Goal: Contribute content: Add original content to the website for others to see

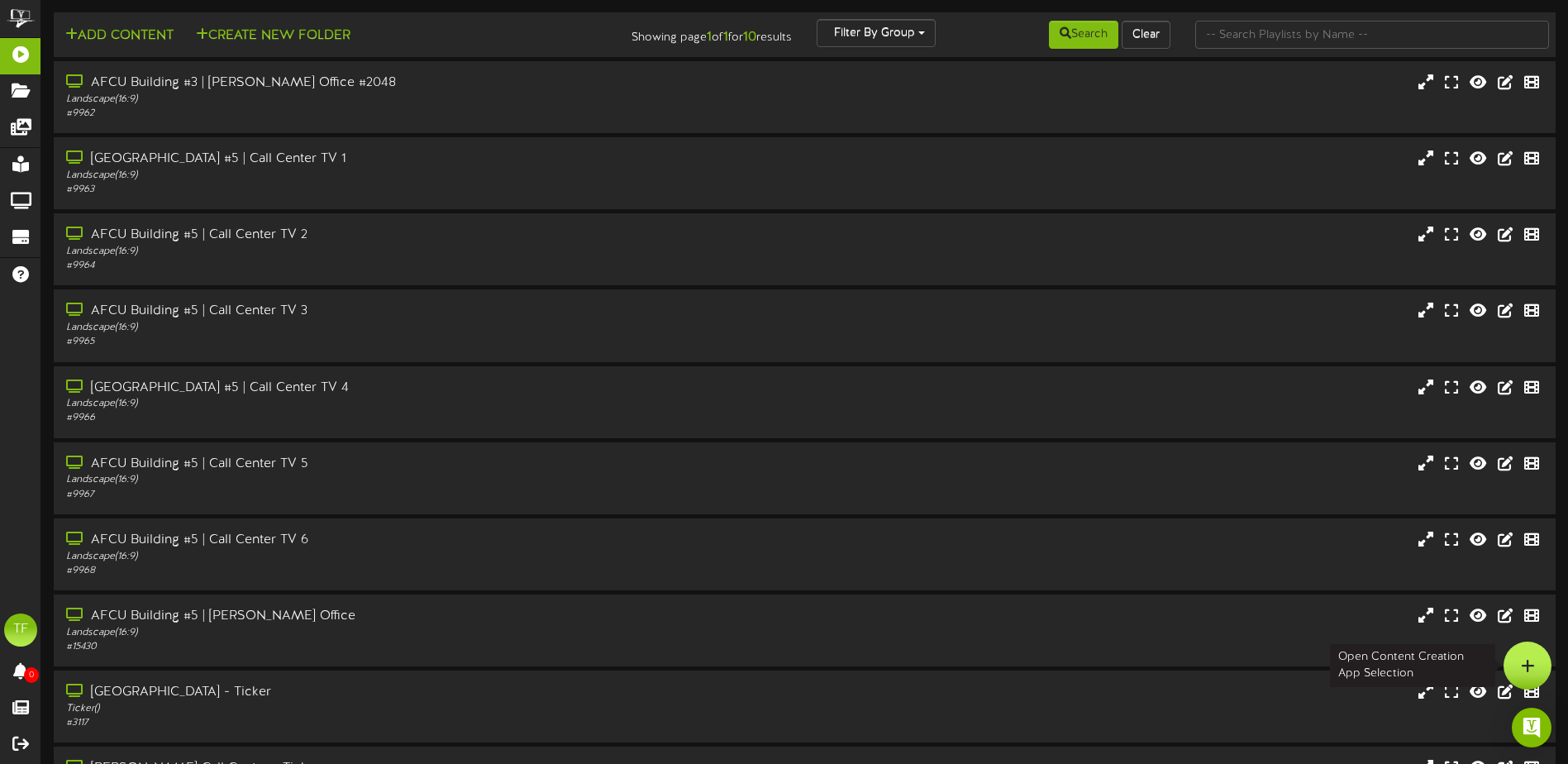
click at [1537, 667] on div at bounding box center [1528, 666] width 48 height 48
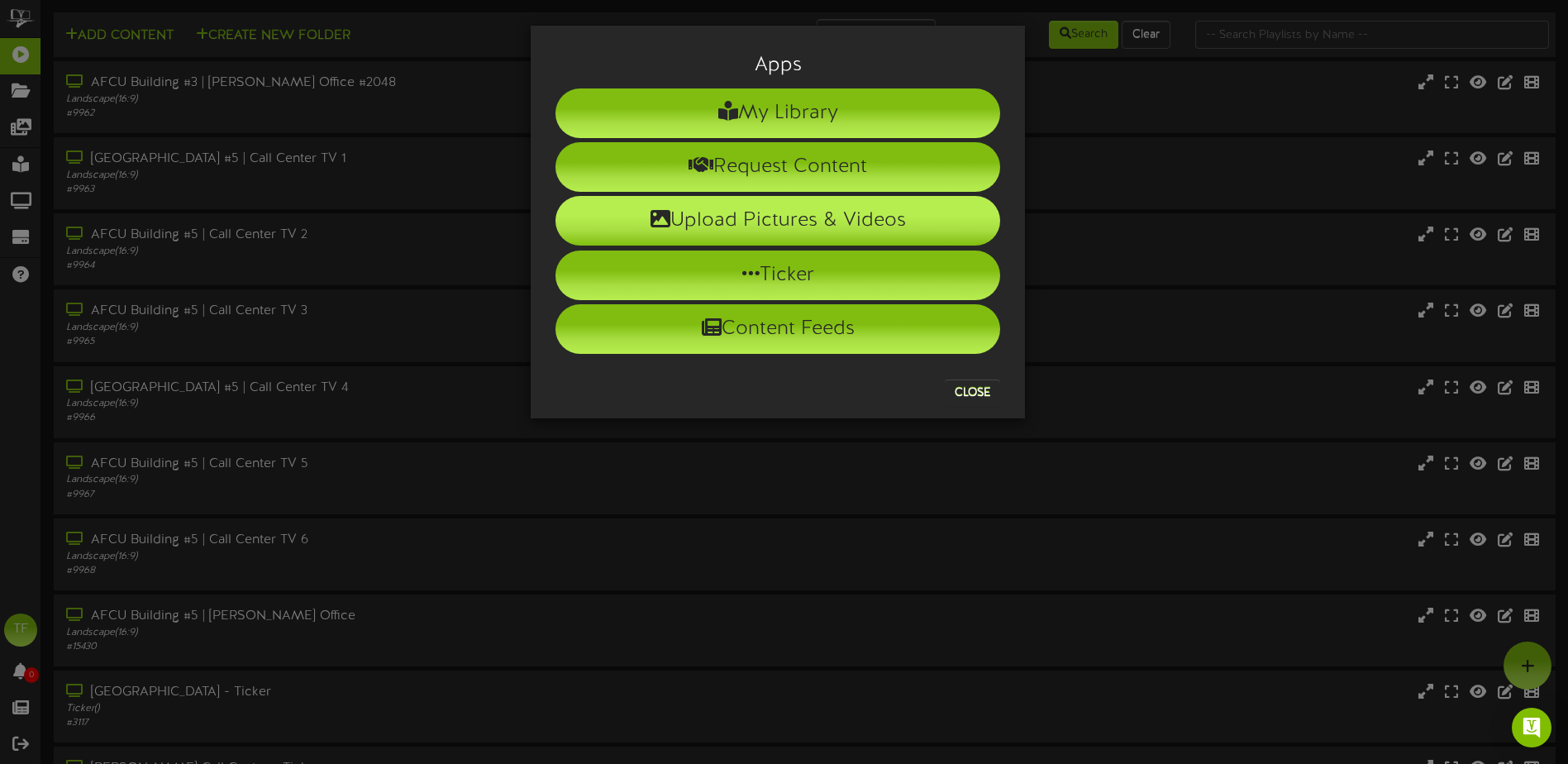
click at [785, 221] on li "Upload Pictures & Videos" at bounding box center [778, 221] width 444 height 50
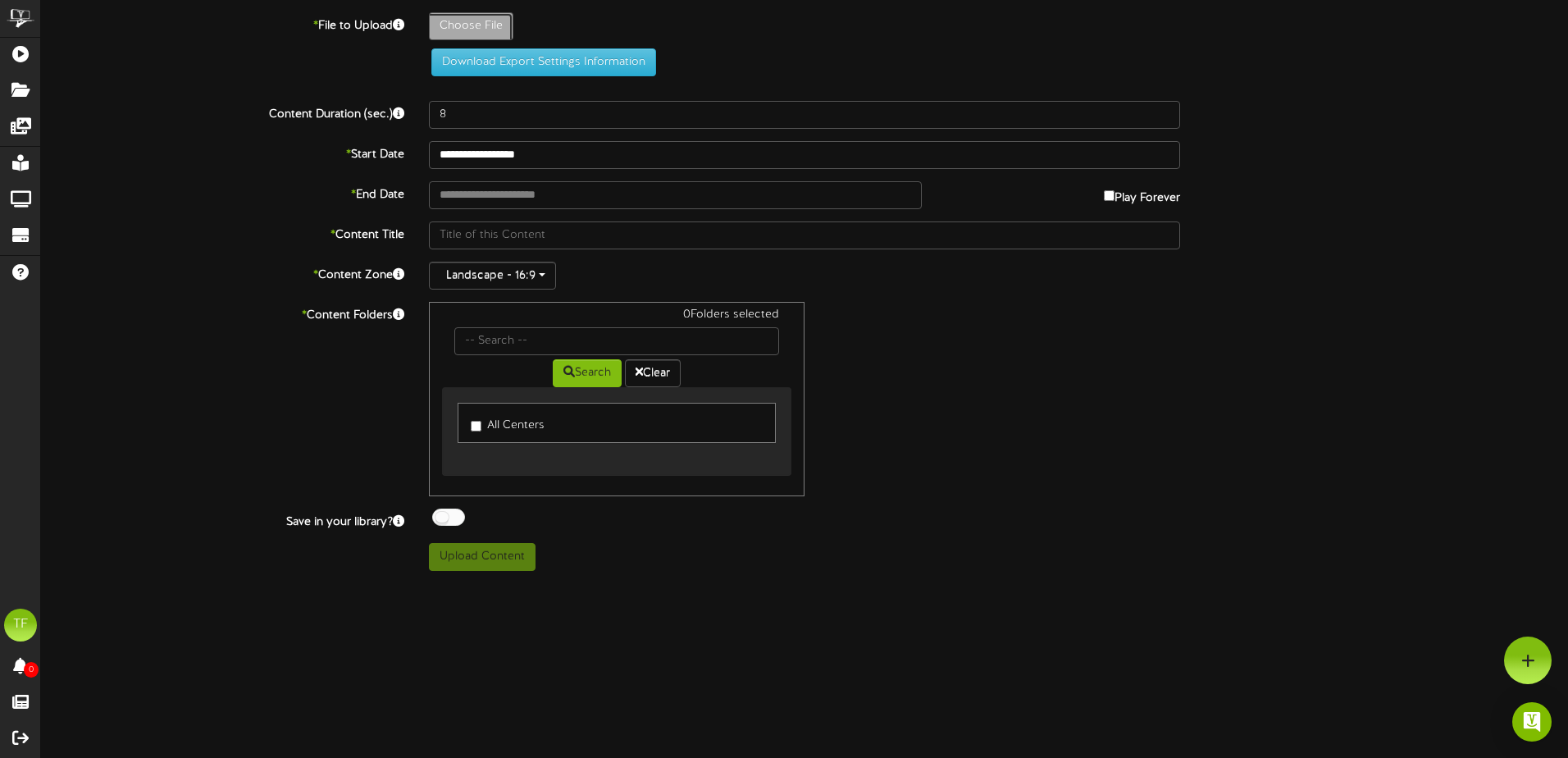
type input "**********"
type input "9-30AS"
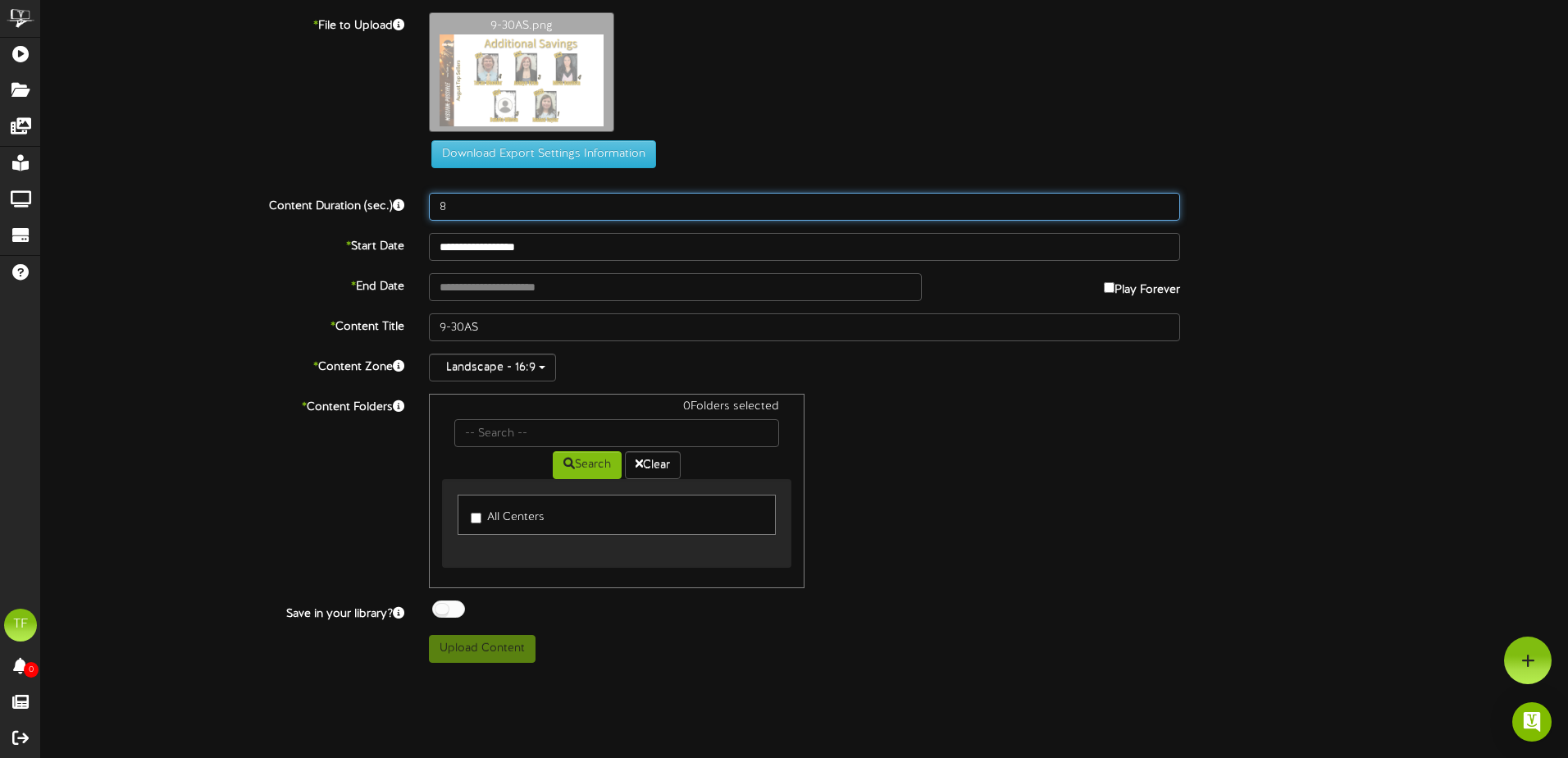
drag, startPoint x: 444, startPoint y: 200, endPoint x: 386, endPoint y: 193, distance: 58.4
click at [386, 193] on div "Content Duration (sec.) 8" at bounding box center [804, 207] width 1551 height 28
type input "20"
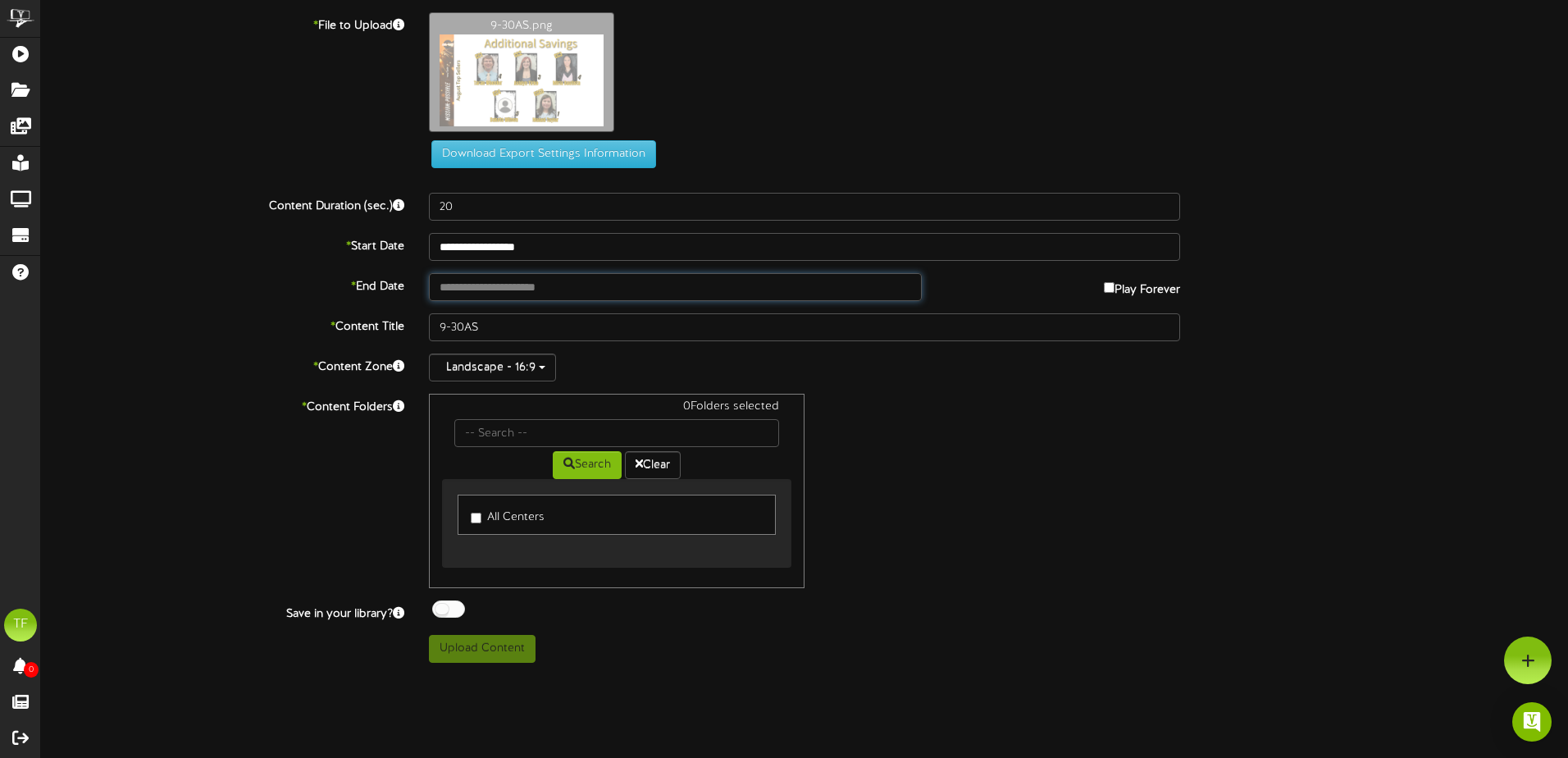
click at [556, 290] on input "text" at bounding box center [675, 288] width 493 height 28
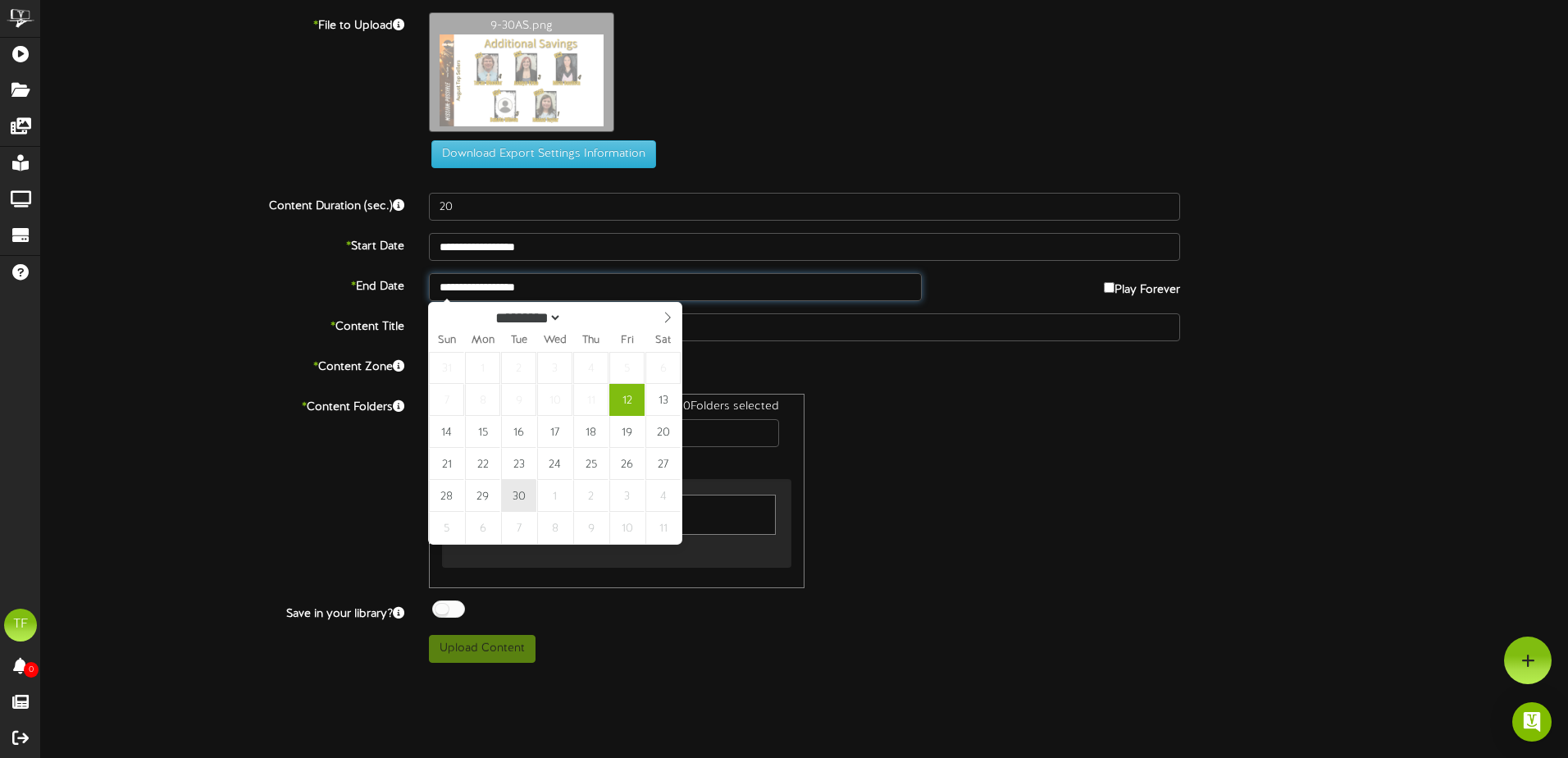
type input "**********"
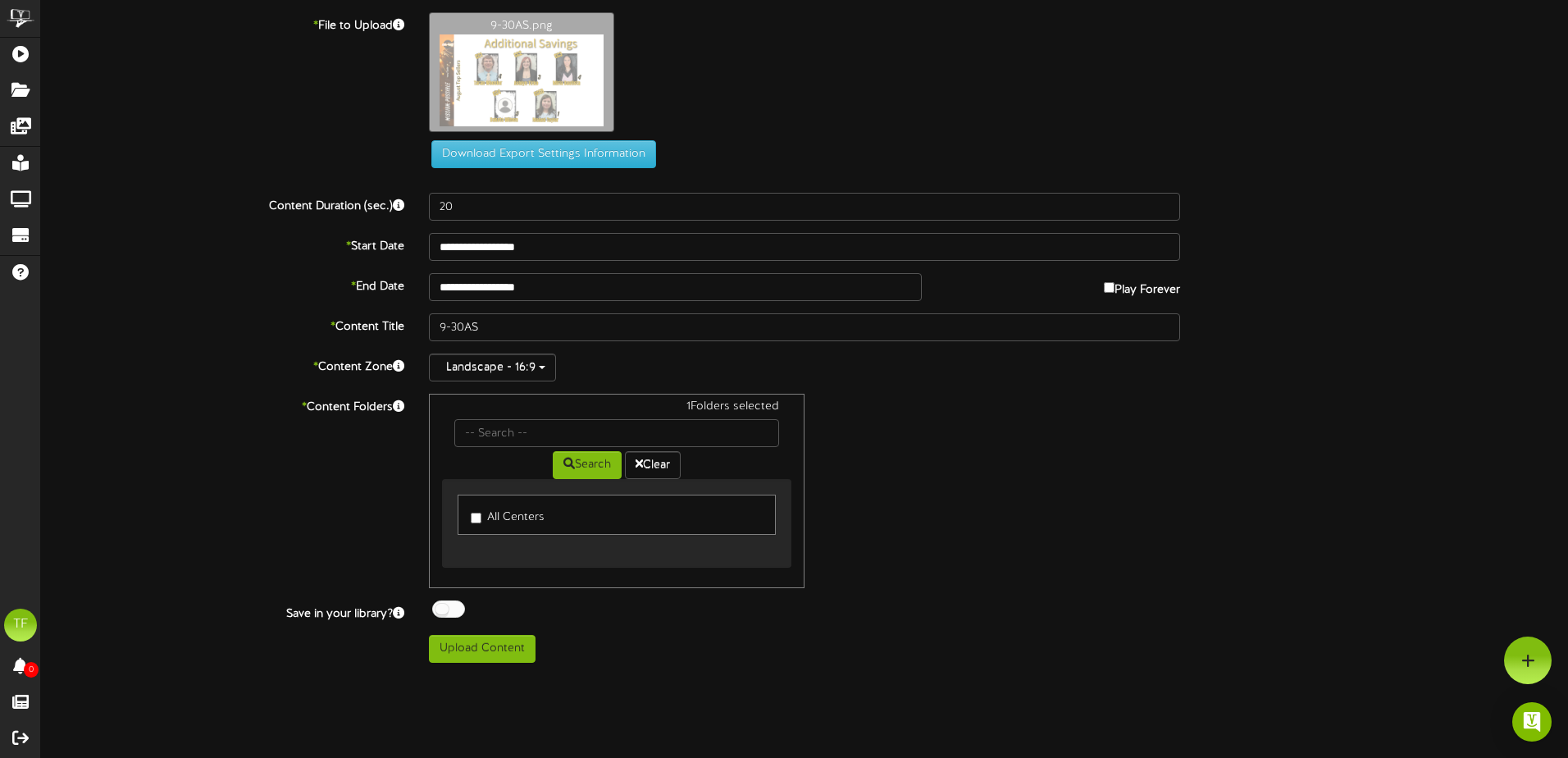
click at [451, 608] on div at bounding box center [448, 610] width 33 height 18
click at [471, 654] on button "Upload Content" at bounding box center [482, 649] width 107 height 28
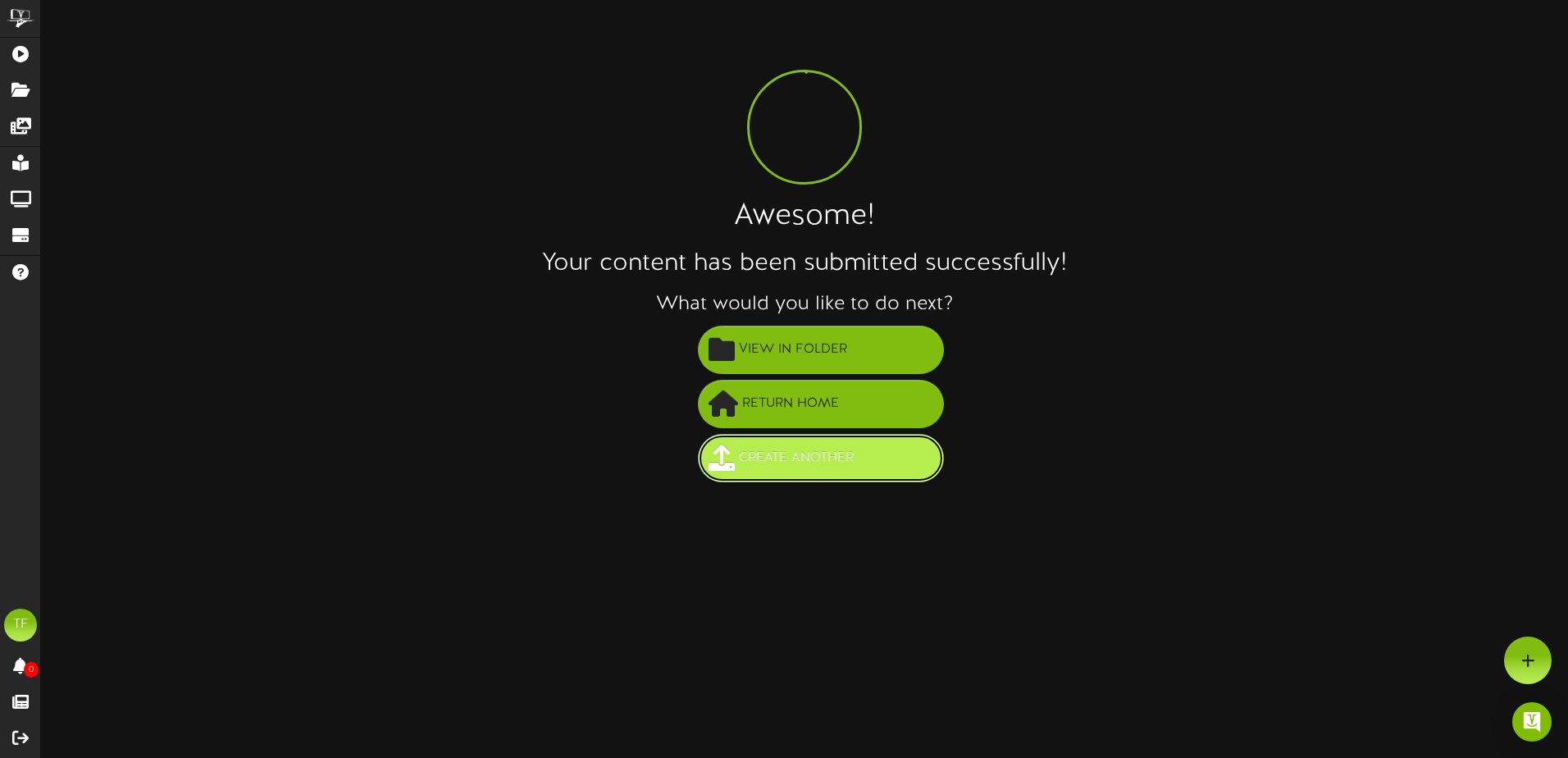
click at [804, 469] on span "Create Another" at bounding box center [795, 458] width 123 height 27
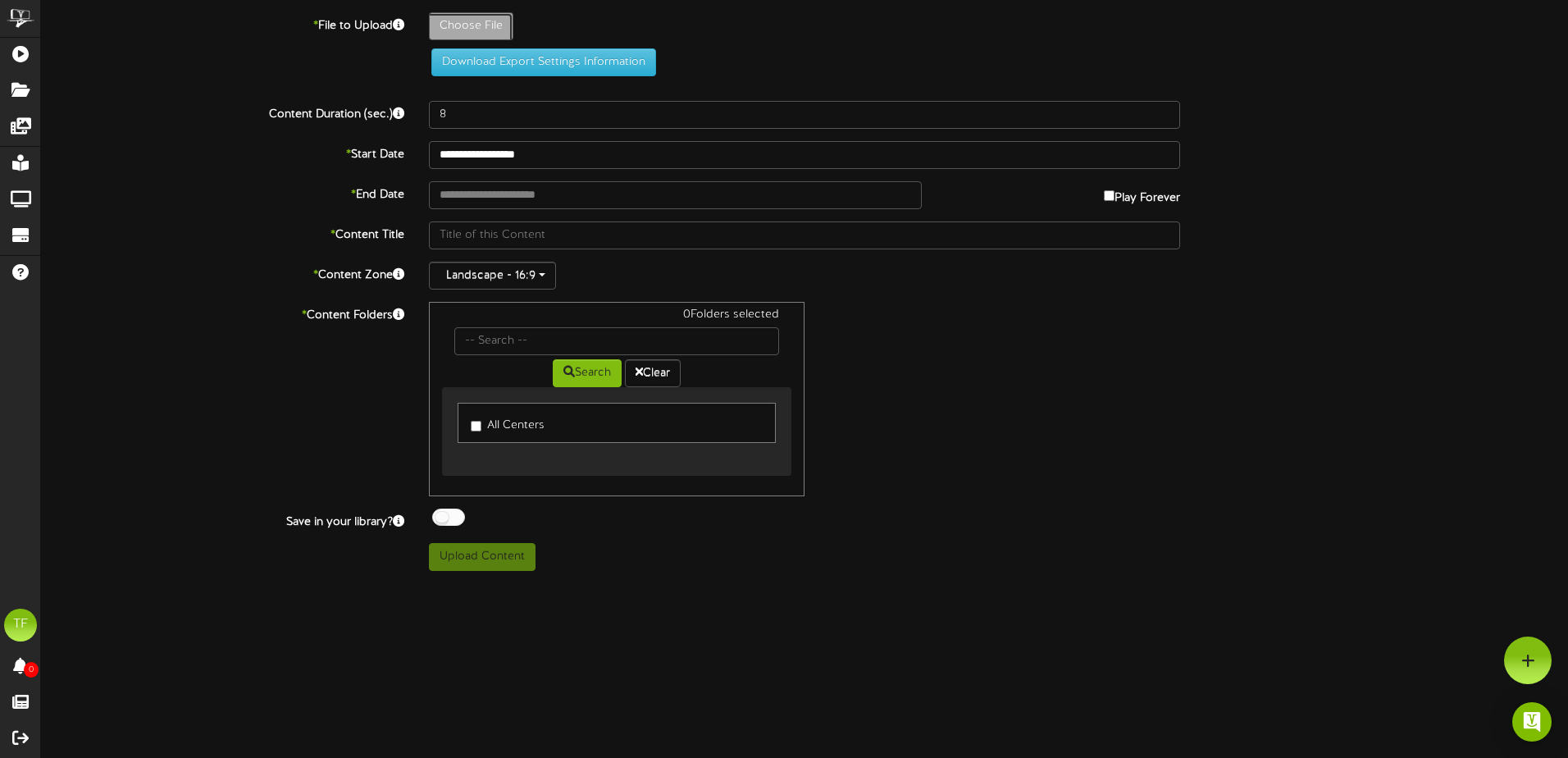
type input "**********"
type input "9-30CC"
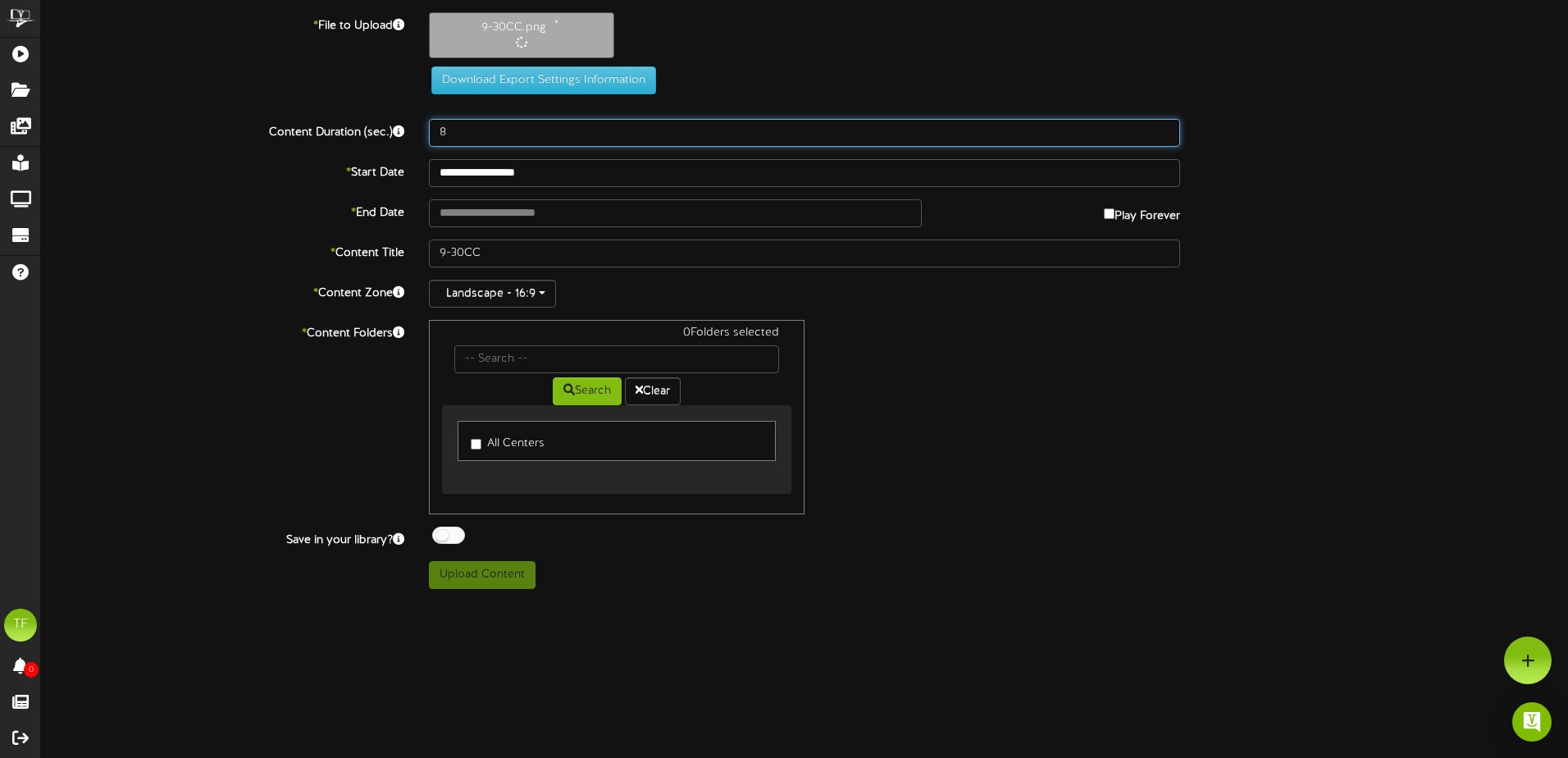
drag, startPoint x: 412, startPoint y: 125, endPoint x: 396, endPoint y: 103, distance: 27.2
click at [390, 124] on div "Content Duration (sec.) 8" at bounding box center [804, 133] width 1551 height 28
type input "20"
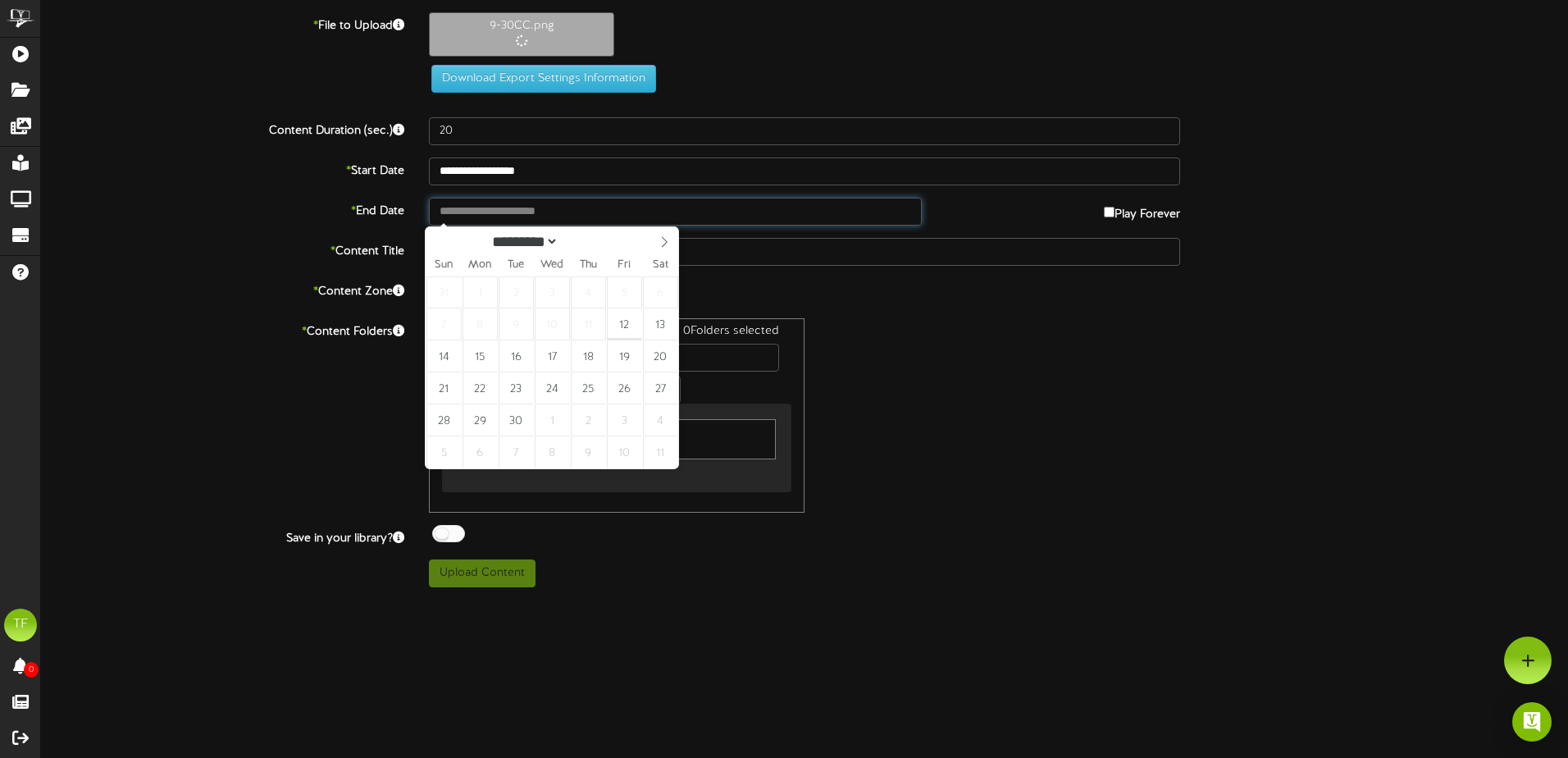
click at [546, 223] on input "text" at bounding box center [675, 212] width 493 height 28
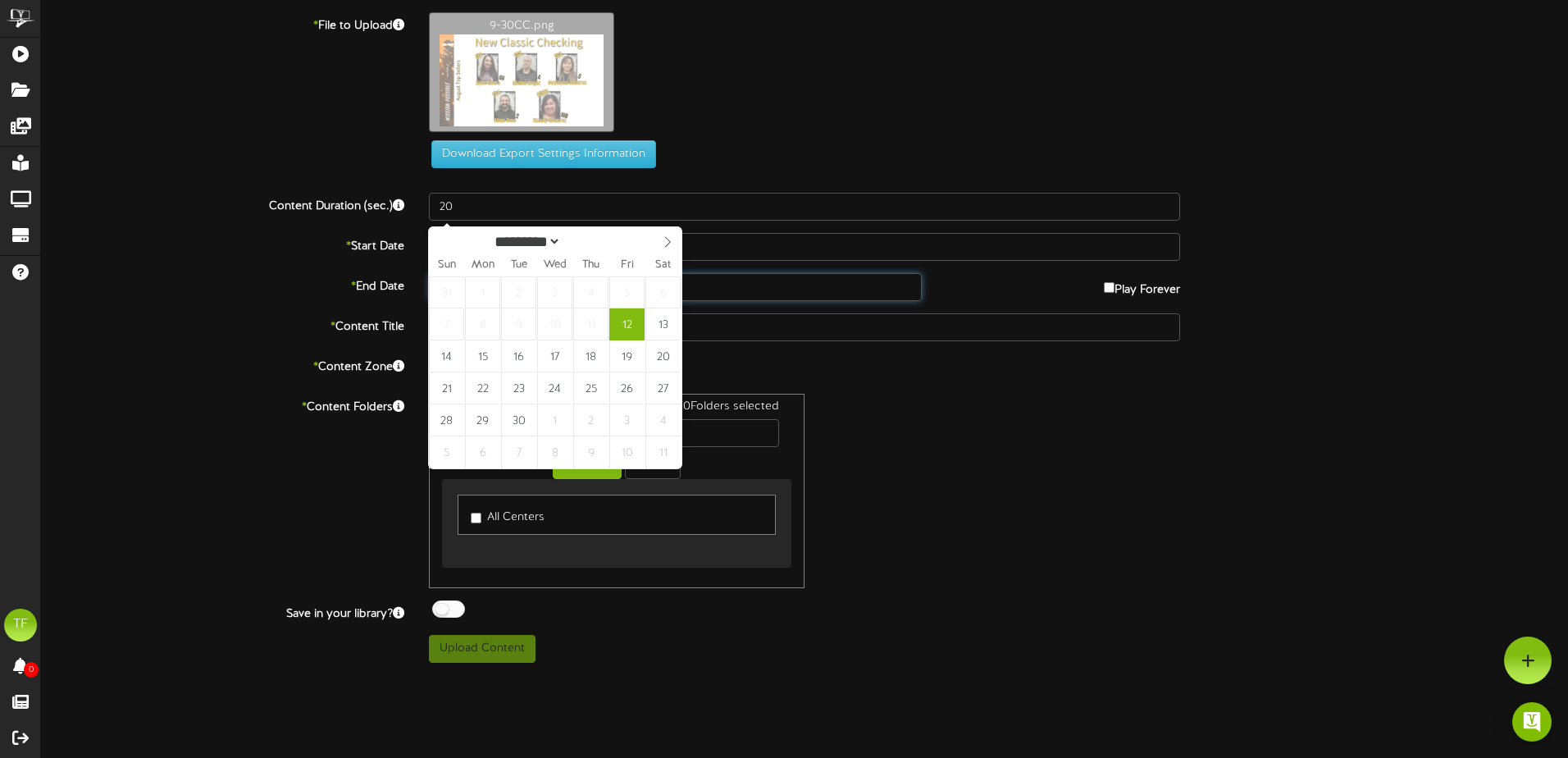
type input "**********"
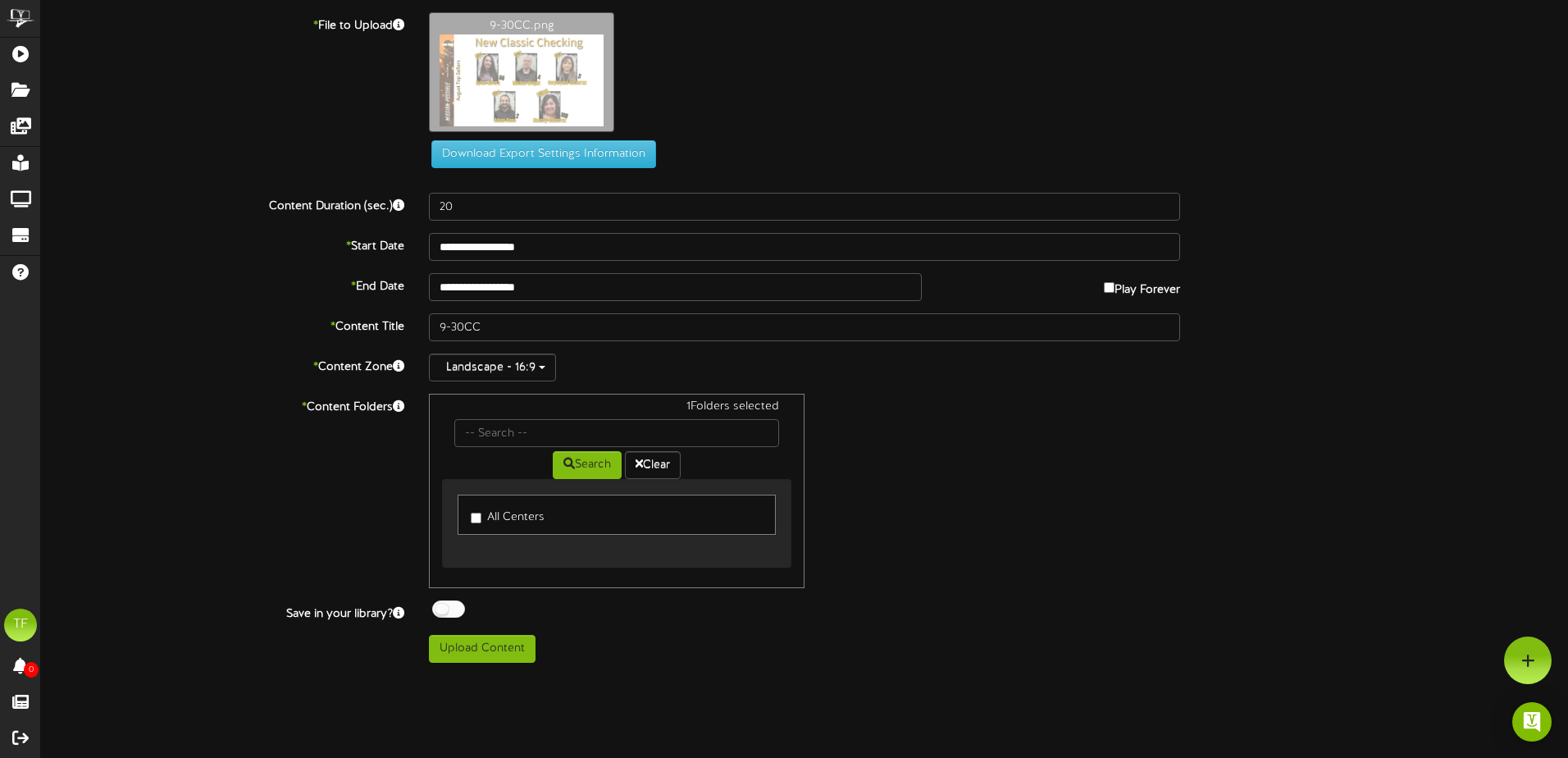
click at [456, 604] on div at bounding box center [448, 610] width 33 height 18
click at [474, 656] on button "Upload Content" at bounding box center [482, 649] width 107 height 28
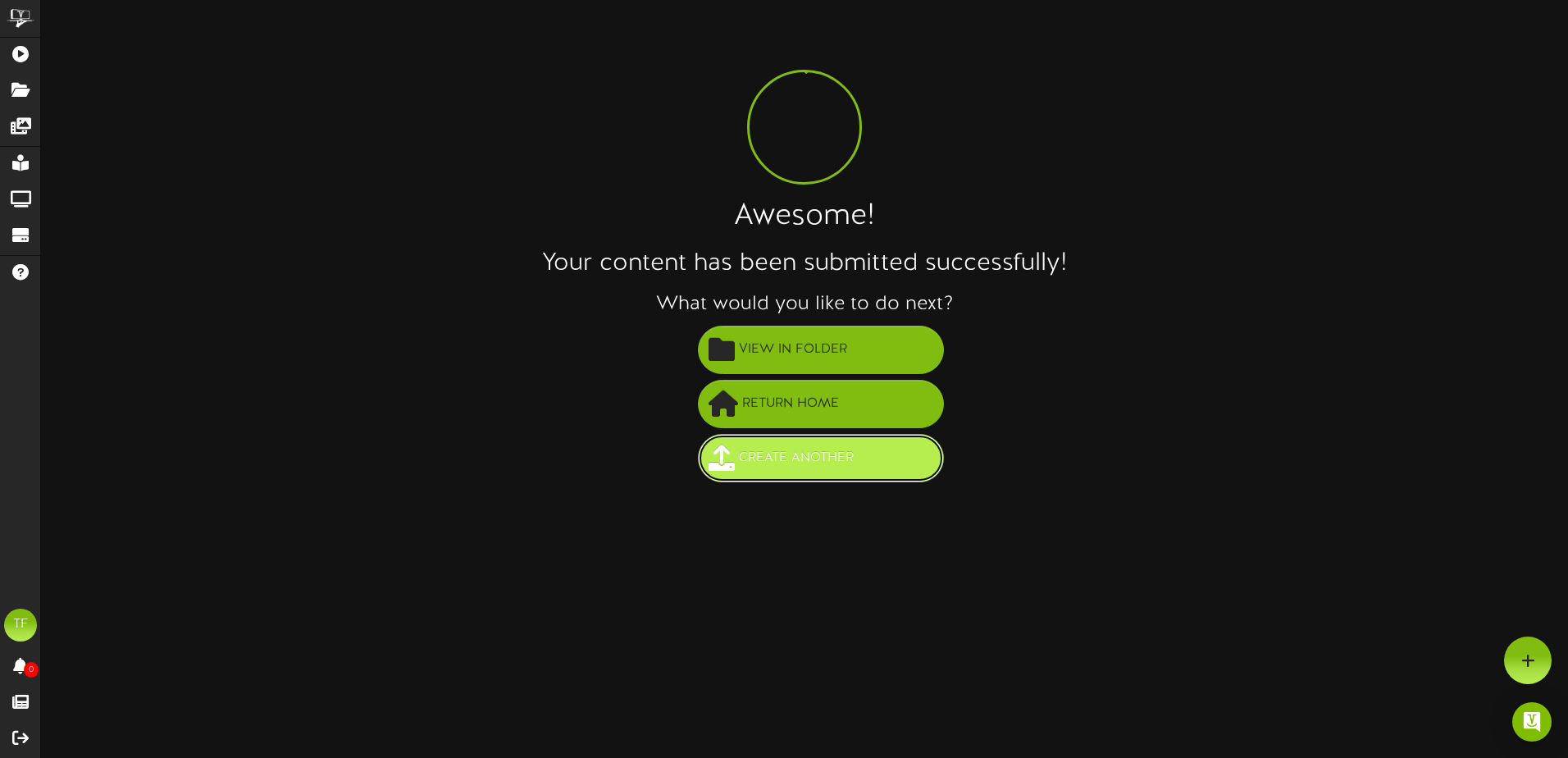
click at [804, 475] on button "Create Another" at bounding box center [820, 458] width 246 height 49
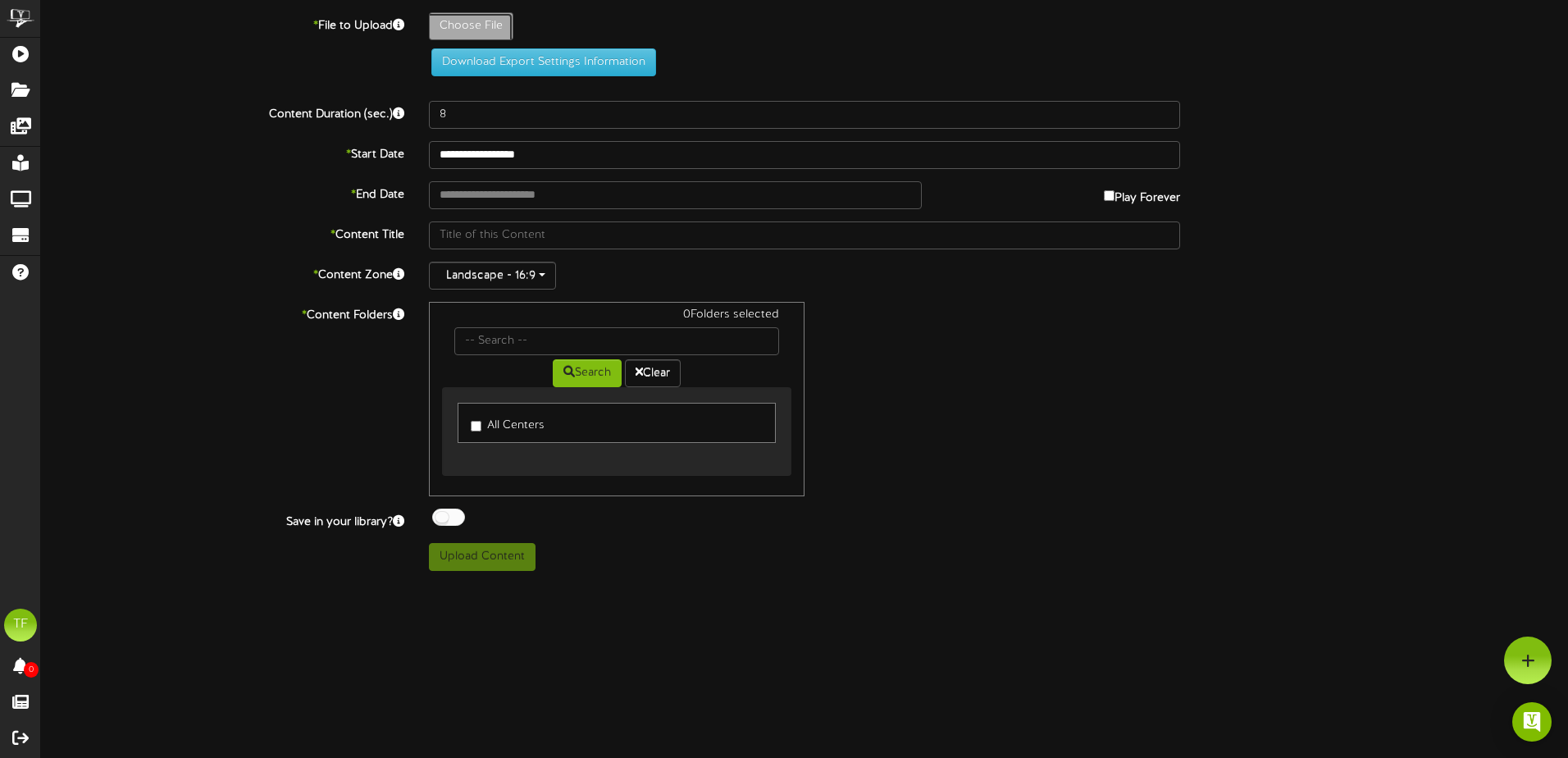
type input "**********"
type input "9-30CDS"
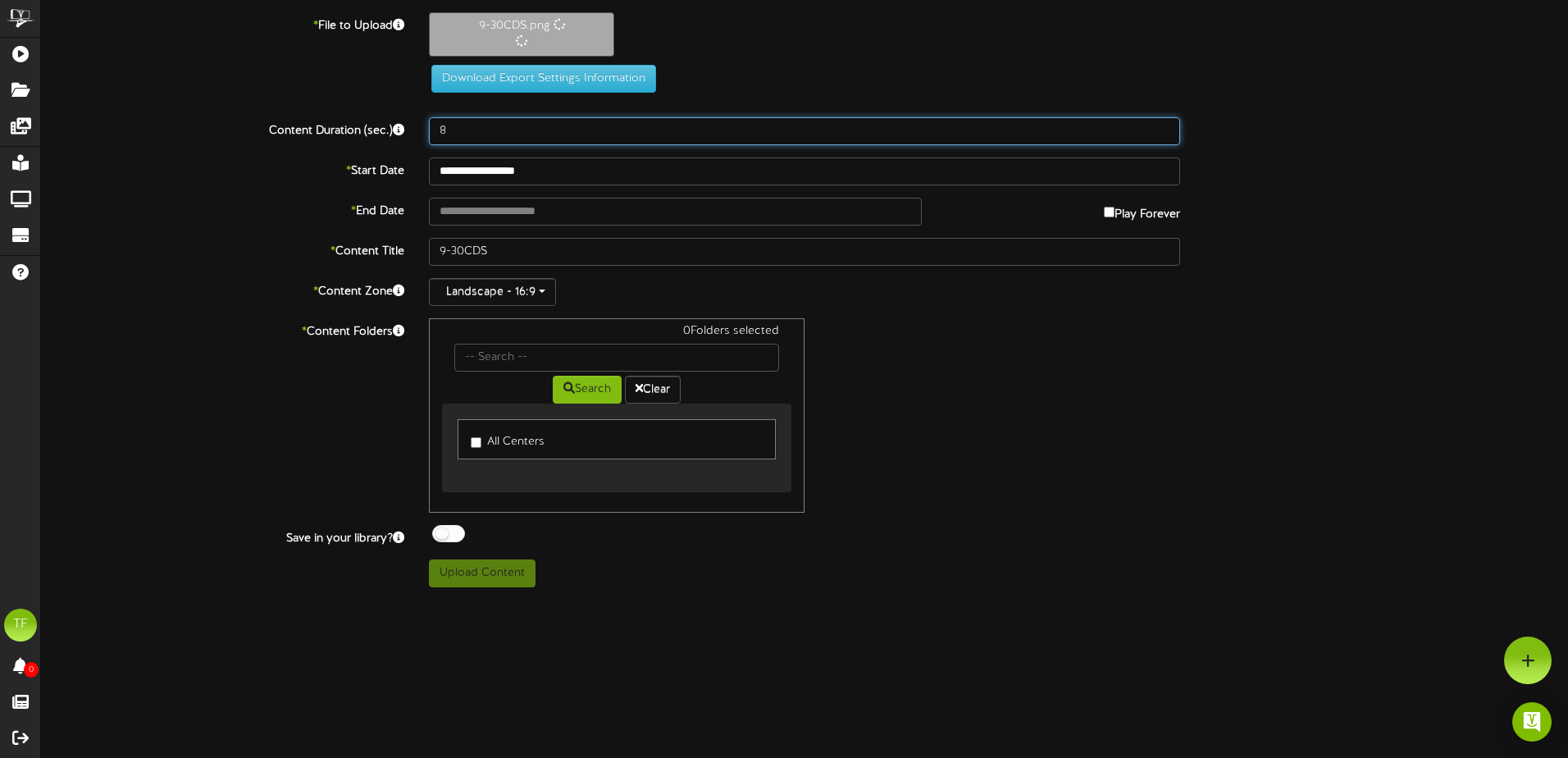
drag, startPoint x: 507, startPoint y: 124, endPoint x: 404, endPoint y: 123, distance: 103.0
click at [404, 123] on div "Content Duration (sec.) 8" at bounding box center [804, 131] width 1551 height 28
type input "20"
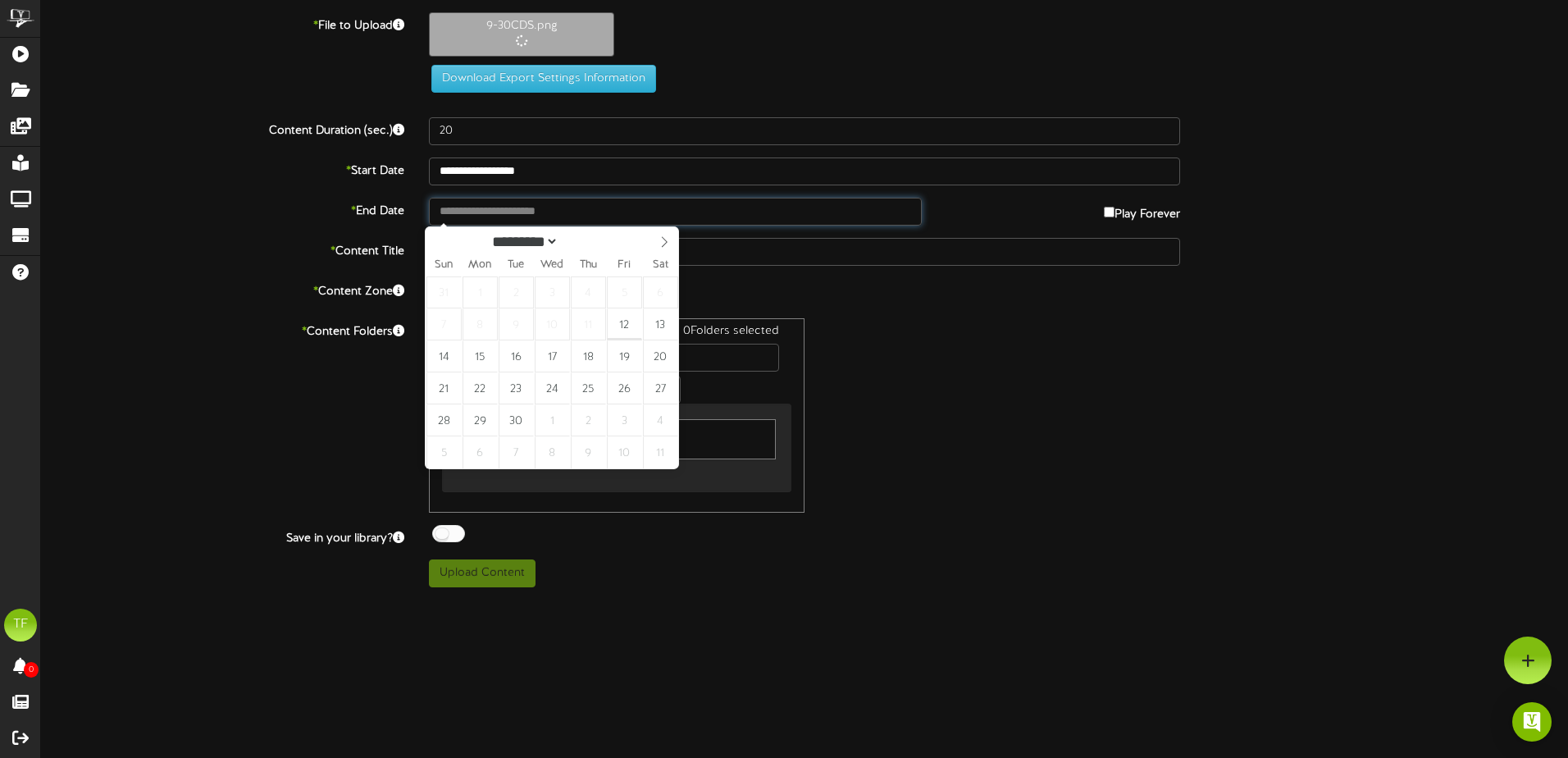
click at [552, 213] on input "text" at bounding box center [675, 212] width 493 height 28
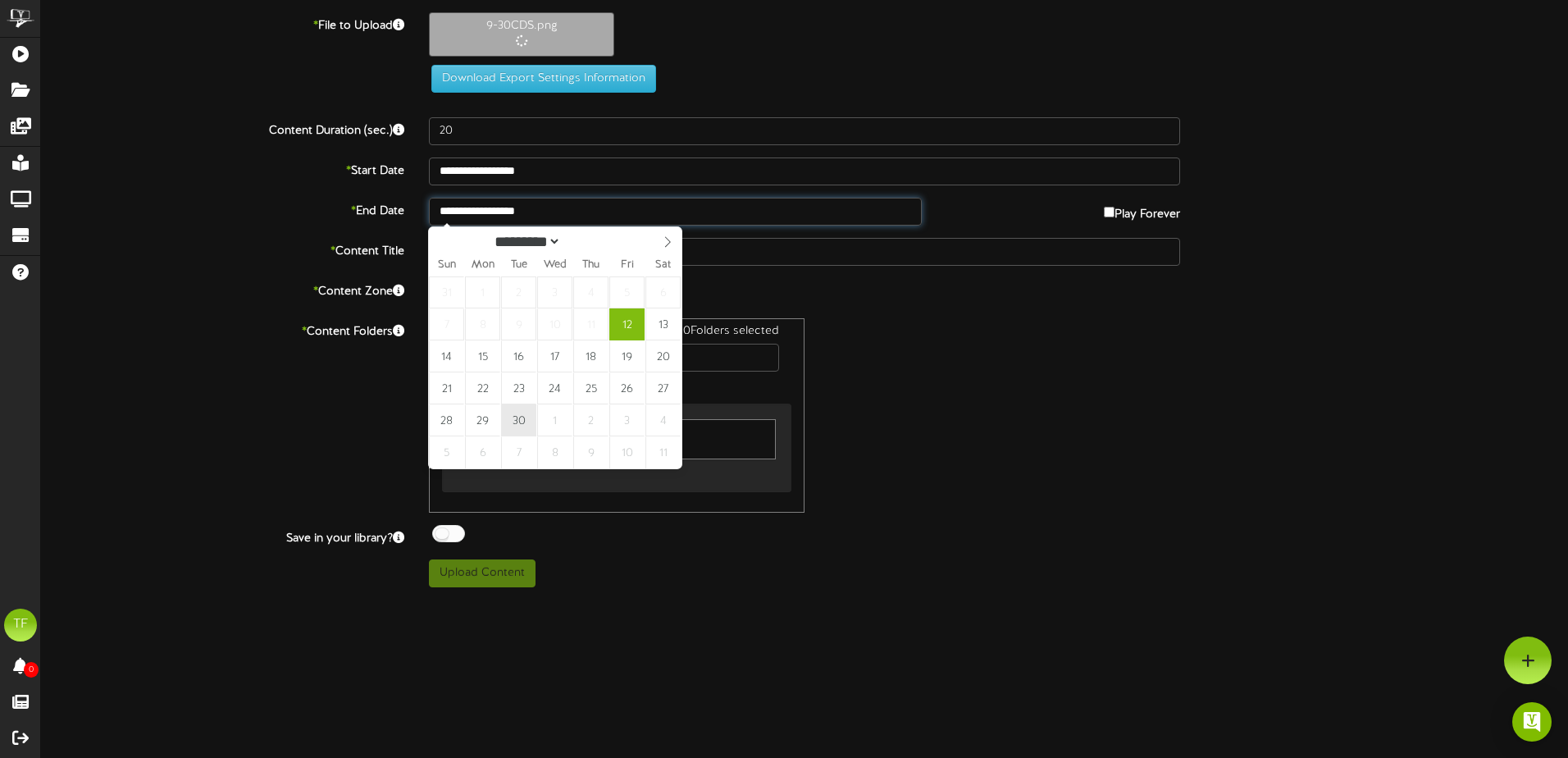
type input "**********"
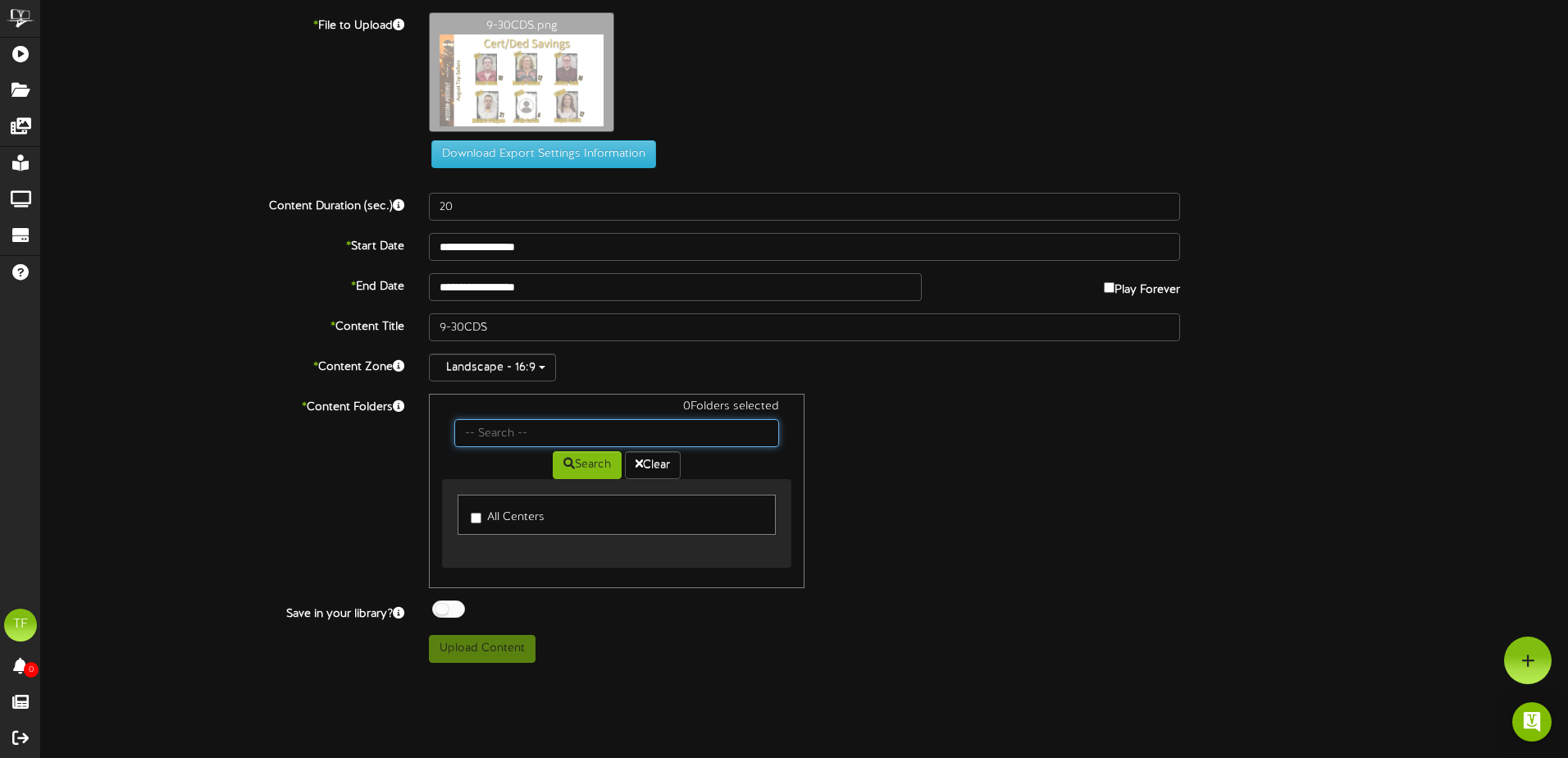
click at [474, 444] on input "text" at bounding box center [616, 433] width 325 height 28
click at [452, 608] on div at bounding box center [448, 610] width 33 height 18
click at [473, 644] on button "Upload Content" at bounding box center [482, 649] width 107 height 28
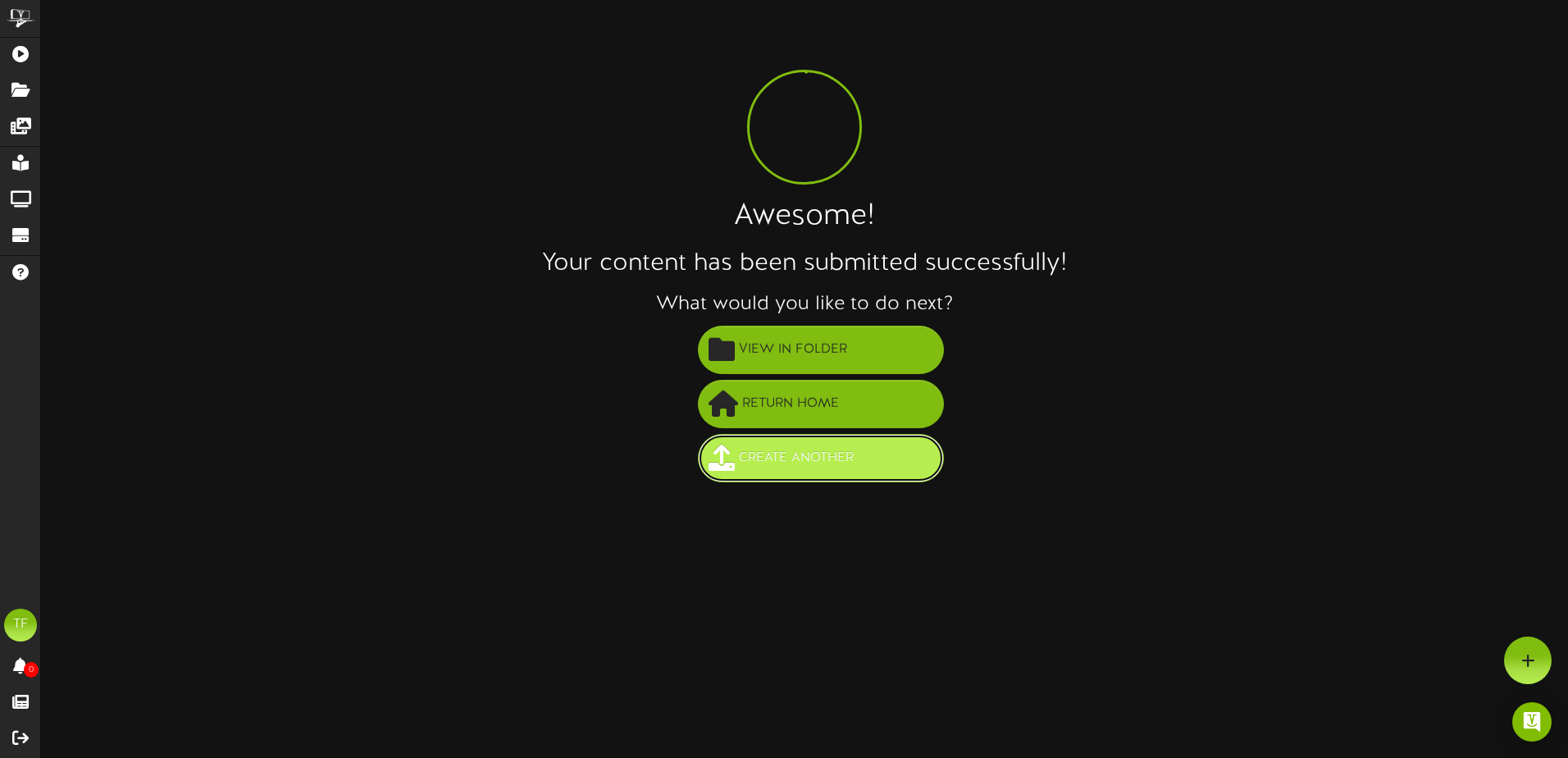
click at [877, 461] on button "Create Another" at bounding box center [820, 458] width 246 height 49
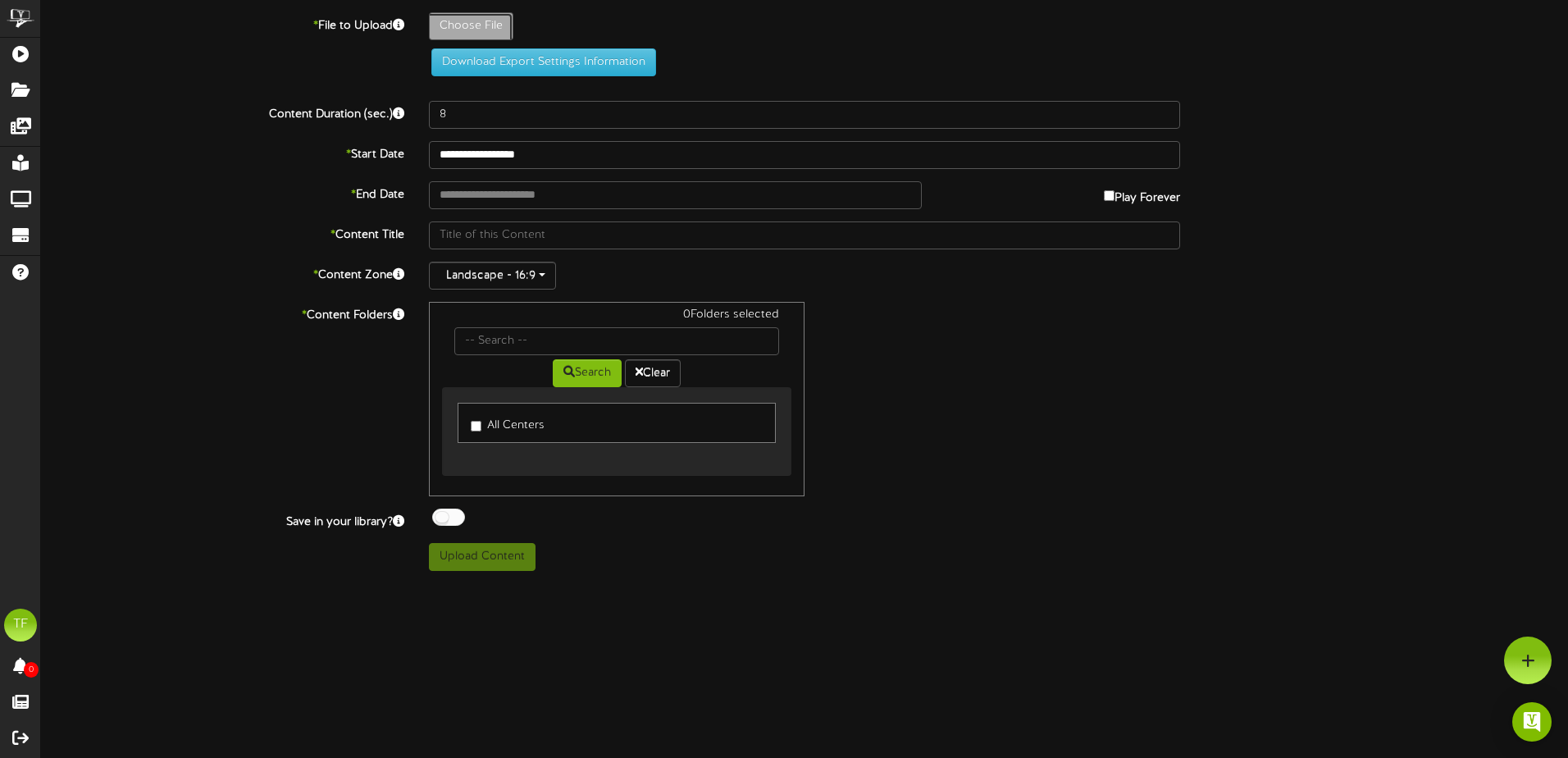
type input "**********"
type input "9-30DD"
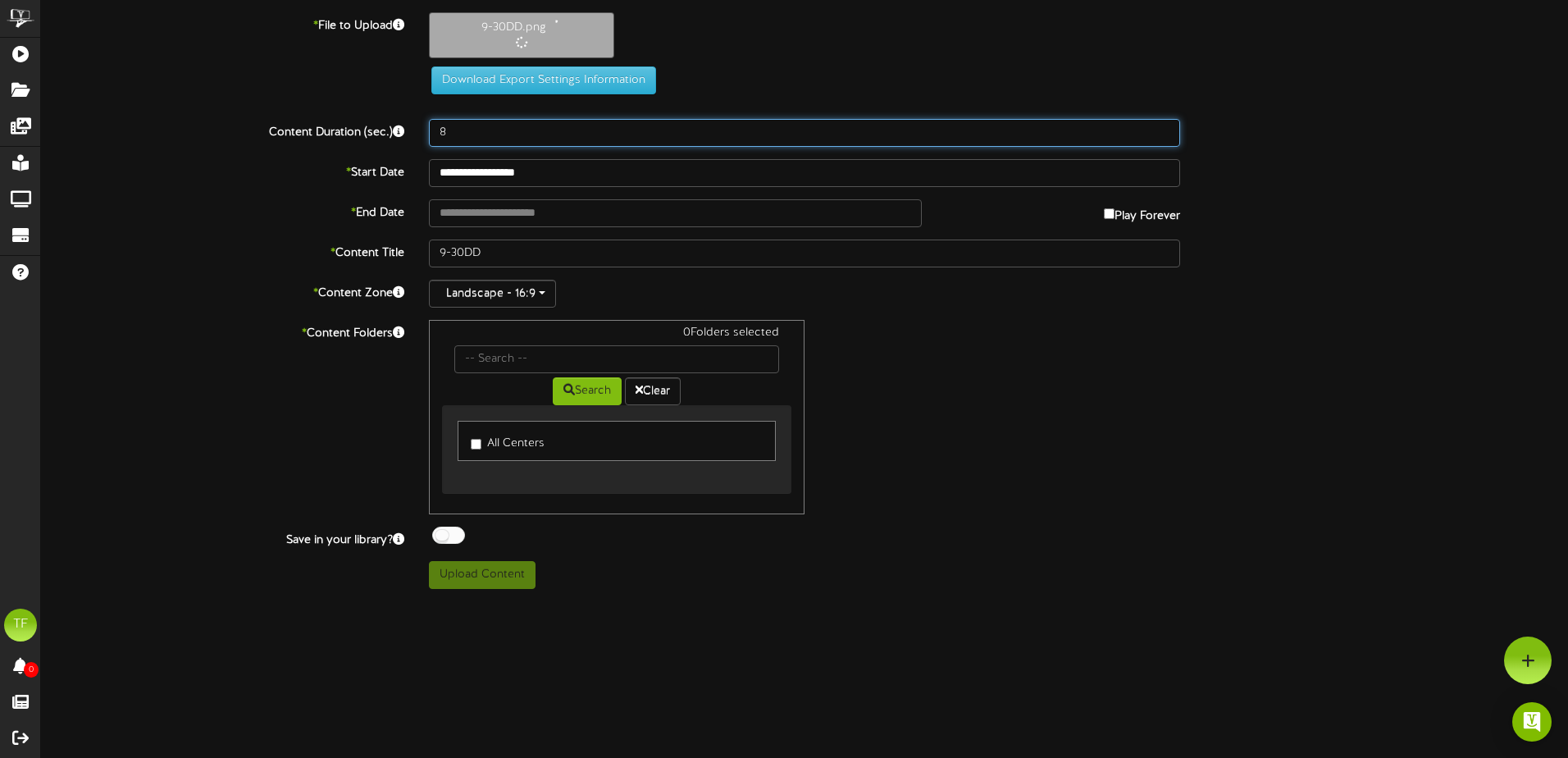
drag, startPoint x: 461, startPoint y: 126, endPoint x: 349, endPoint y: 117, distance: 112.4
click at [349, 119] on div "Content Duration (sec.) 8" at bounding box center [804, 133] width 1551 height 28
type input "20"
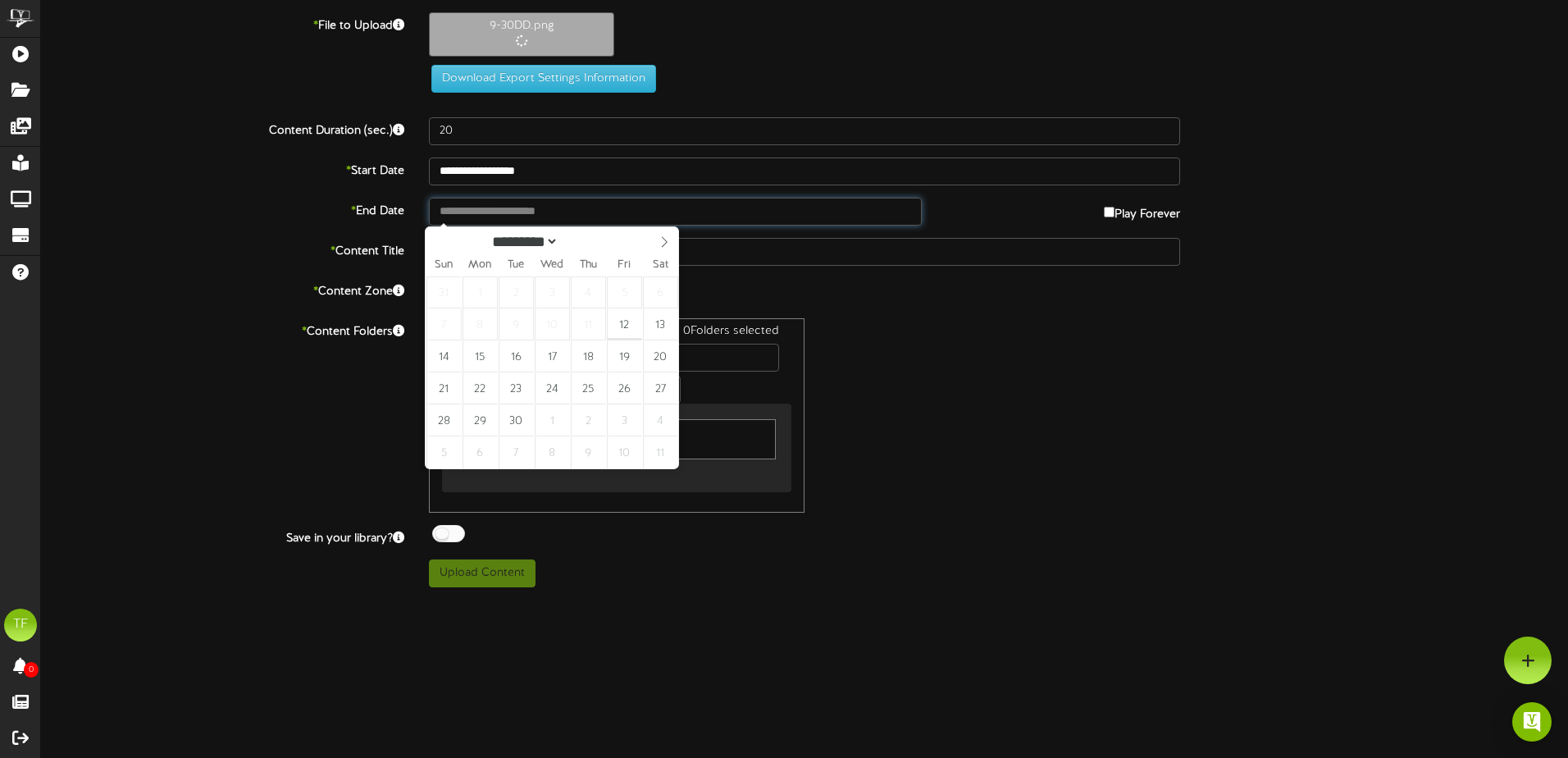
click at [518, 210] on input "text" at bounding box center [675, 212] width 493 height 28
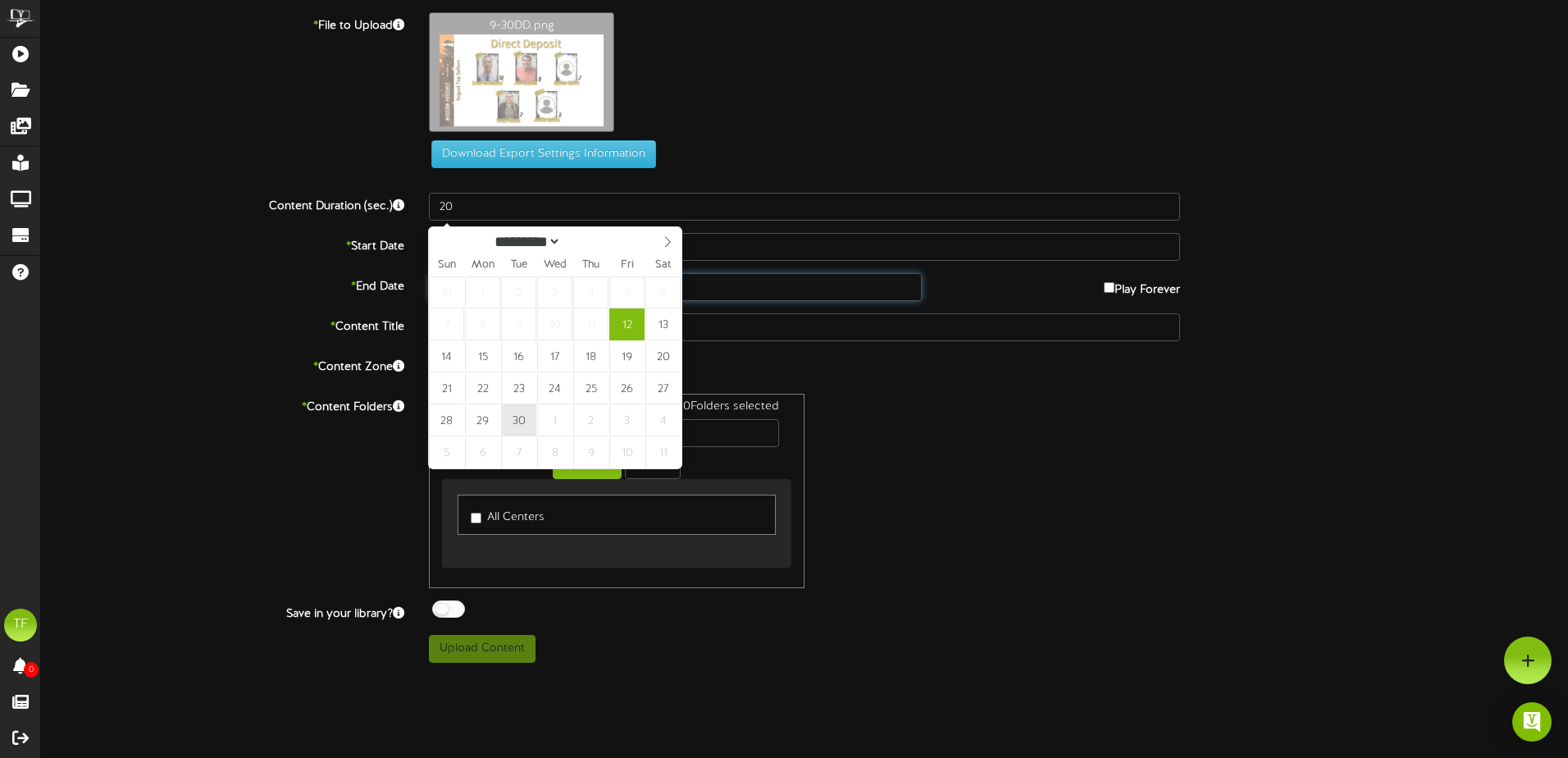
type input "**********"
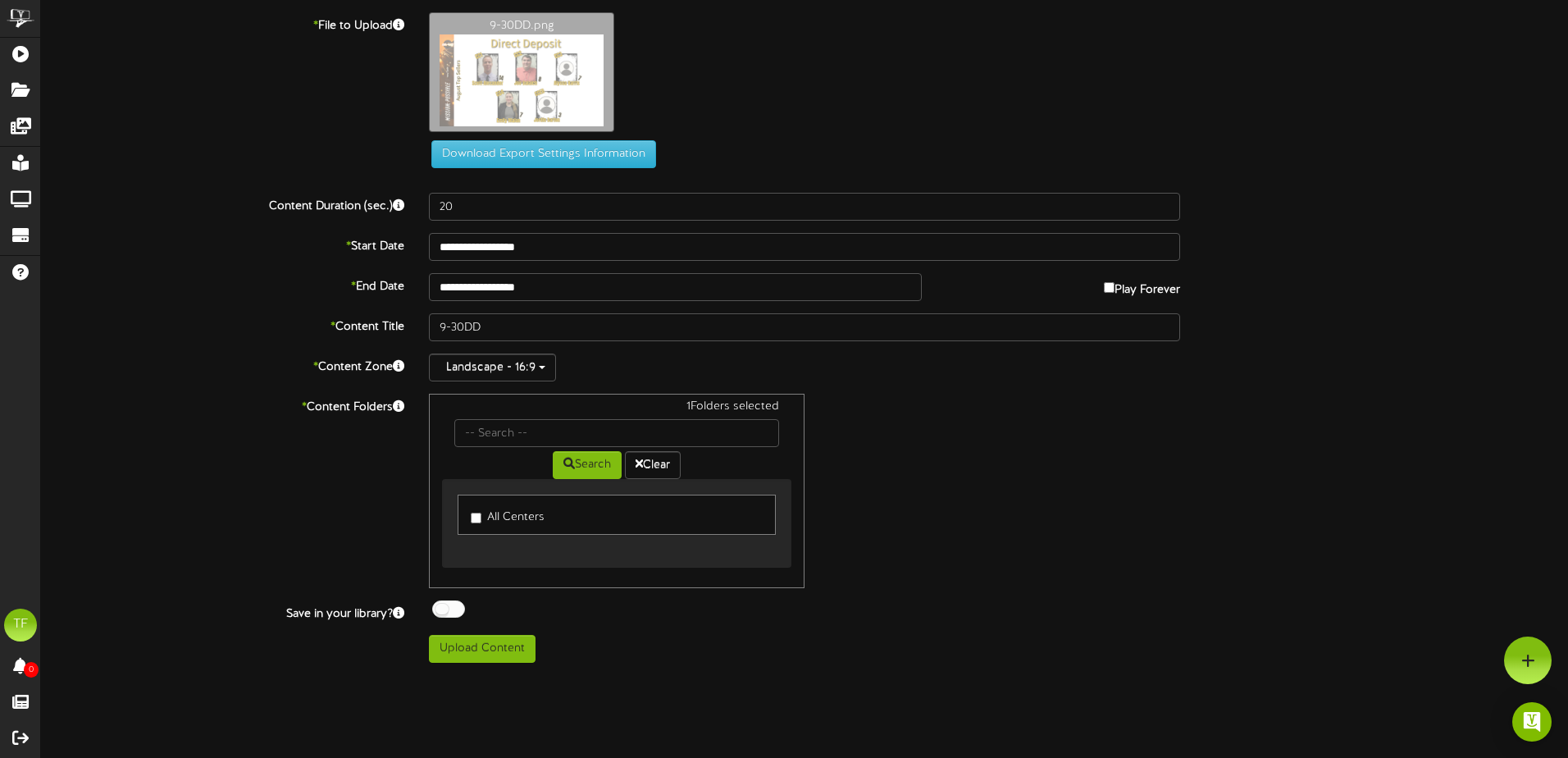
click at [458, 604] on div at bounding box center [448, 610] width 33 height 18
click at [467, 650] on button "Upload Content" at bounding box center [482, 649] width 107 height 28
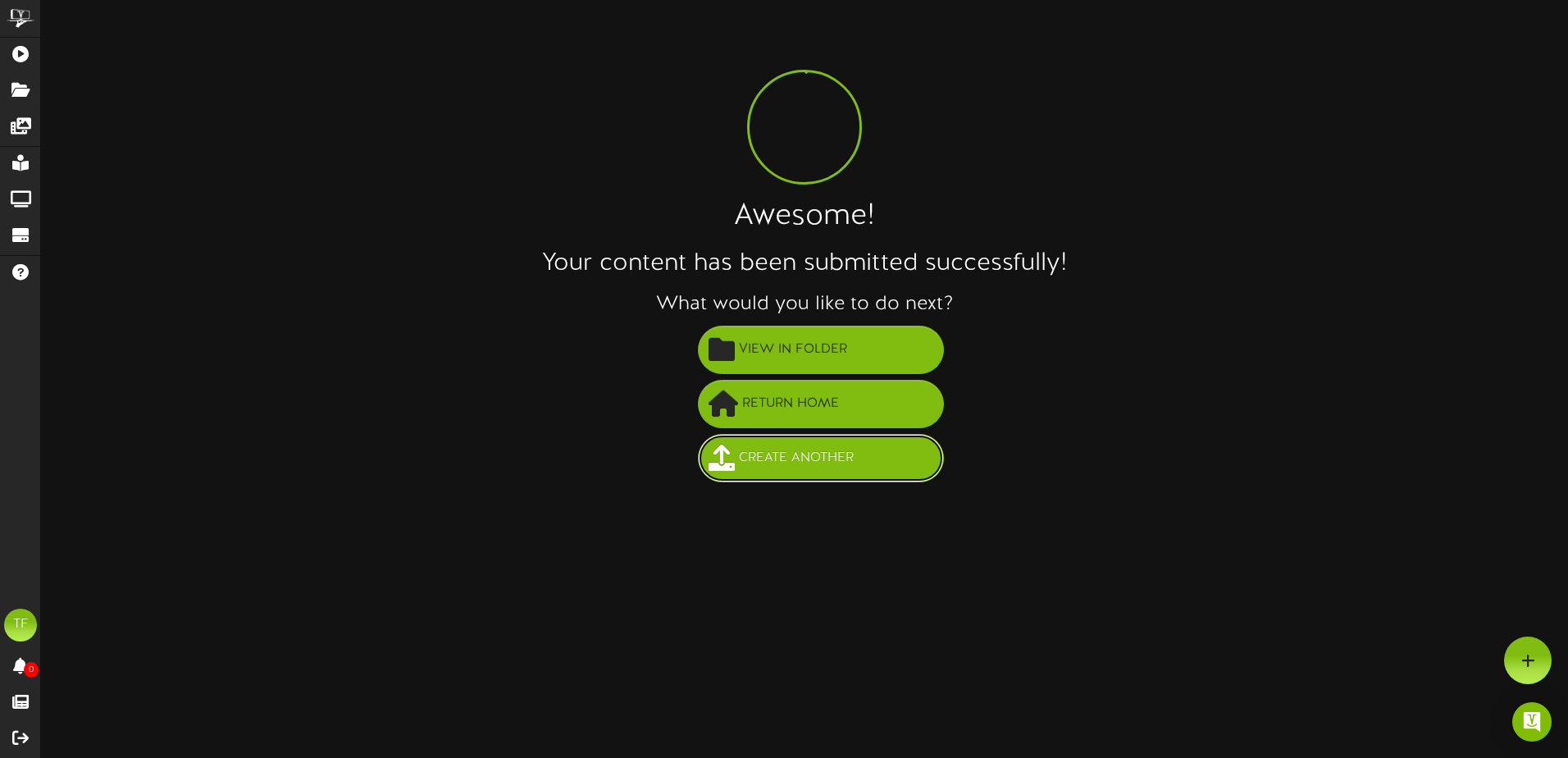
click at [790, 445] on span "Create Another" at bounding box center [795, 458] width 123 height 27
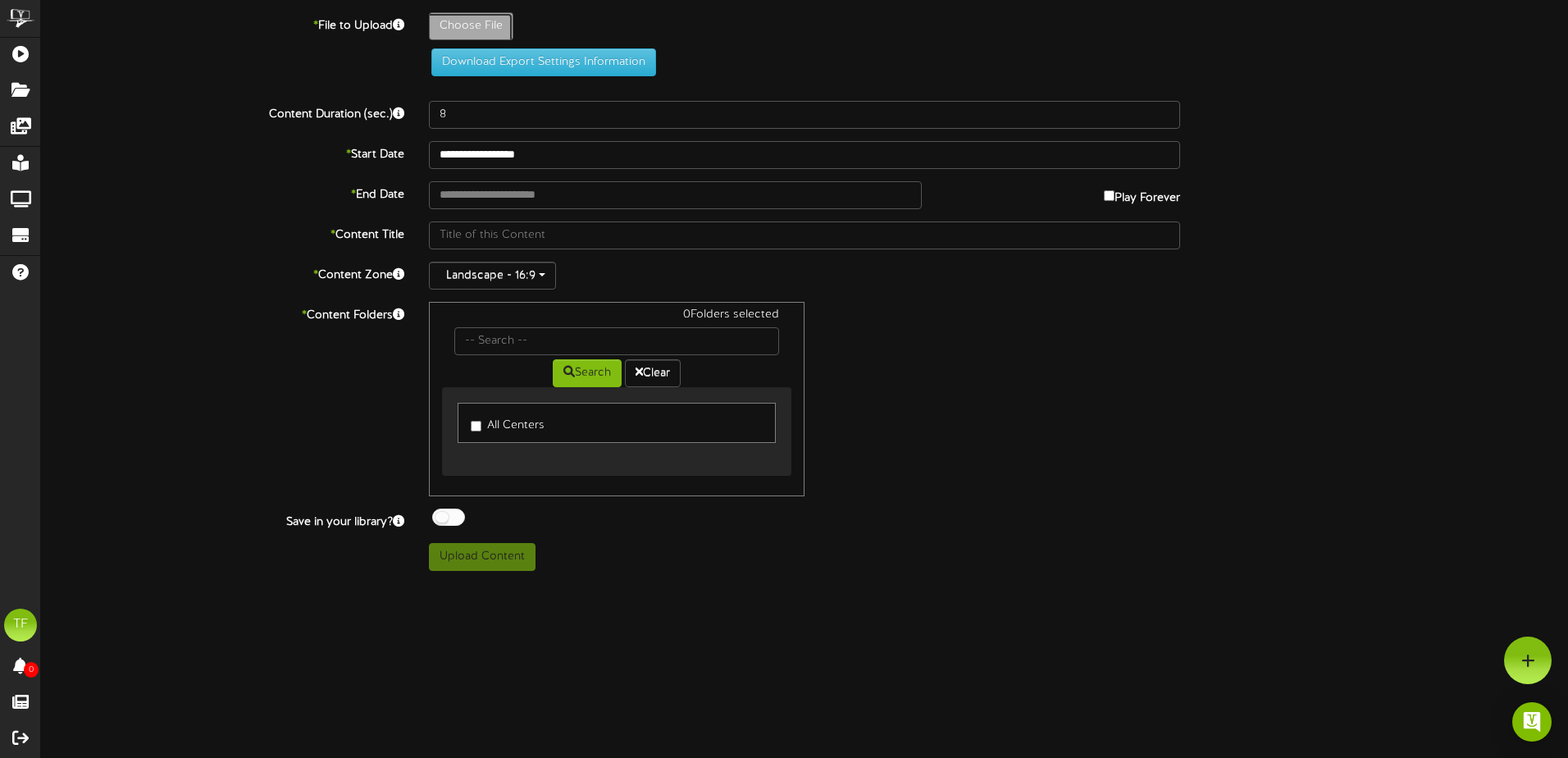
type input "**********"
type input "9-30ES"
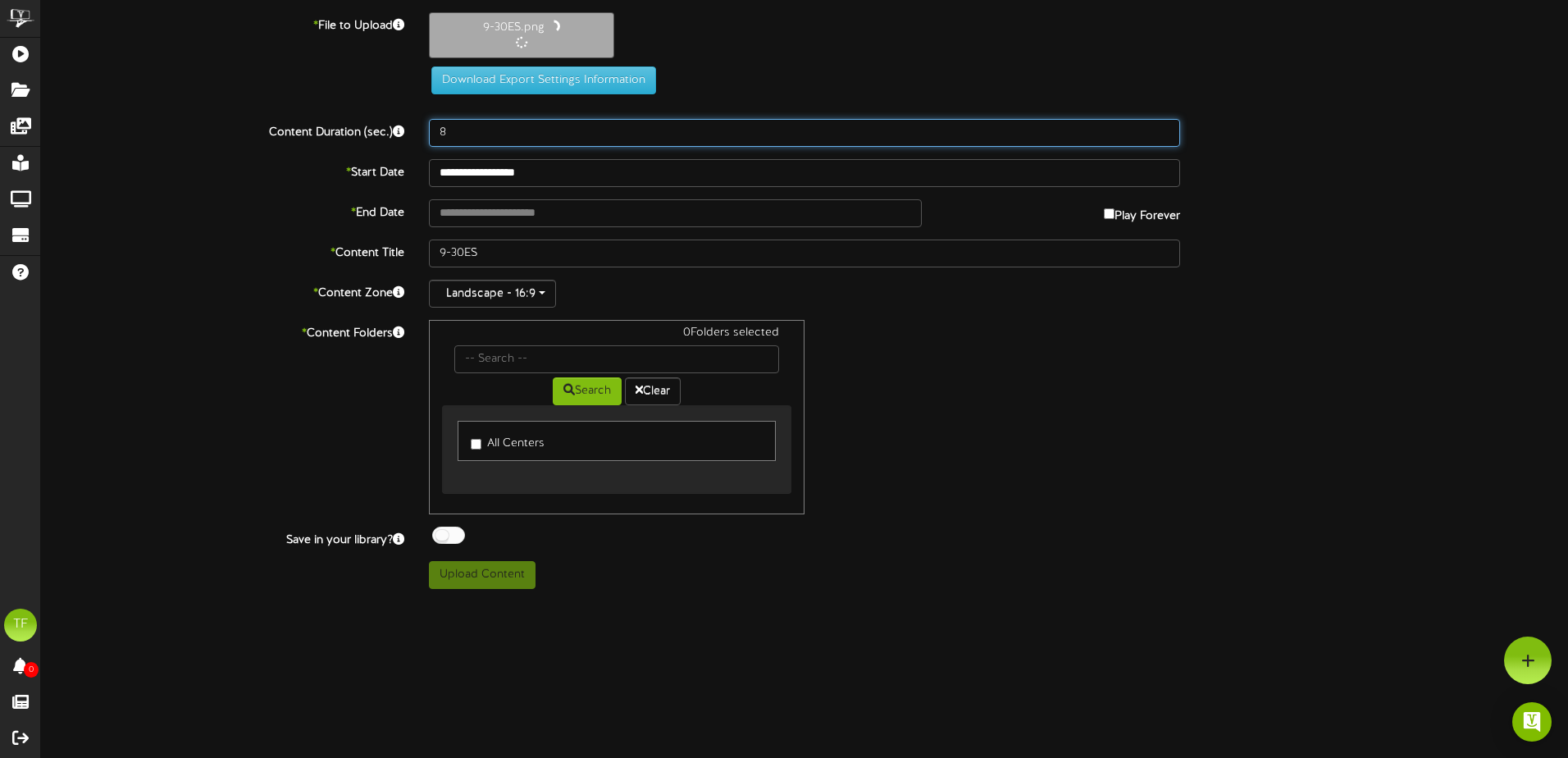
drag, startPoint x: 454, startPoint y: 125, endPoint x: 379, endPoint y: 123, distance: 75.0
click at [379, 123] on div "Content Duration (sec.) 8" at bounding box center [804, 133] width 1551 height 28
type input "20"
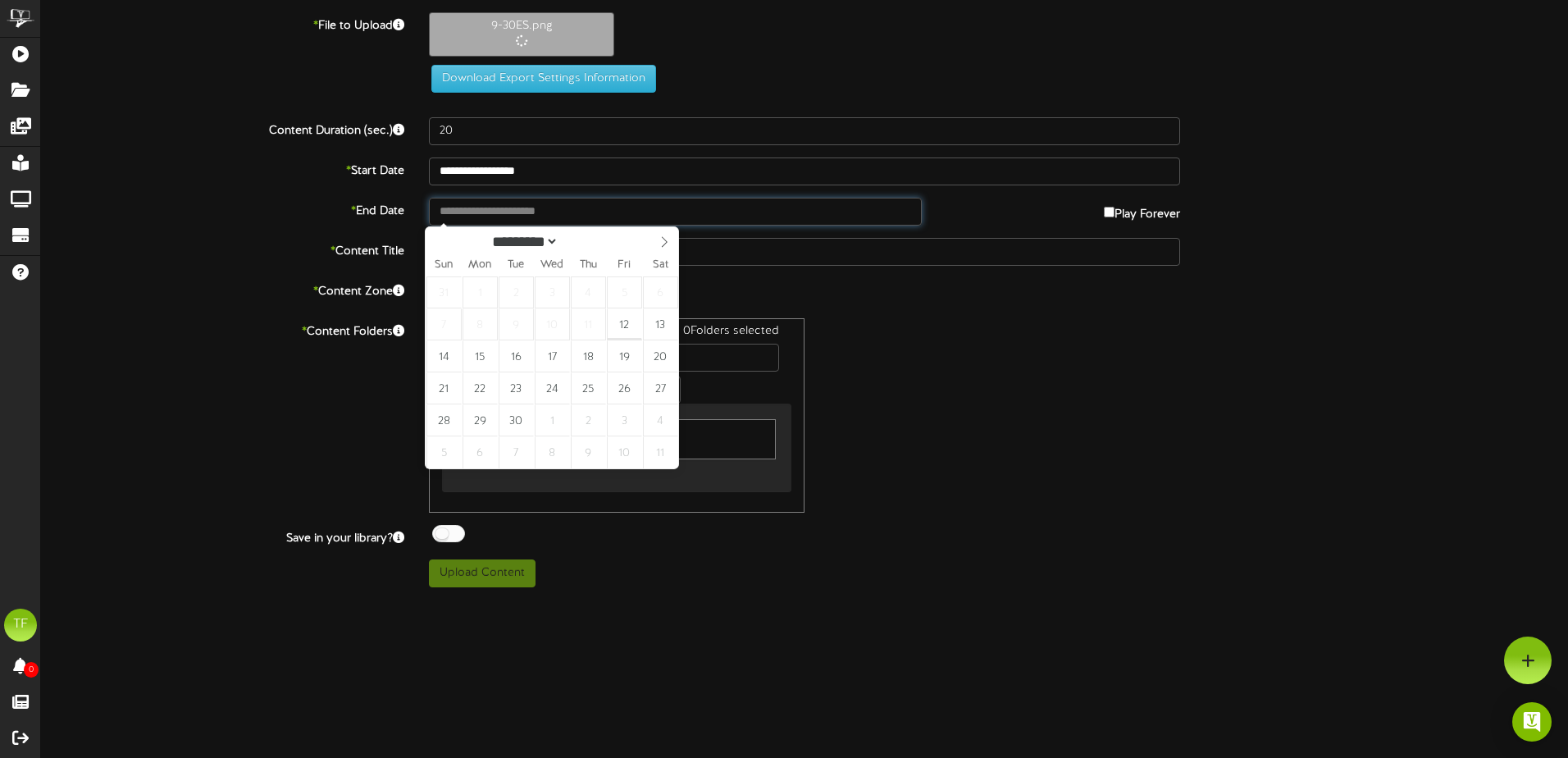
click at [476, 217] on input "text" at bounding box center [675, 212] width 493 height 28
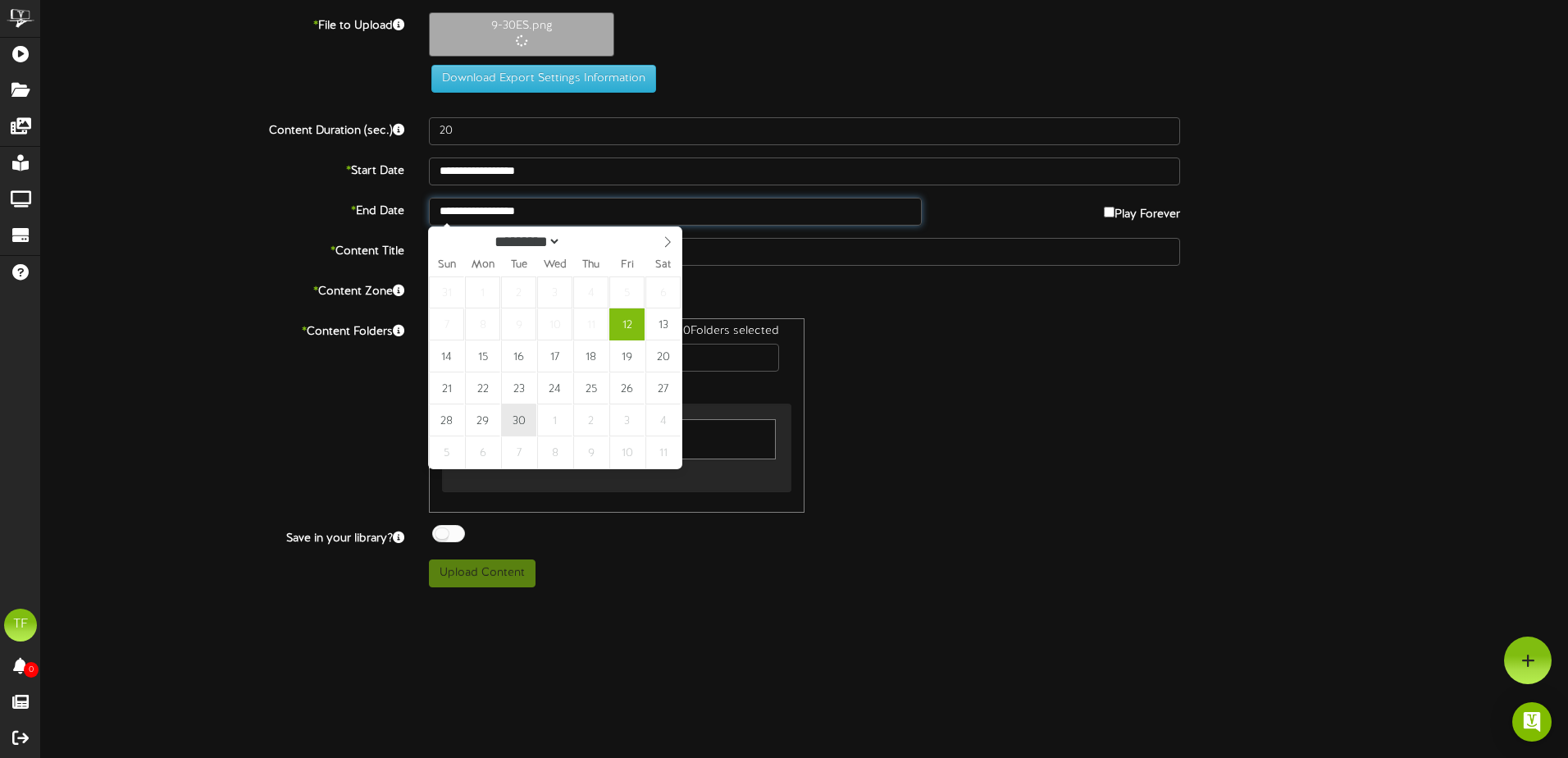
type input "**********"
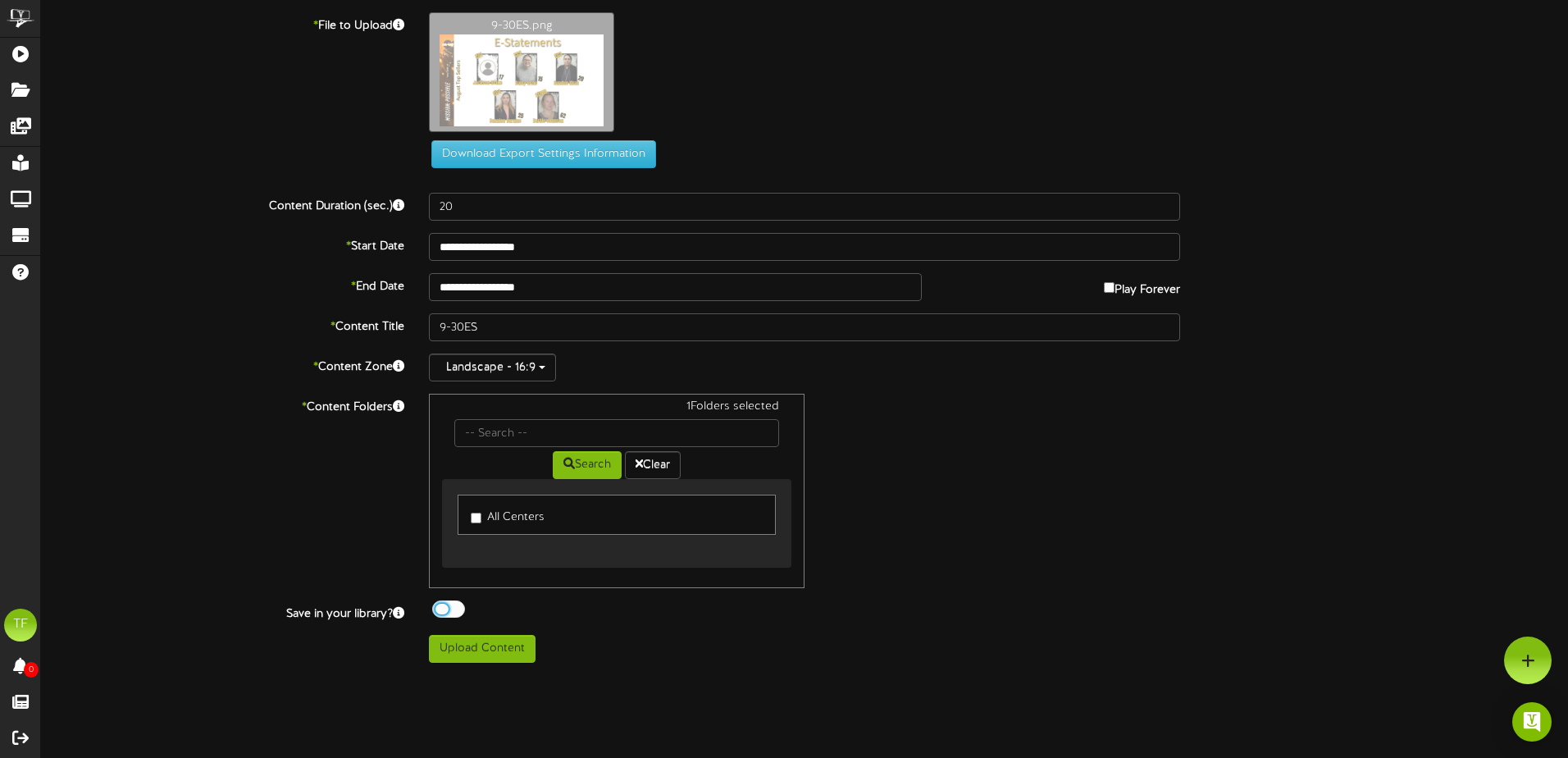
click at [452, 608] on div at bounding box center [448, 610] width 33 height 18
click at [468, 652] on button "Upload Content" at bounding box center [482, 649] width 107 height 28
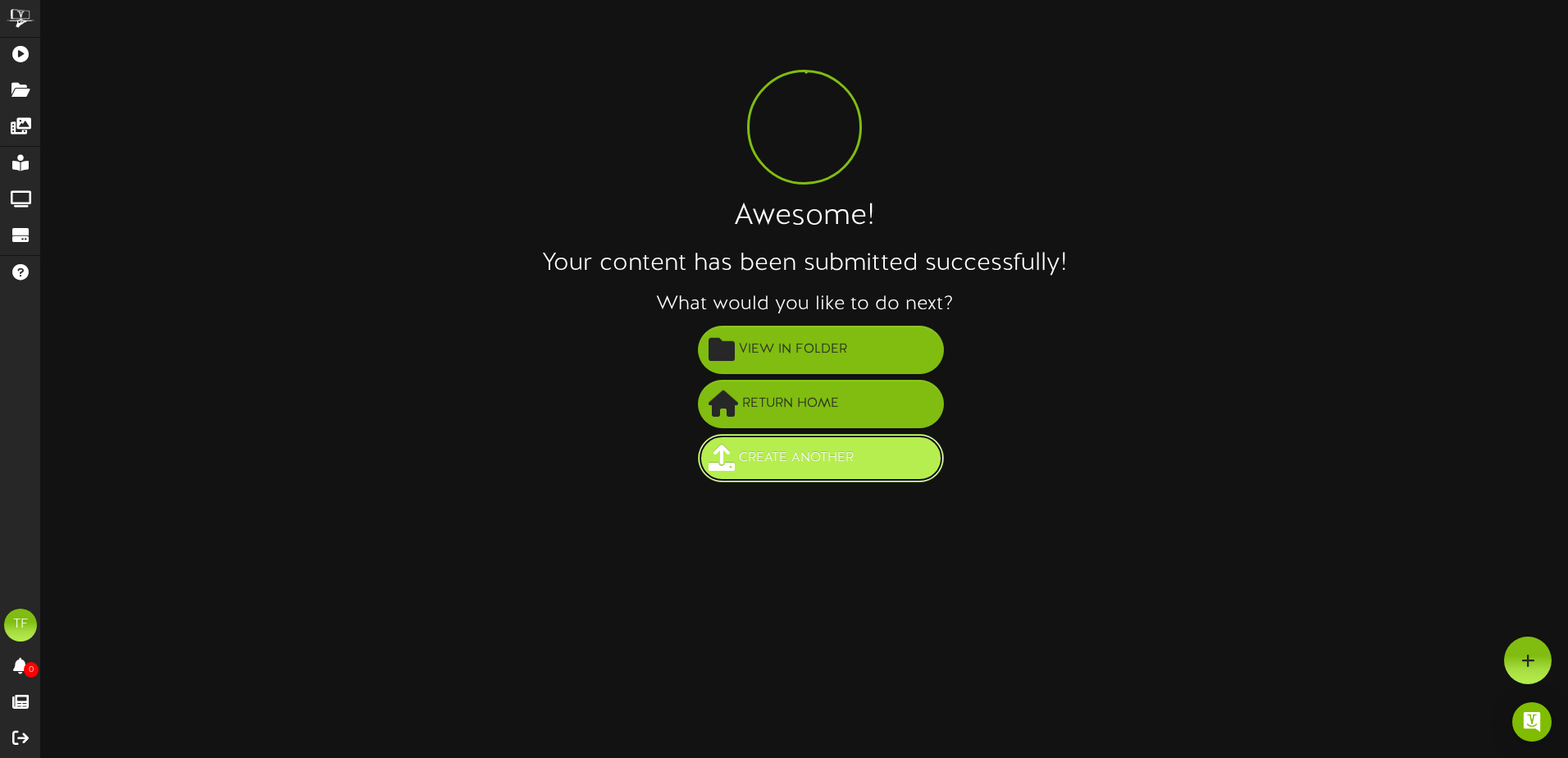
click at [812, 459] on span "Create Another" at bounding box center [795, 458] width 123 height 27
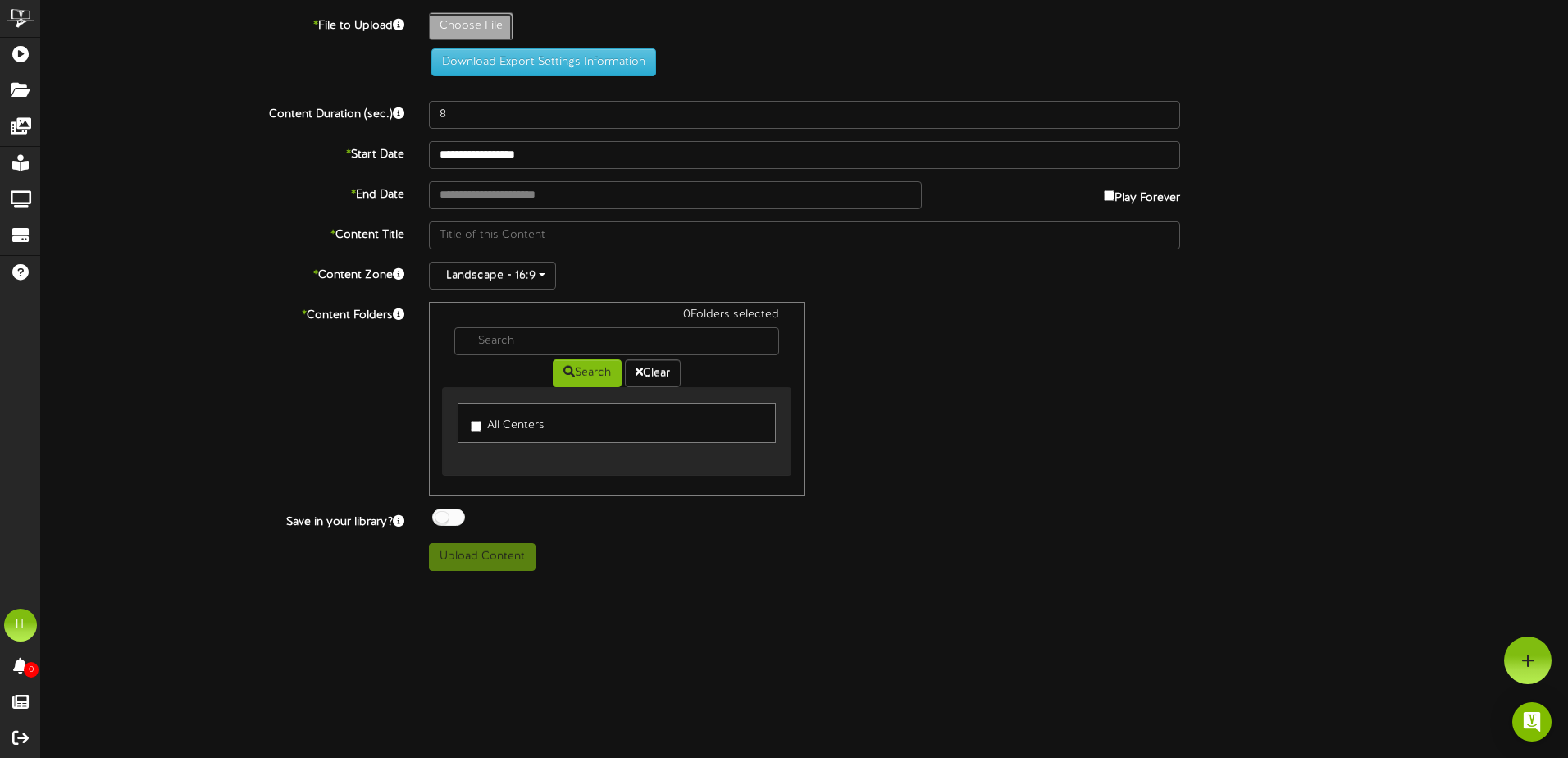
type input "**********"
type input "9-30LR"
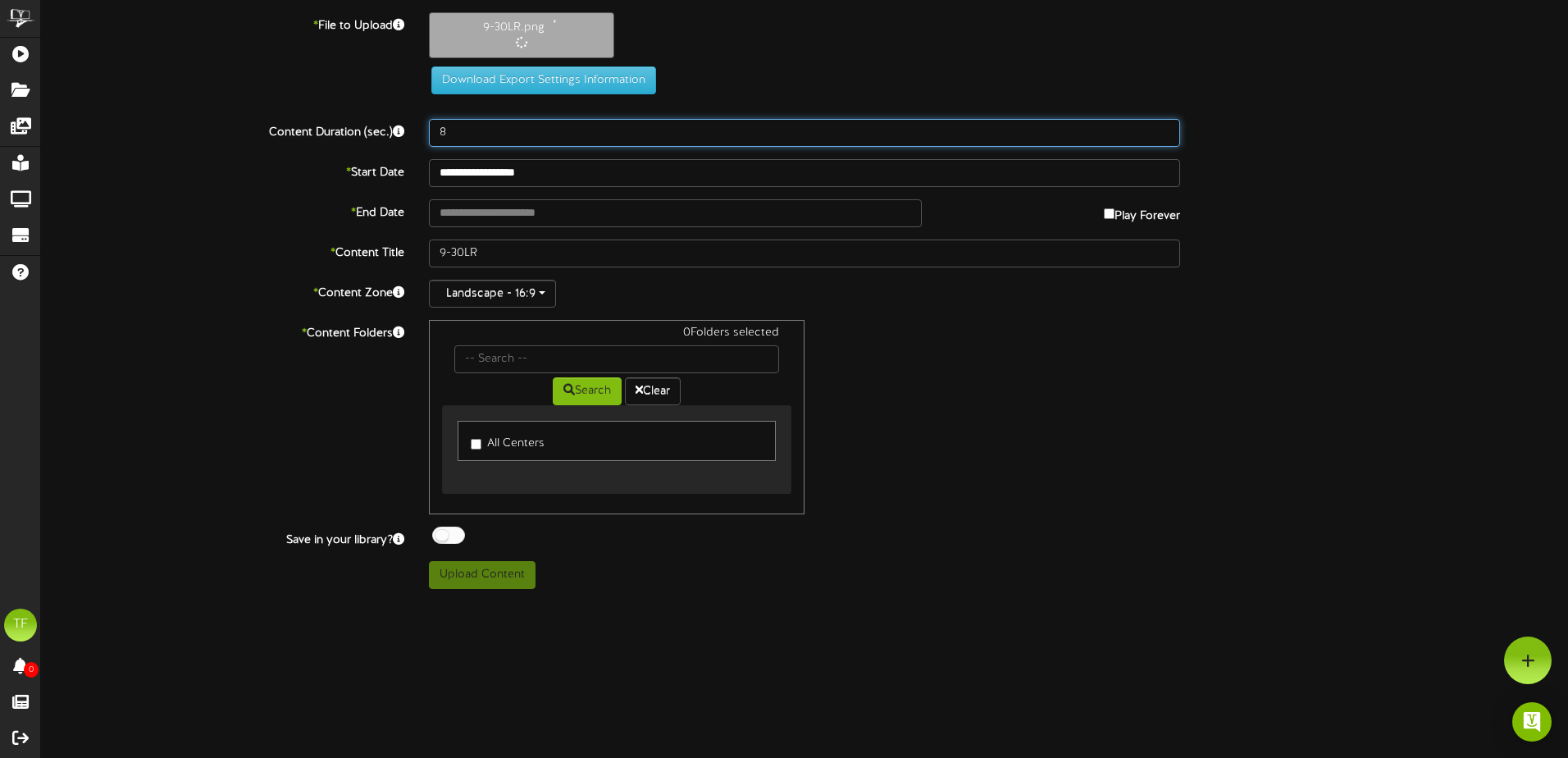
drag, startPoint x: 472, startPoint y: 132, endPoint x: 411, endPoint y: 123, distance: 61.7
click at [411, 123] on div "Content Duration (sec.) 8" at bounding box center [804, 133] width 1551 height 28
type input "20"
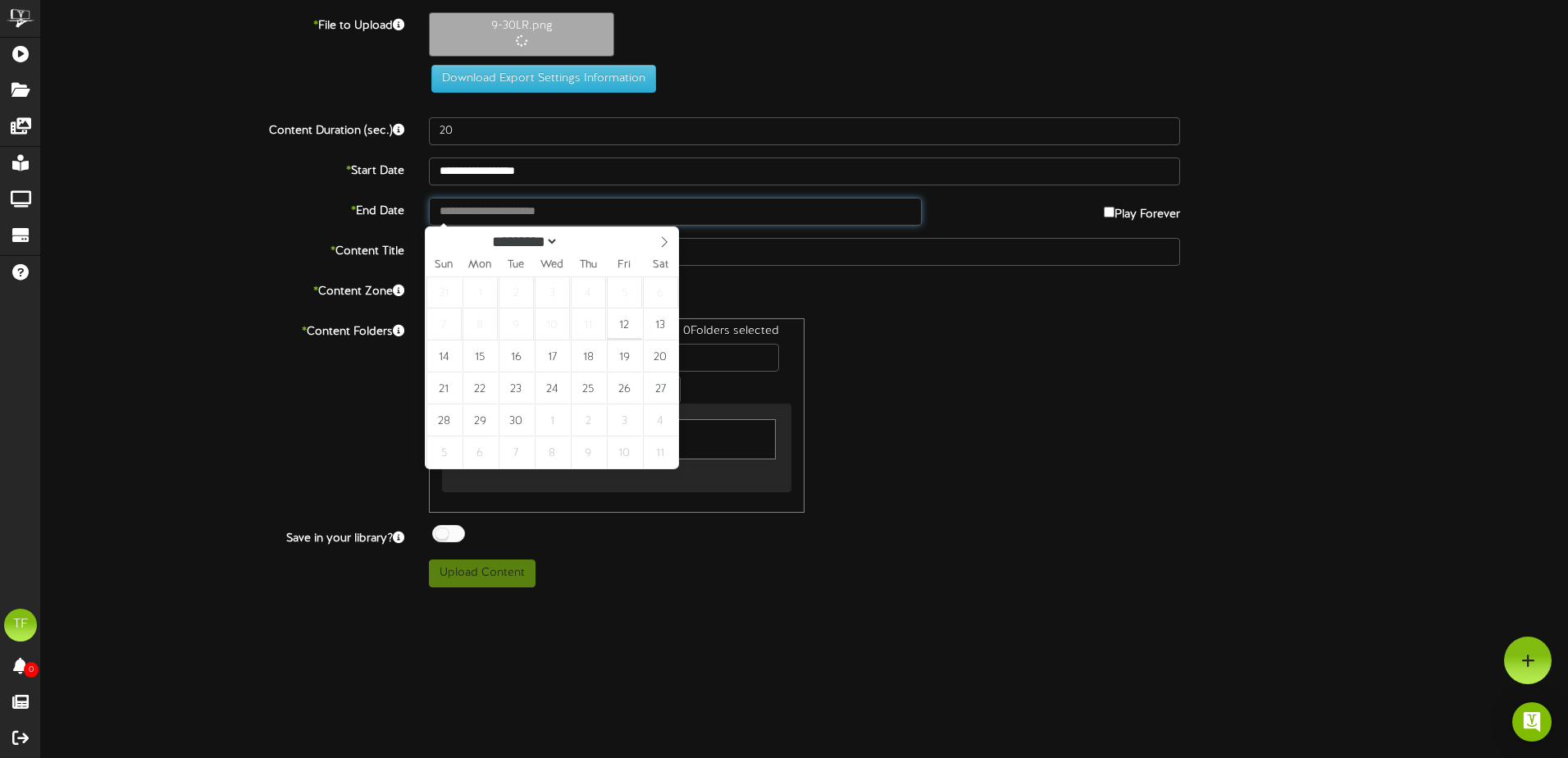
click at [487, 211] on input "text" at bounding box center [675, 212] width 493 height 28
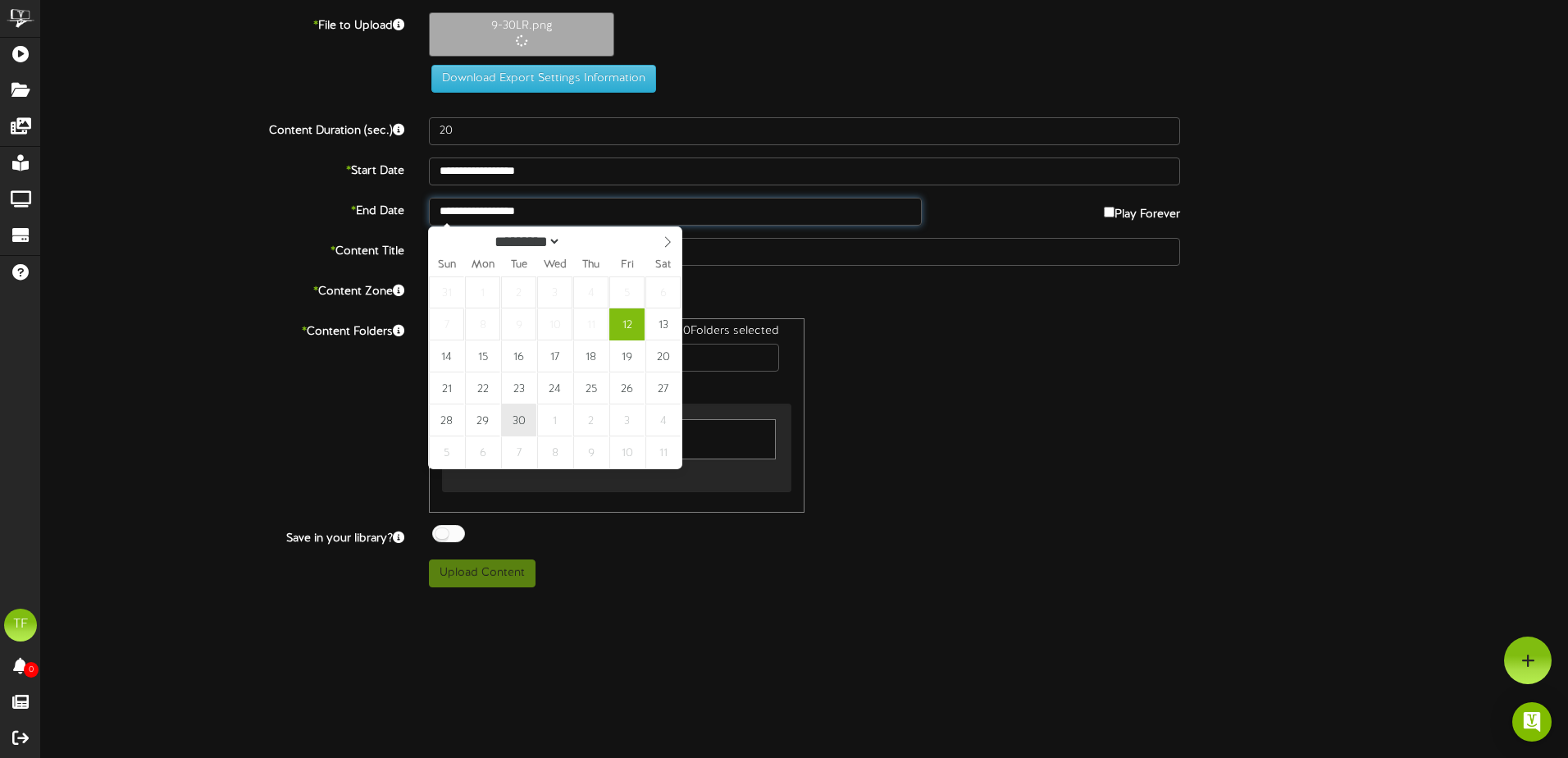
type input "**********"
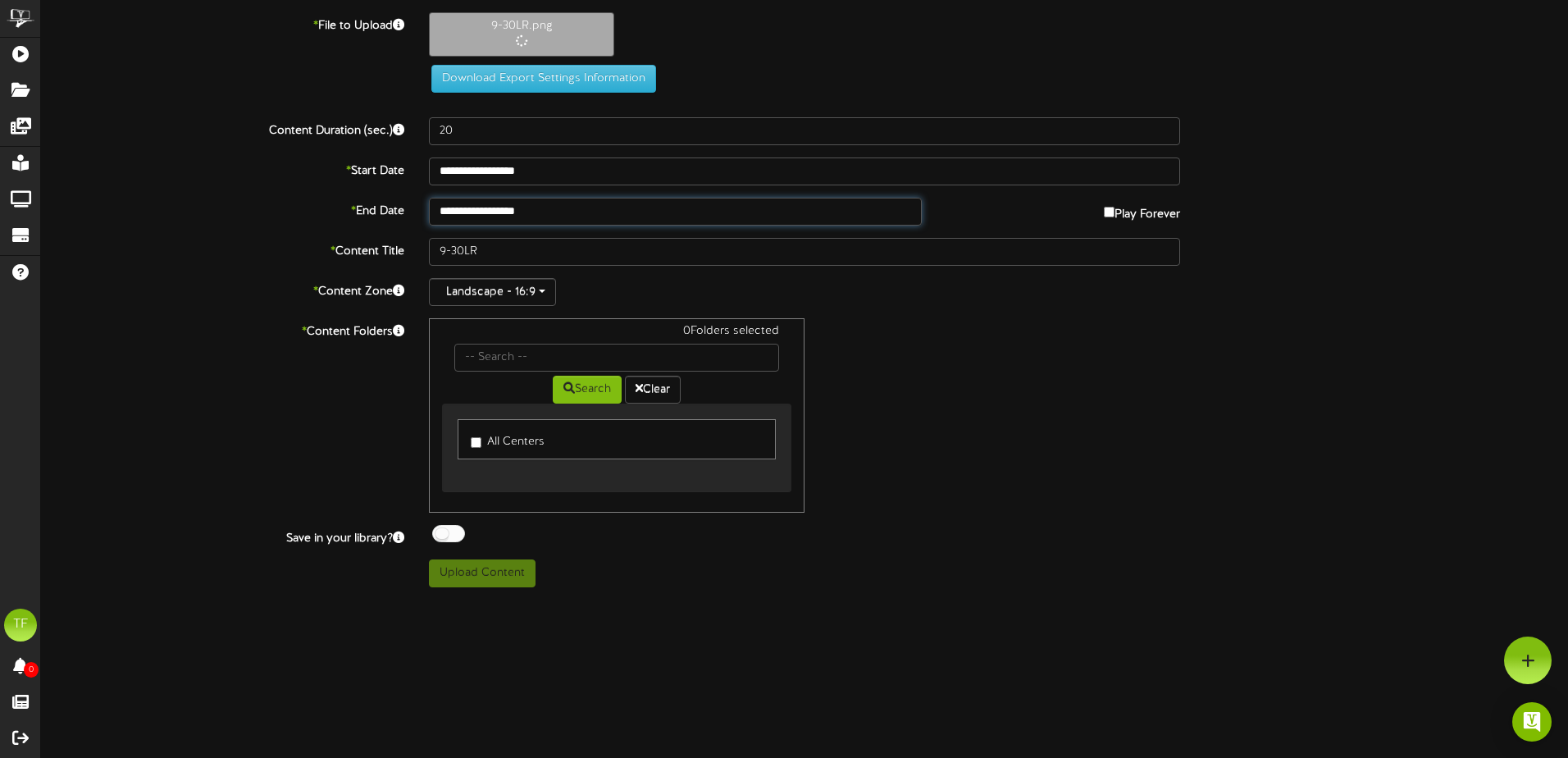
drag, startPoint x: 506, startPoint y: 424, endPoint x: 519, endPoint y: 399, distance: 28.2
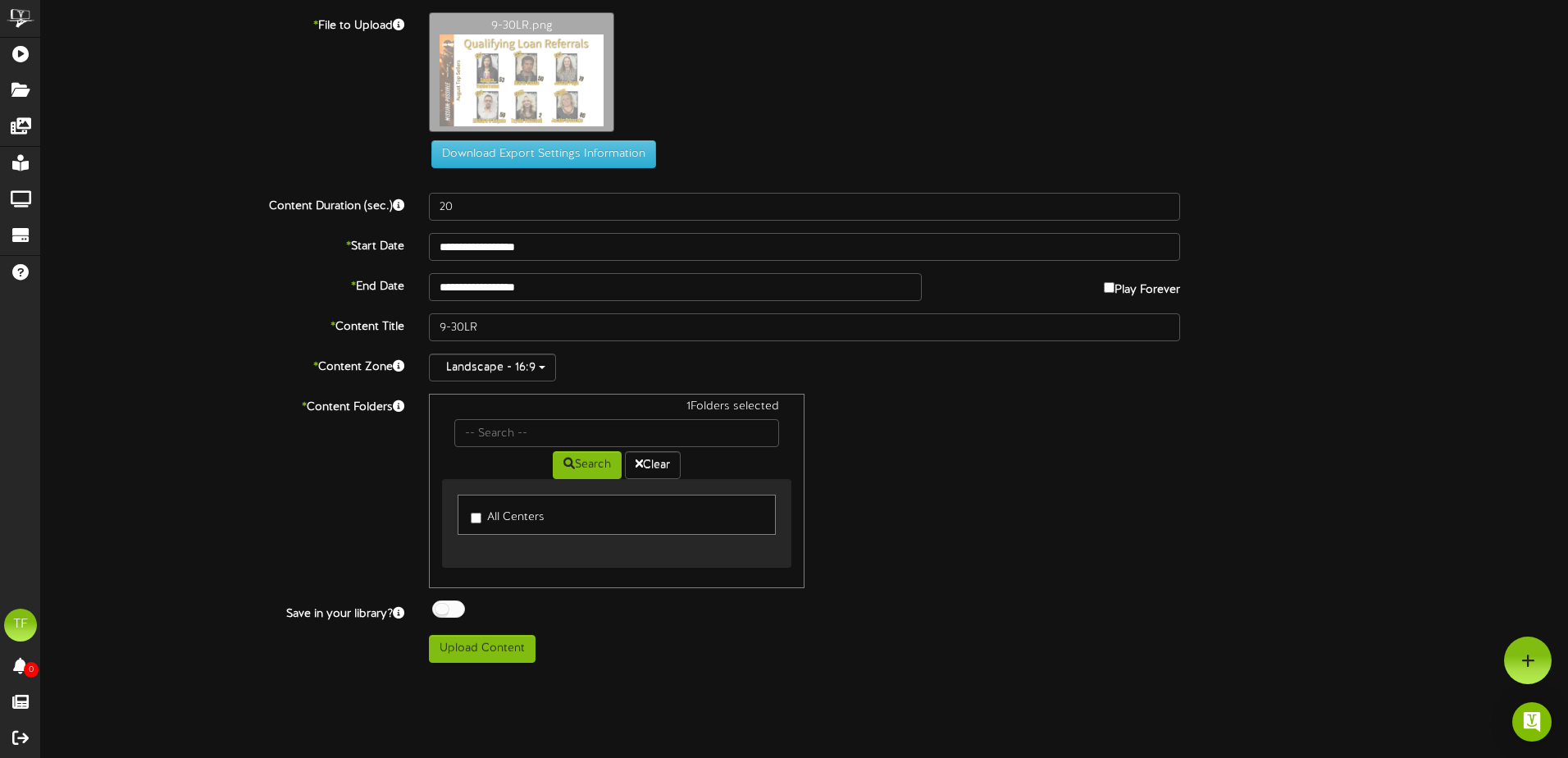
click at [444, 612] on div at bounding box center [448, 610] width 33 height 18
click at [478, 650] on button "Upload Content" at bounding box center [482, 649] width 107 height 28
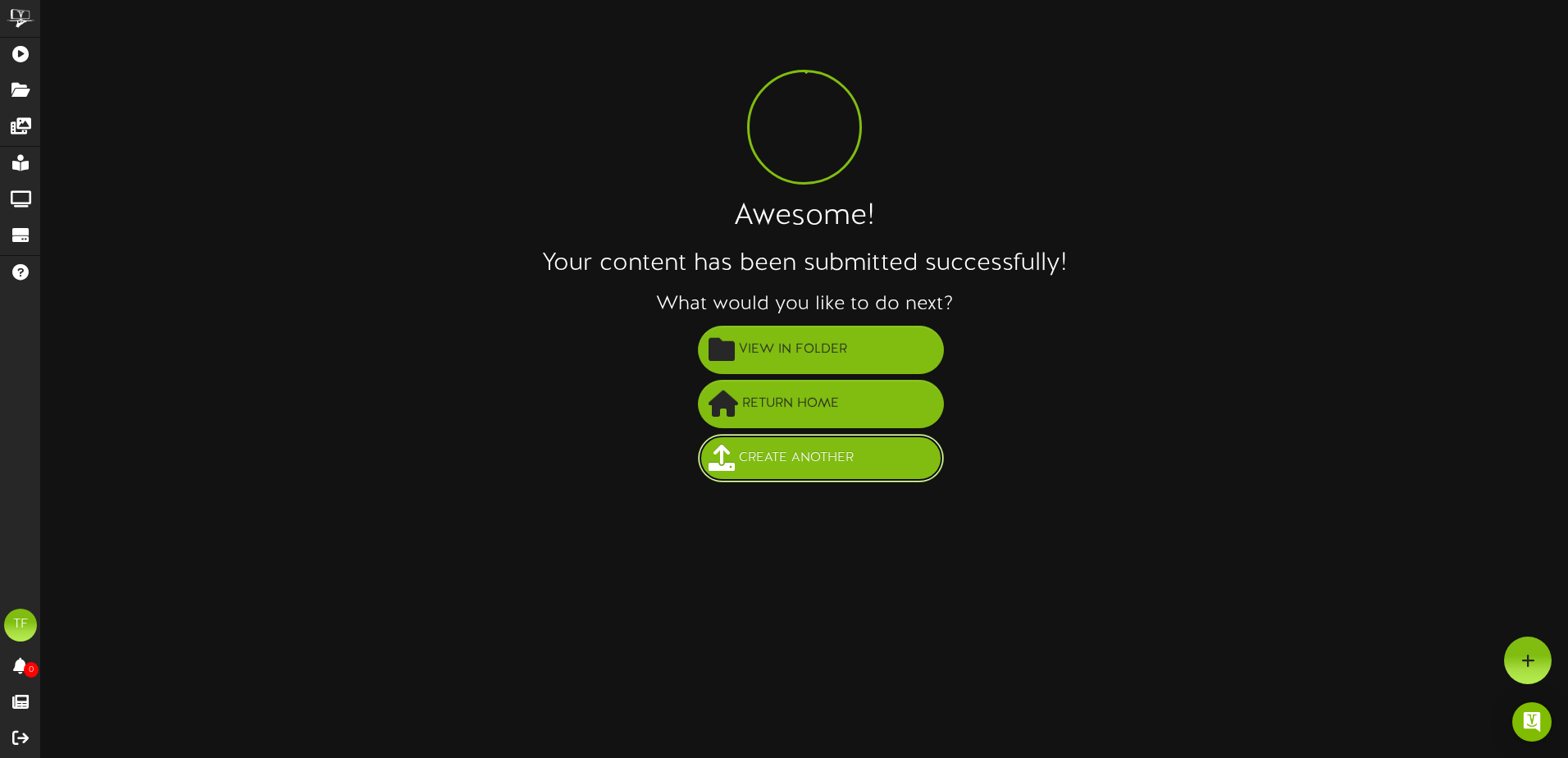
click at [843, 463] on span "Create Another" at bounding box center [795, 458] width 123 height 27
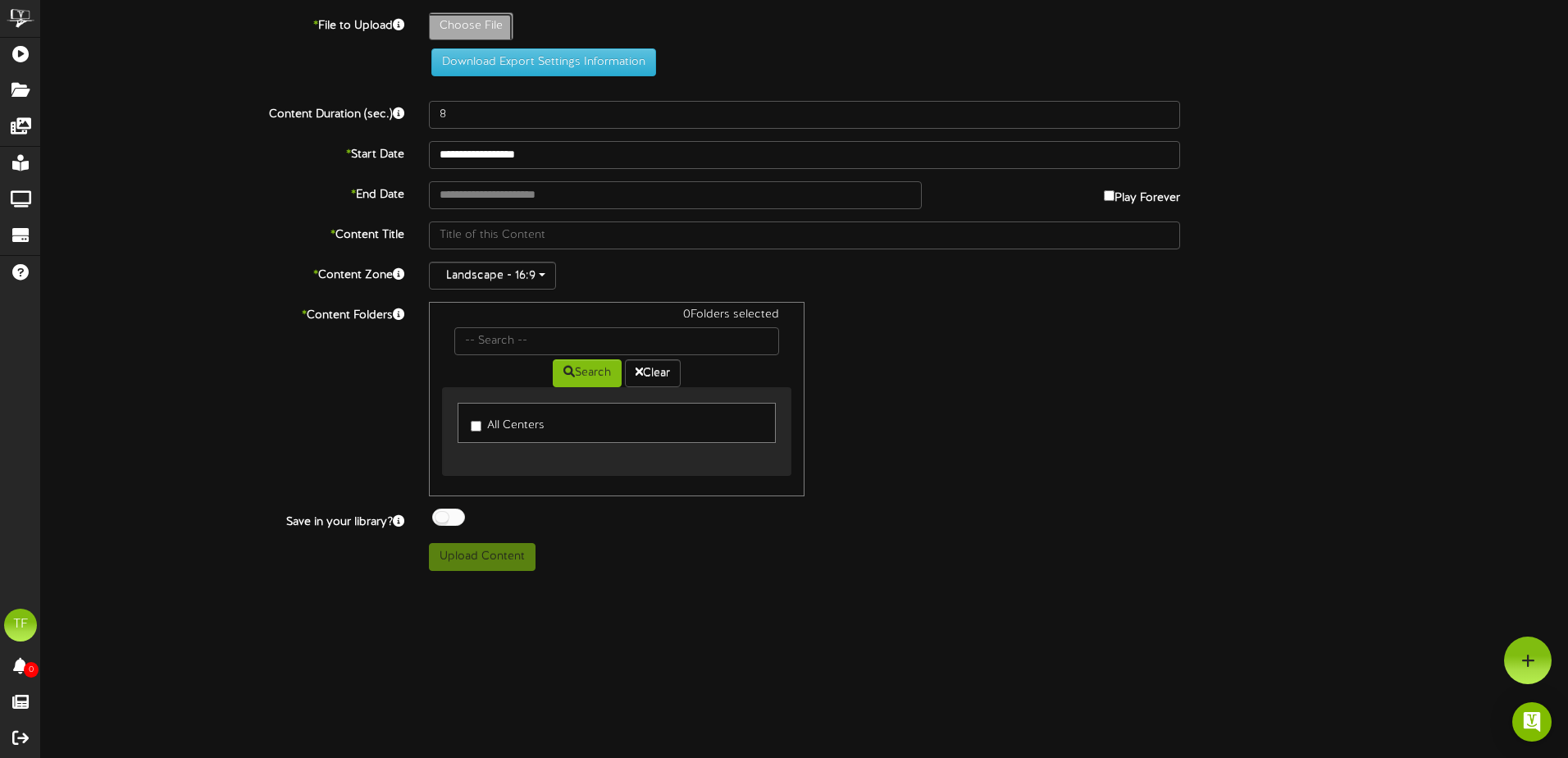
type input "**********"
type input "9-30PC"
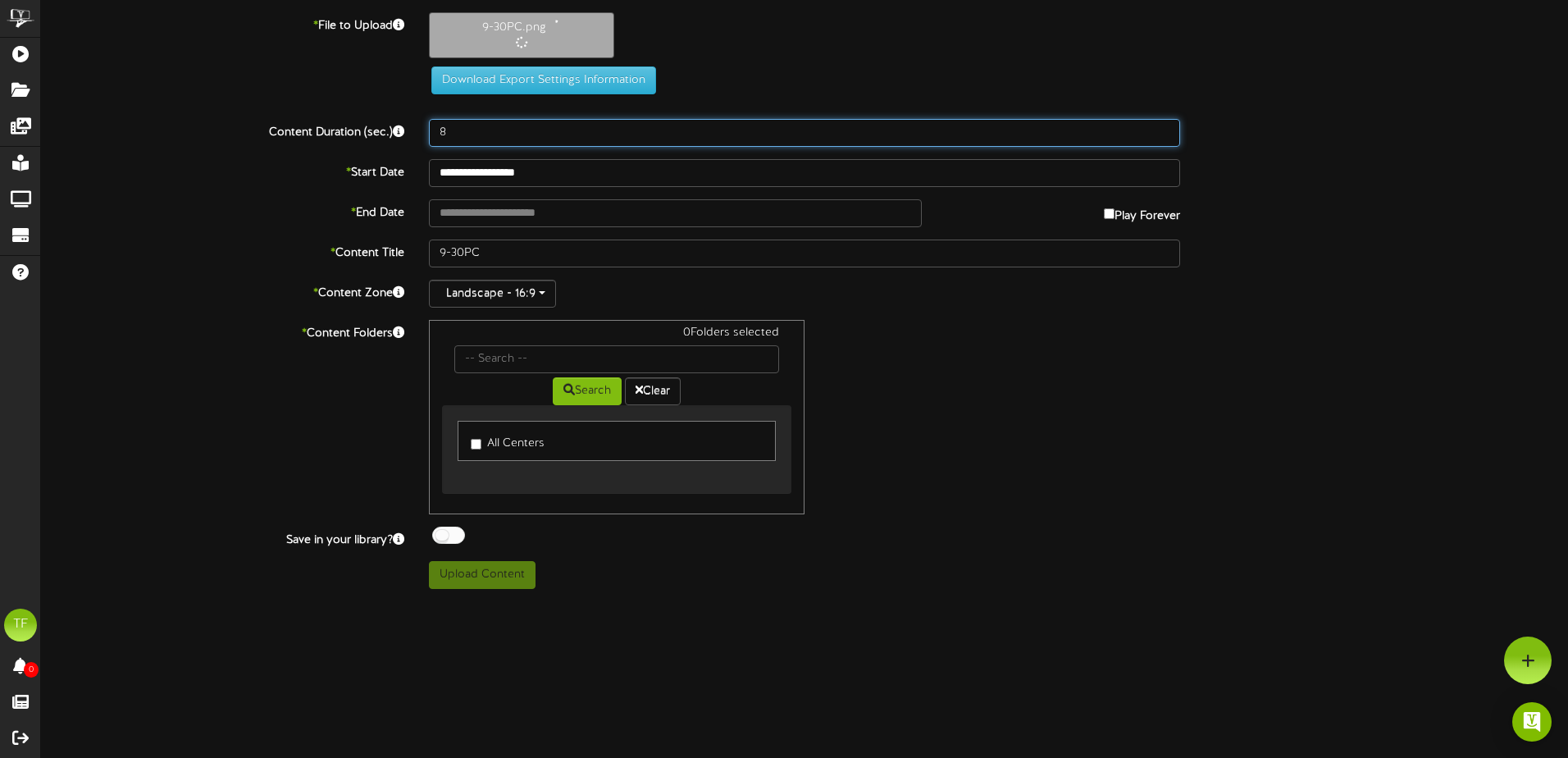
drag, startPoint x: 422, startPoint y: 124, endPoint x: 355, endPoint y: 124, distance: 67.0
click at [355, 124] on div "Content Duration (sec.) 8" at bounding box center [804, 133] width 1551 height 28
type input "20"
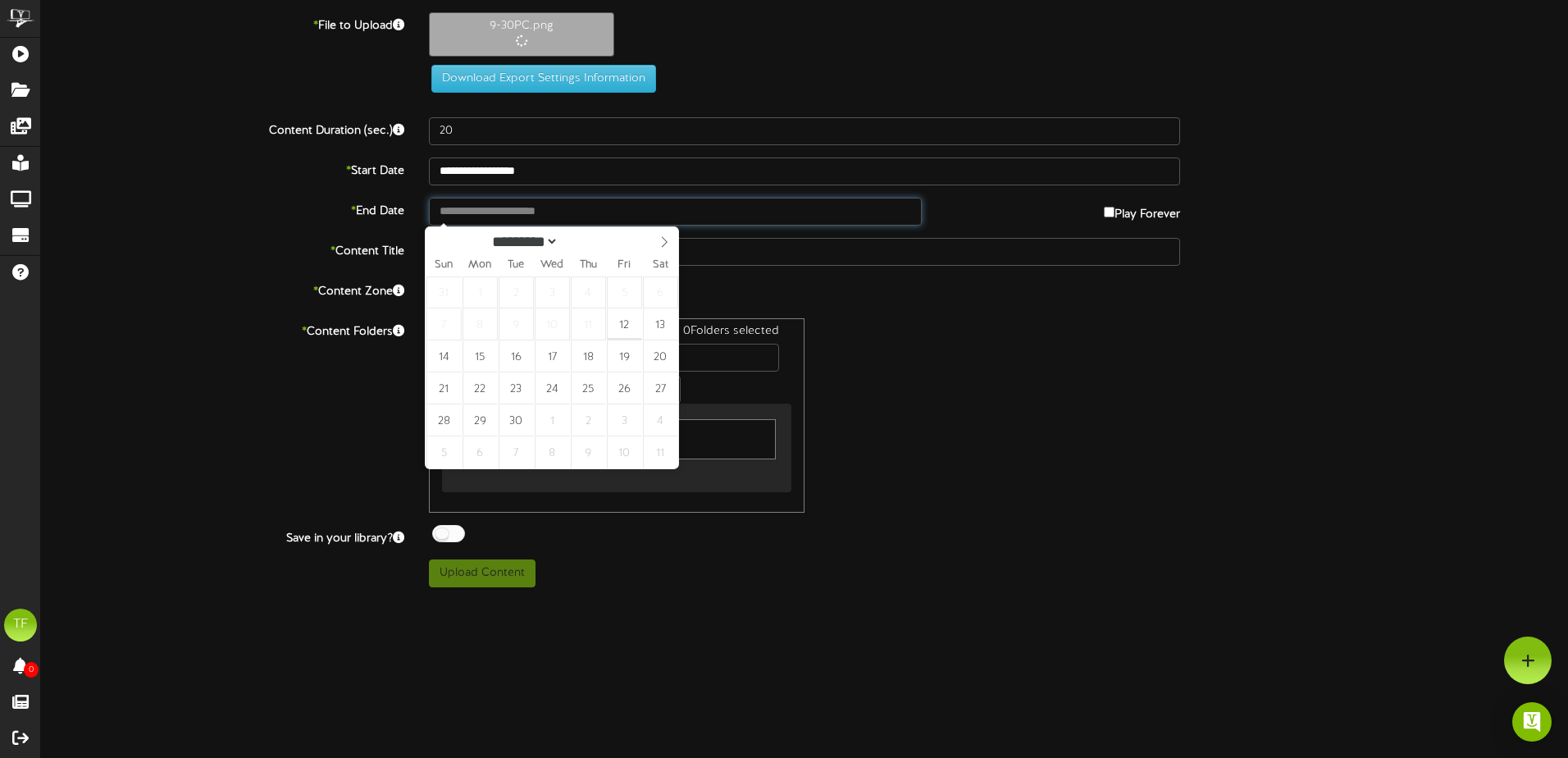
click at [514, 215] on input "text" at bounding box center [675, 212] width 493 height 28
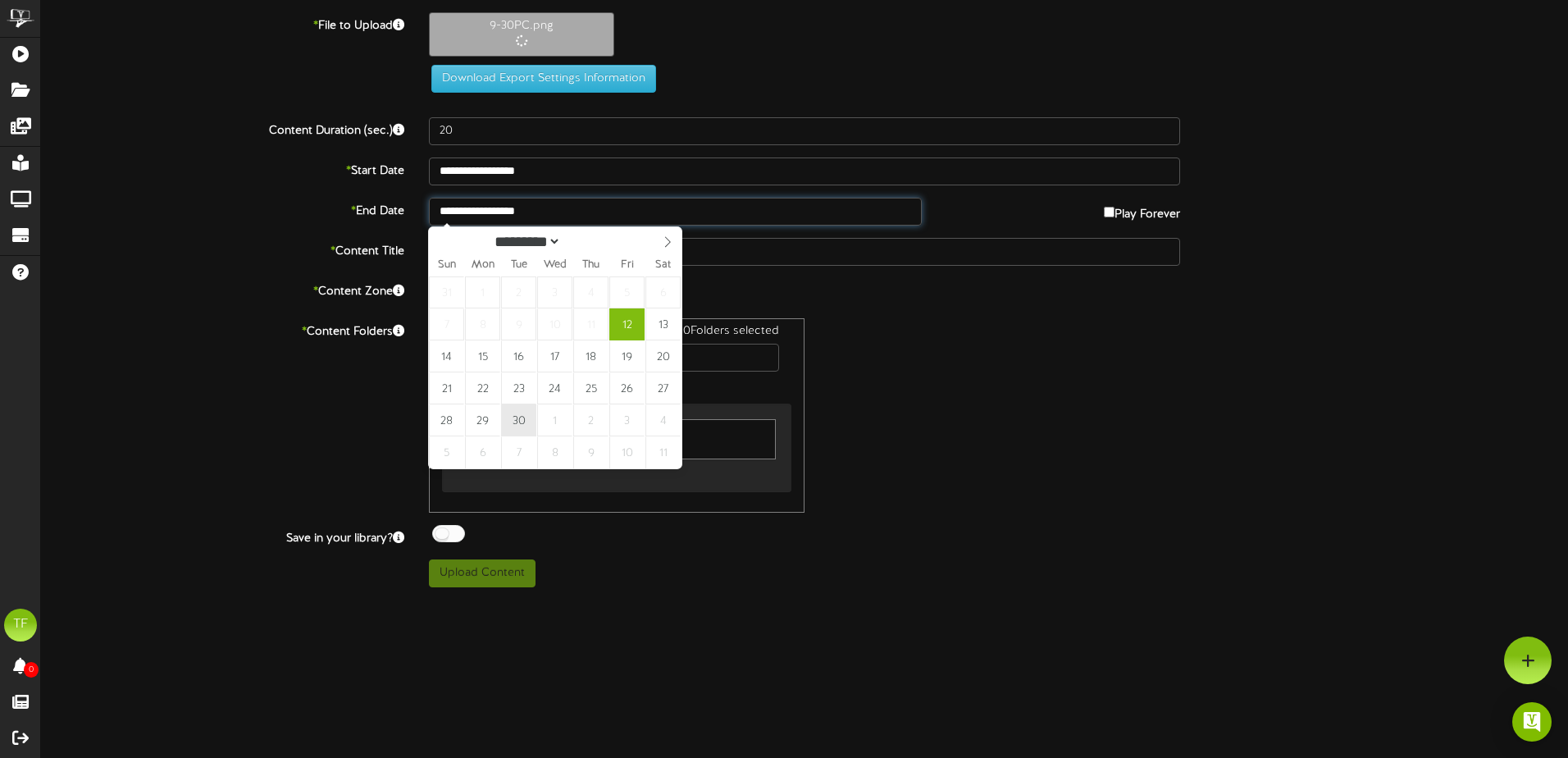
type input "**********"
drag, startPoint x: 511, startPoint y: 423, endPoint x: 490, endPoint y: 385, distance: 43.4
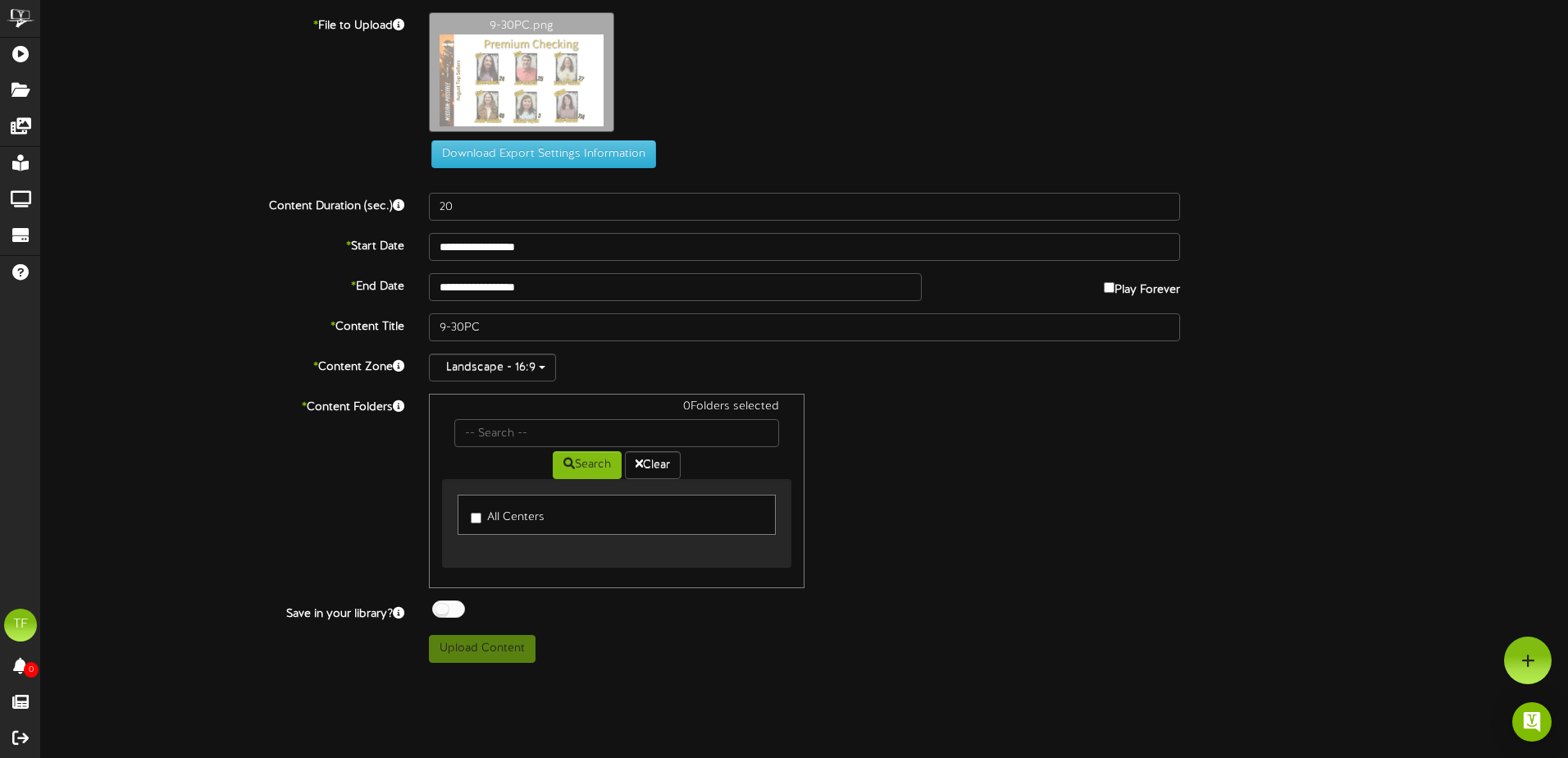
click at [479, 512] on label "All Centers" at bounding box center [508, 514] width 74 height 22
click at [446, 615] on div at bounding box center [448, 610] width 33 height 18
click at [473, 650] on button "Upload Content" at bounding box center [482, 649] width 107 height 28
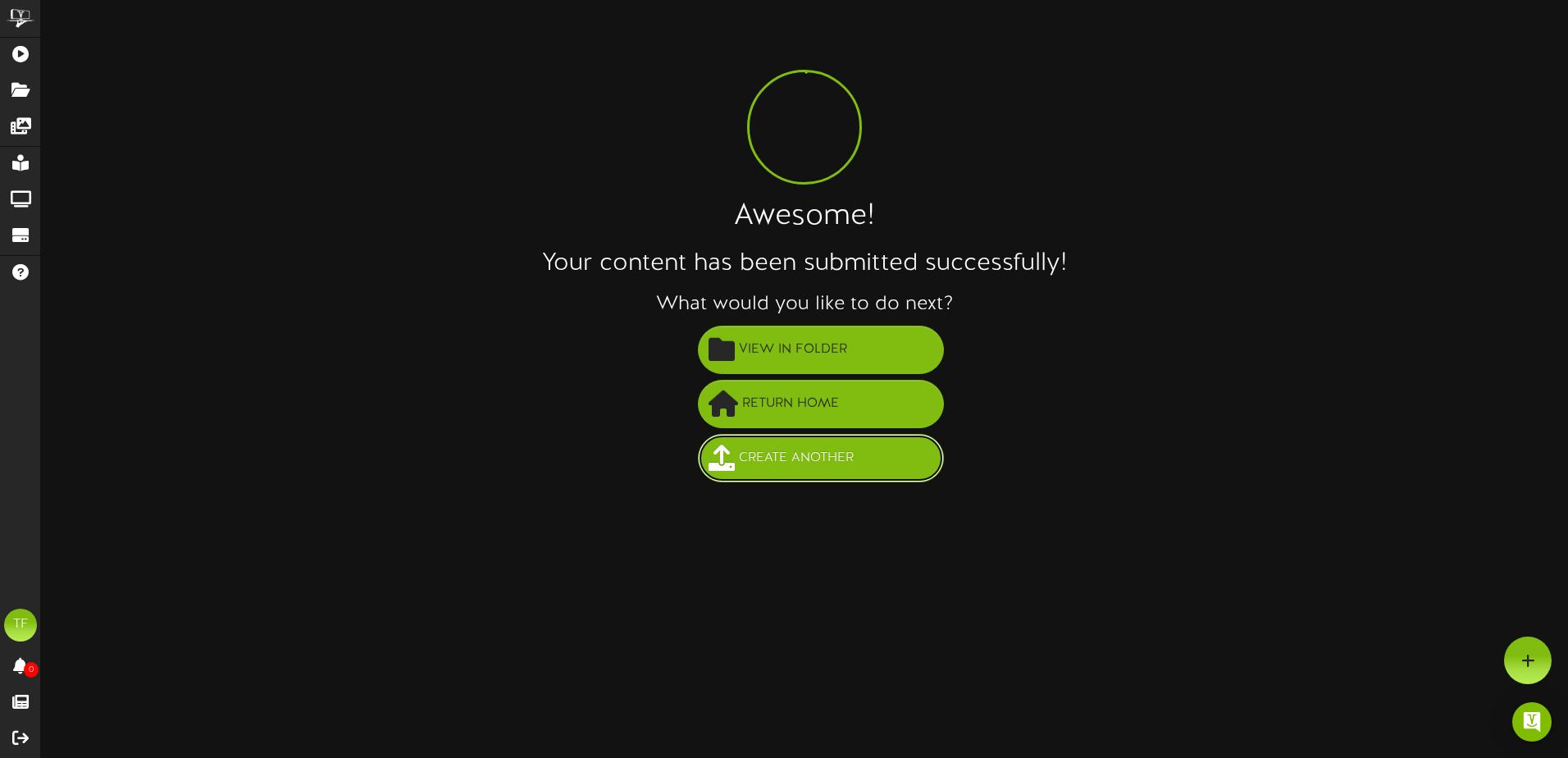
click at [790, 457] on span "Create Another" at bounding box center [795, 458] width 123 height 27
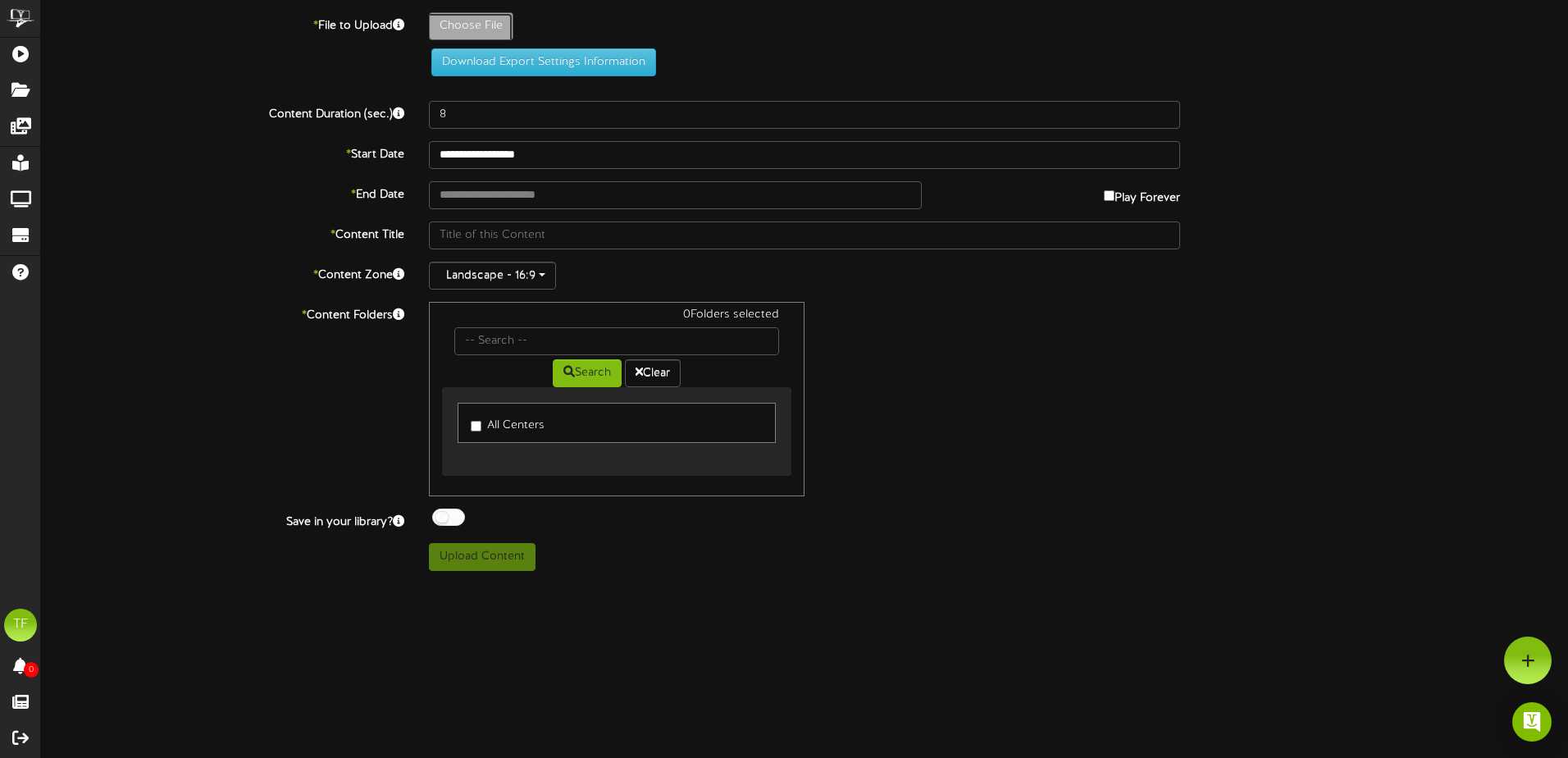
type input "**********"
type input "9-30RA"
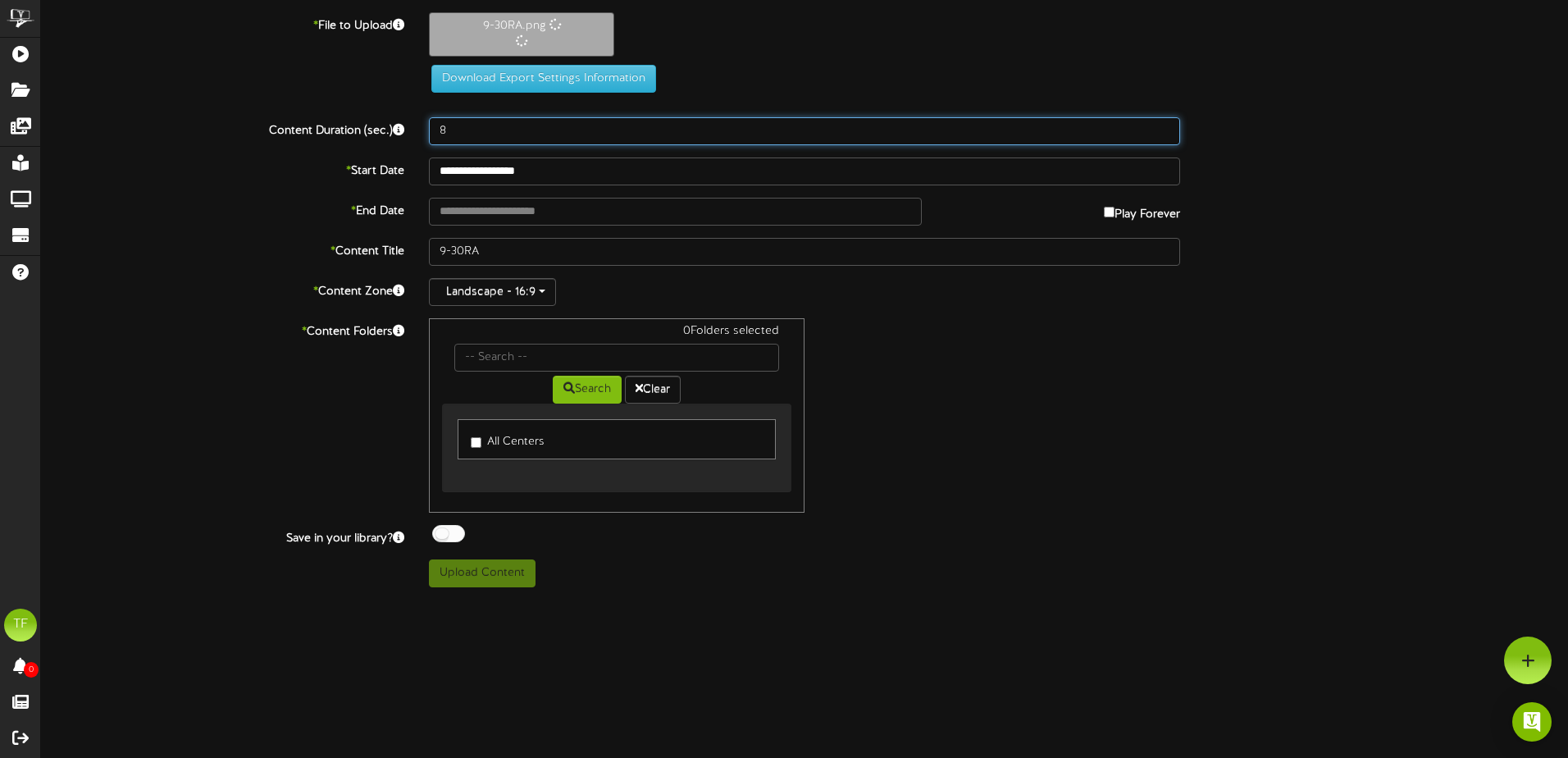
drag, startPoint x: 538, startPoint y: 122, endPoint x: 378, endPoint y: 118, distance: 160.0
click at [378, 118] on div "Content Duration (sec.) 8" at bounding box center [804, 131] width 1551 height 28
type input "20"
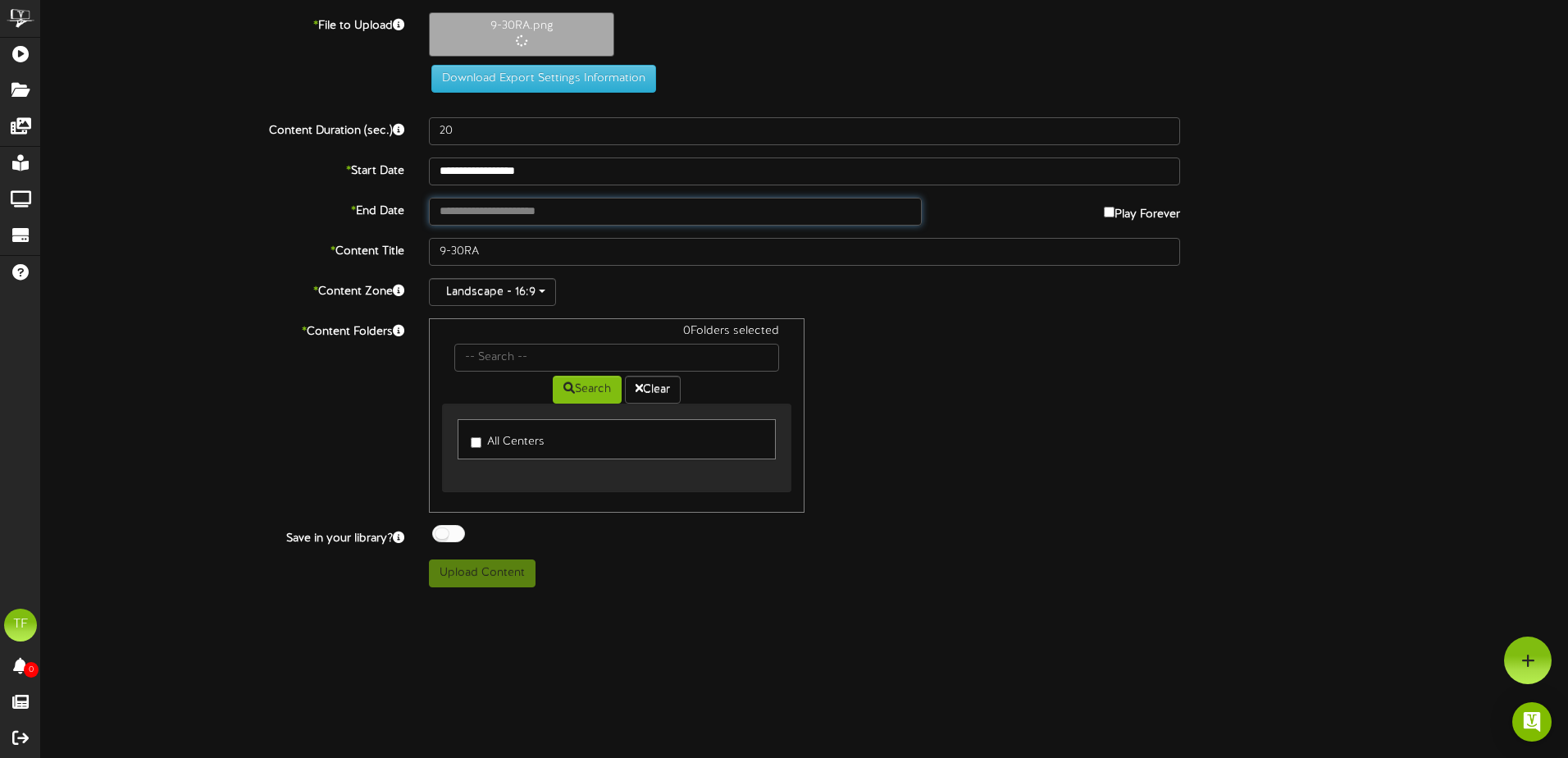
click at [471, 220] on input "text" at bounding box center [675, 212] width 493 height 28
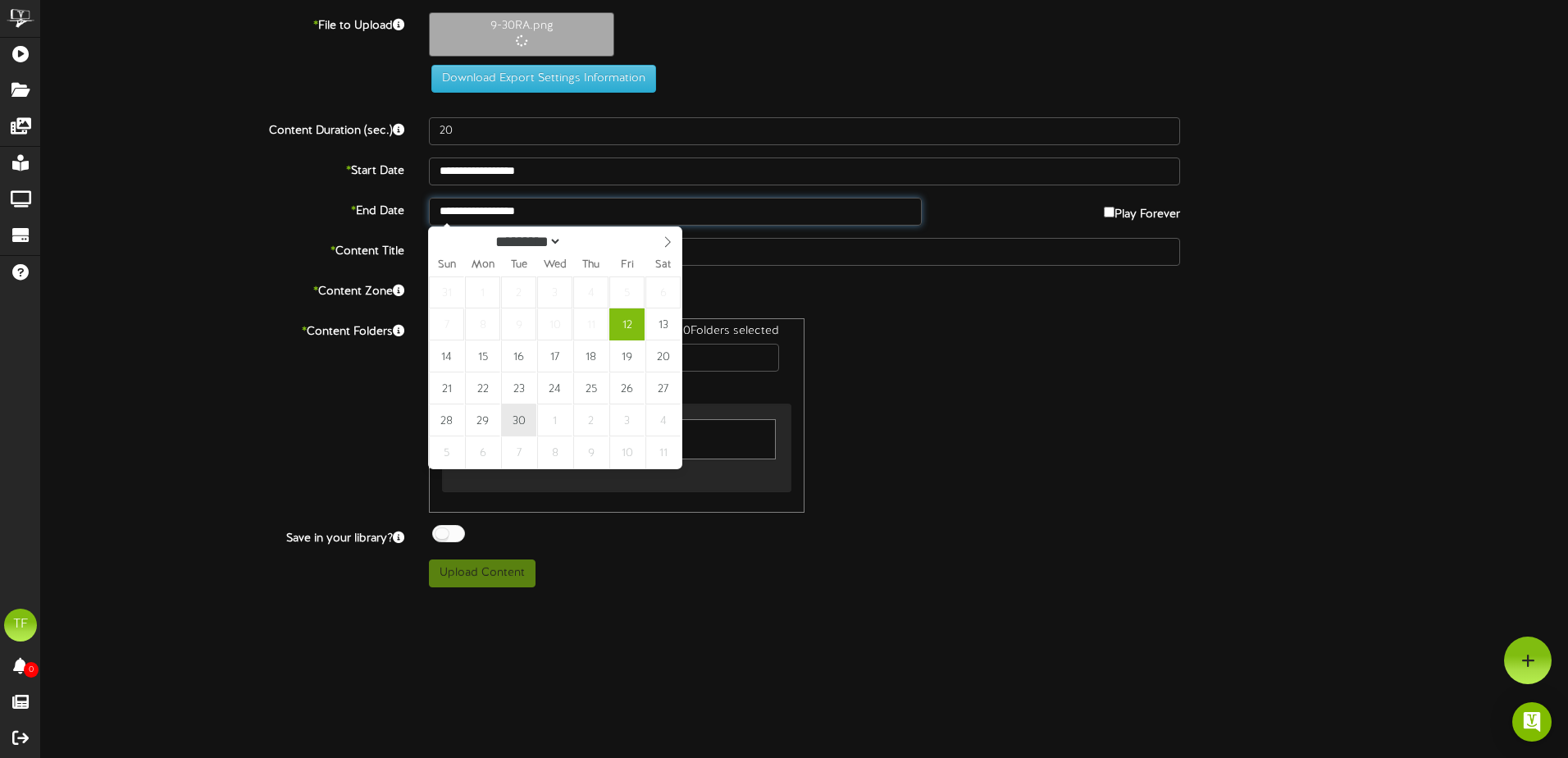
type input "**********"
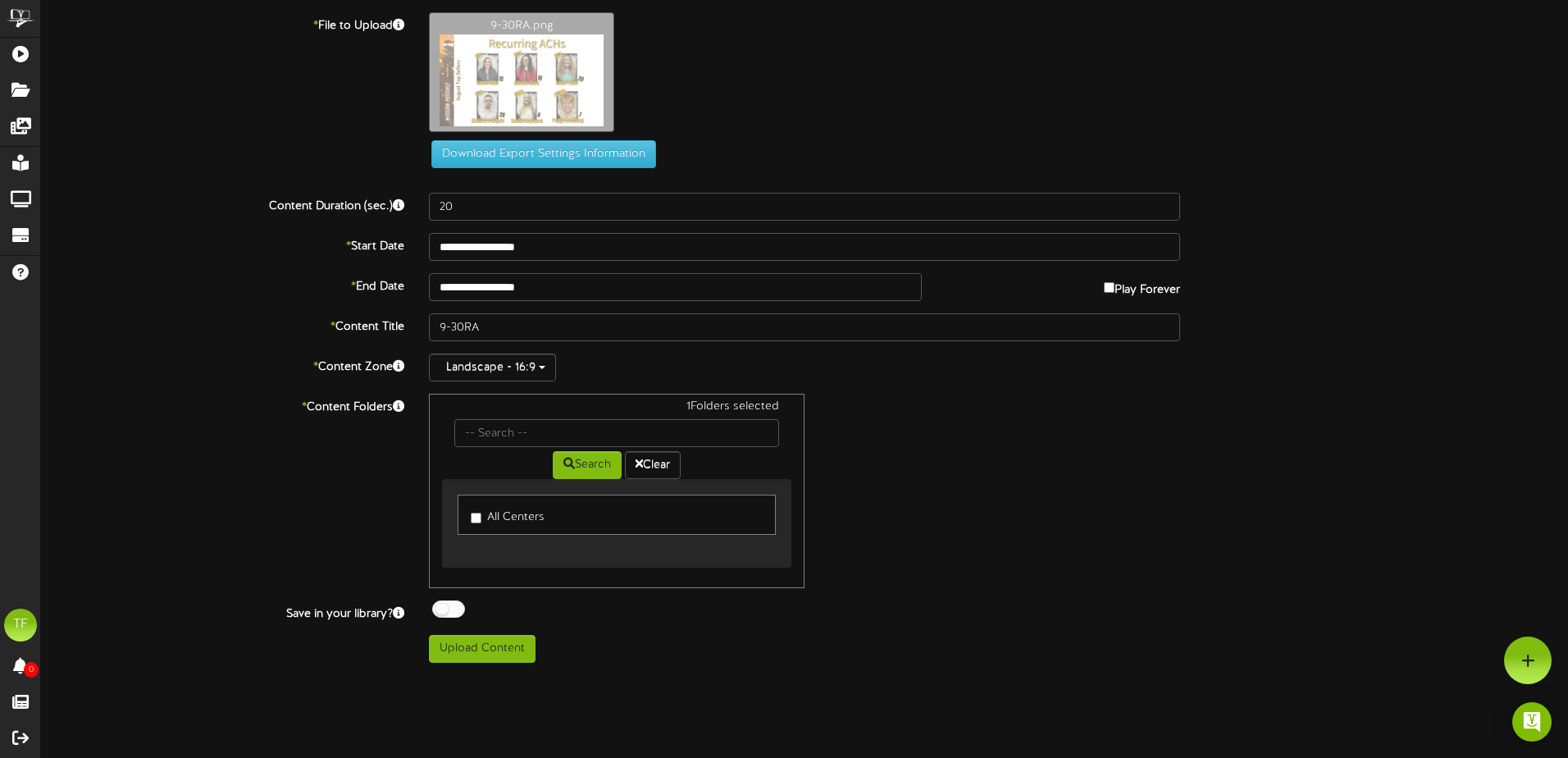
click at [451, 608] on div at bounding box center [448, 610] width 33 height 18
click at [481, 649] on button "Upload Content" at bounding box center [482, 649] width 107 height 28
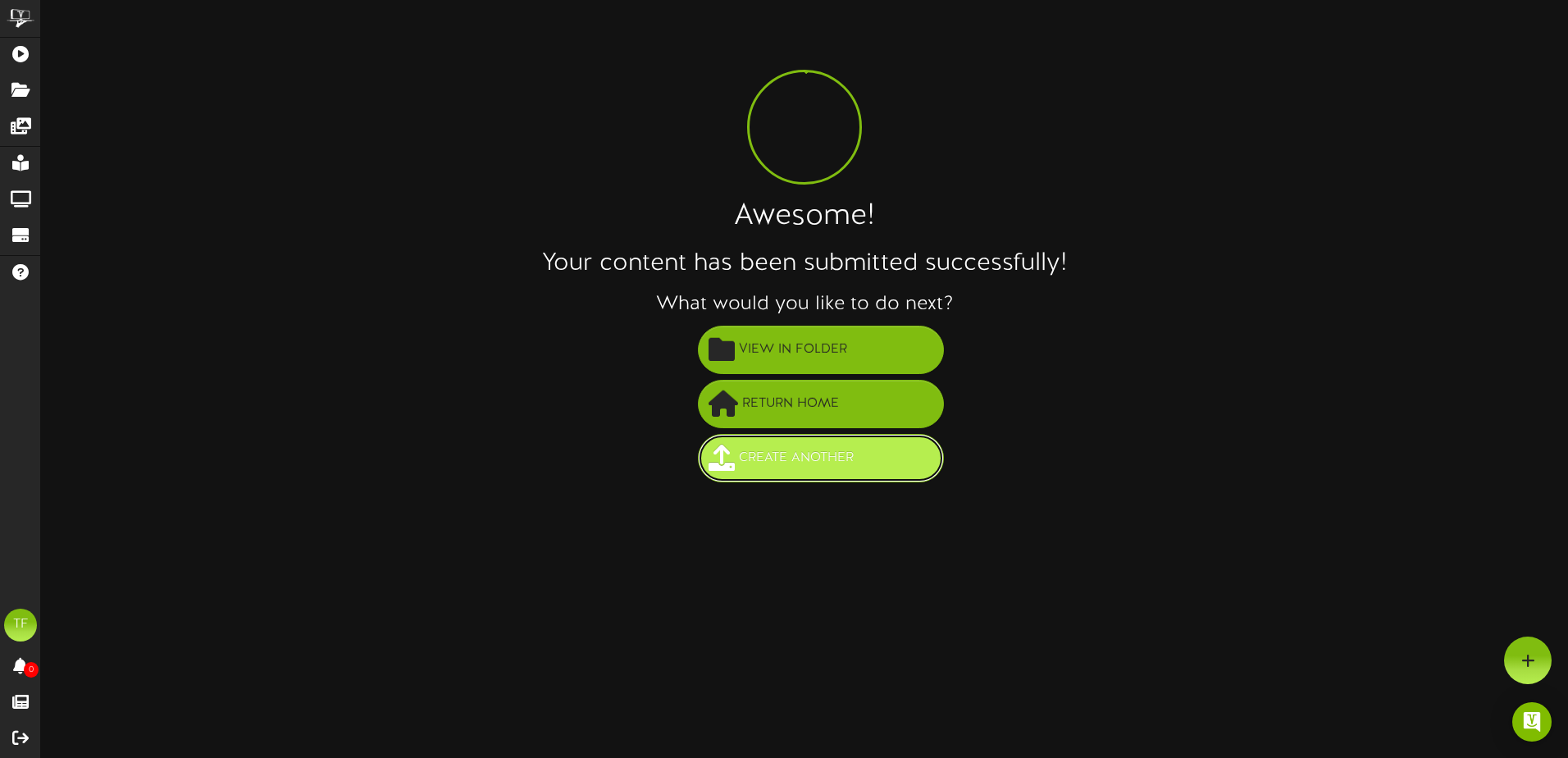
click at [847, 462] on span "Create Another" at bounding box center [795, 458] width 123 height 27
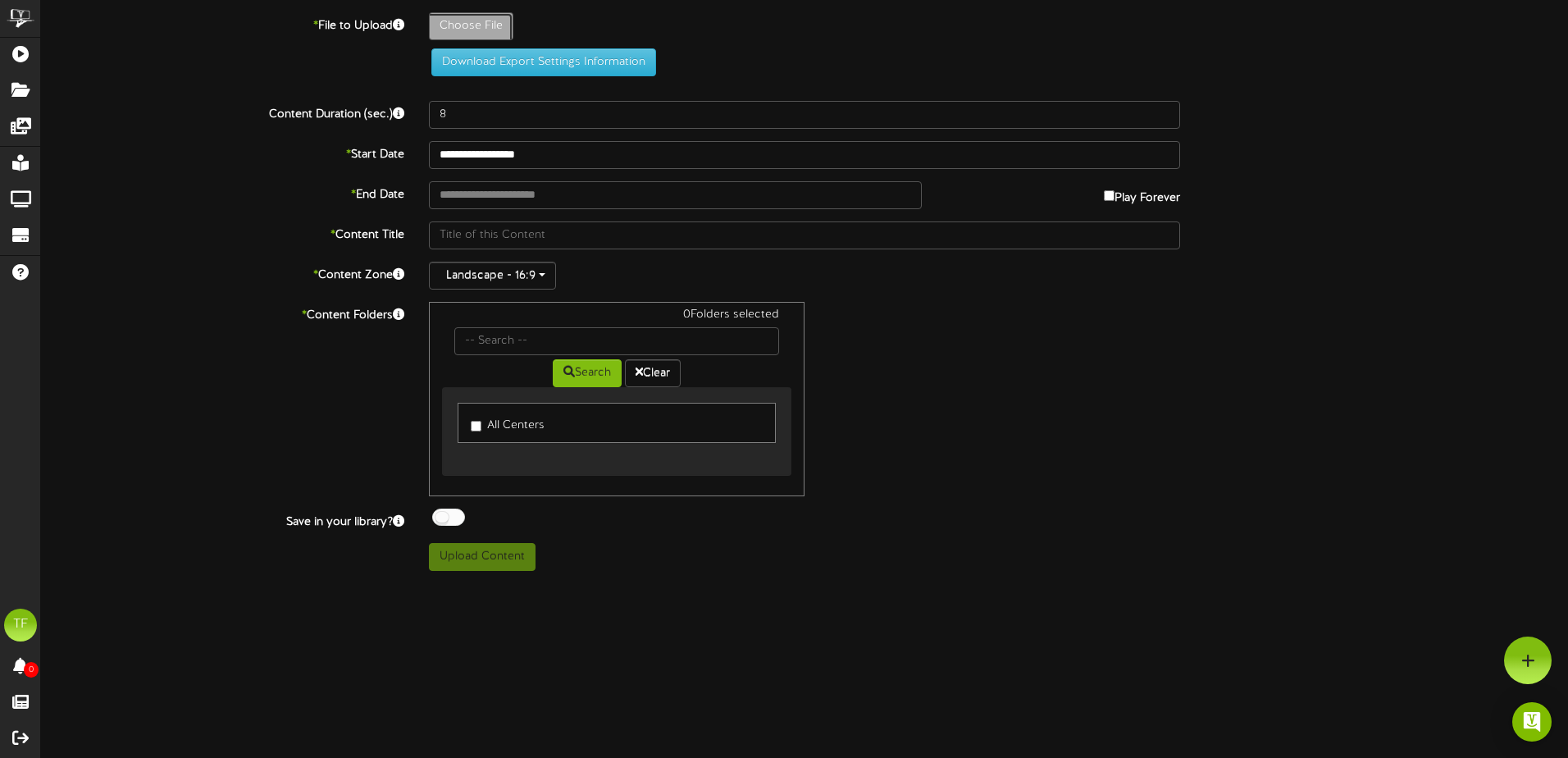
type input "**********"
type input "9-30VBT"
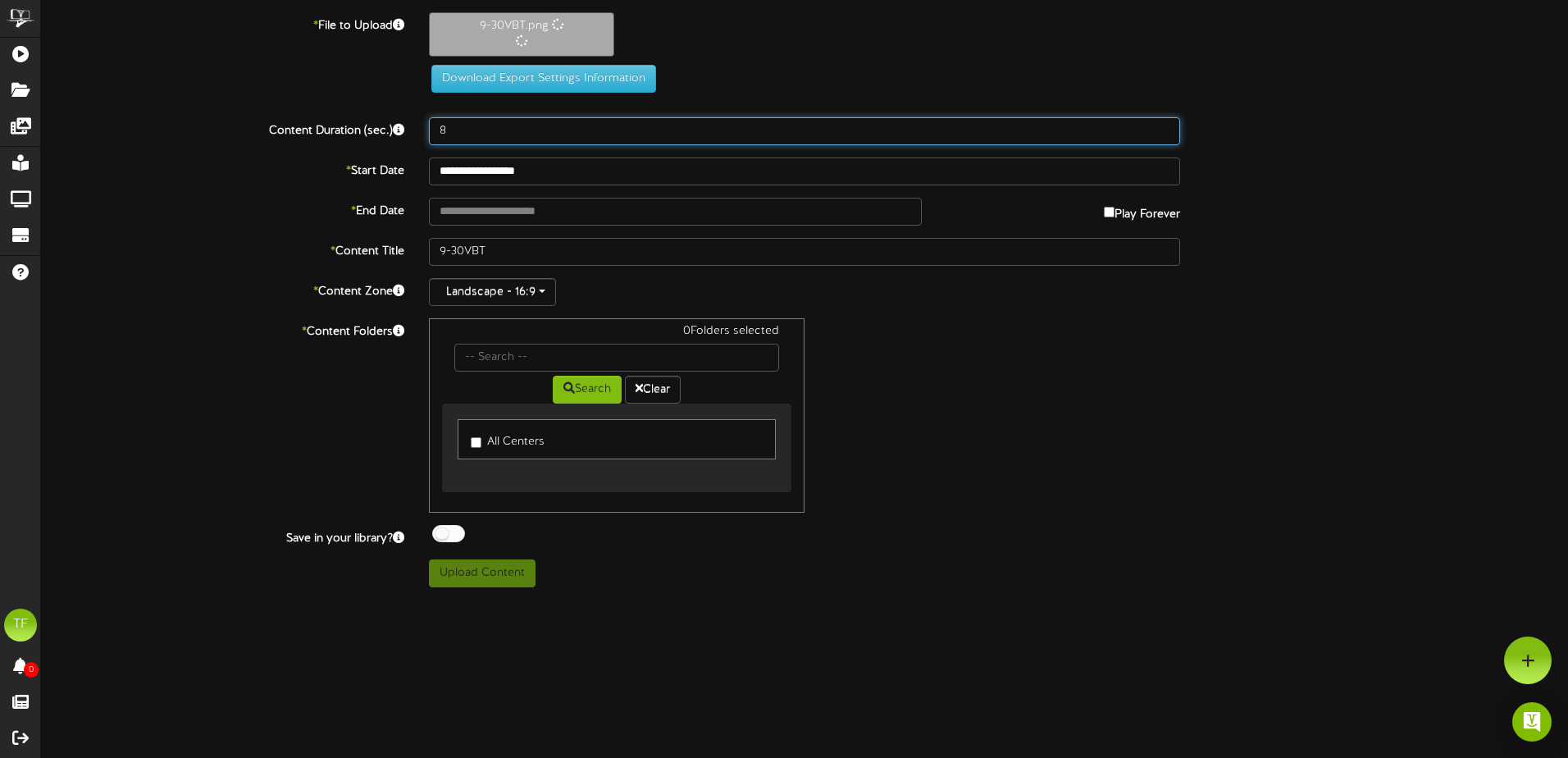
drag, startPoint x: 492, startPoint y: 134, endPoint x: 381, endPoint y: 131, distance: 111.0
click at [381, 131] on div "Content Duration (sec.) 8" at bounding box center [804, 131] width 1551 height 28
type input "20"
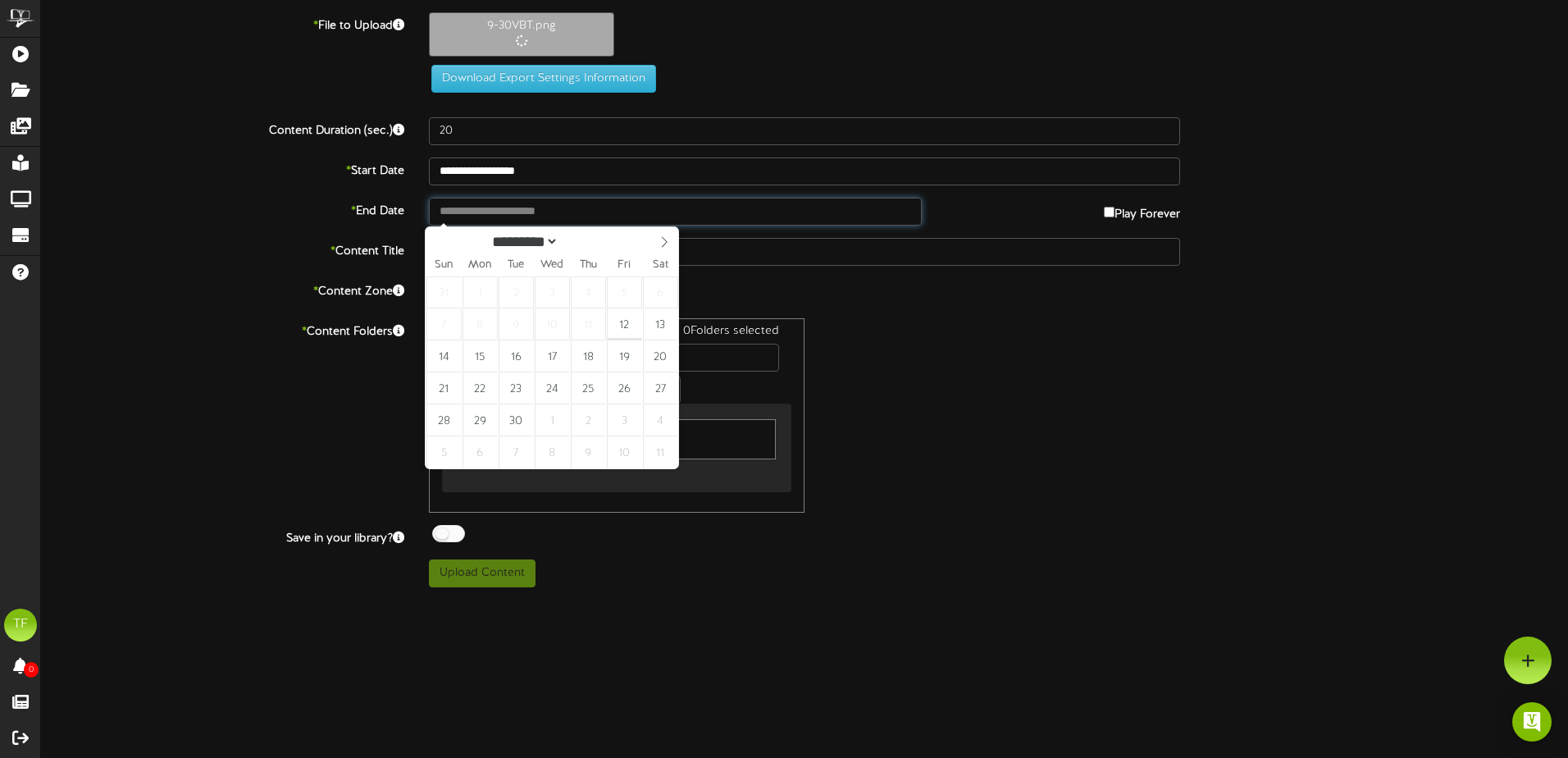
click at [474, 214] on input "text" at bounding box center [675, 212] width 493 height 28
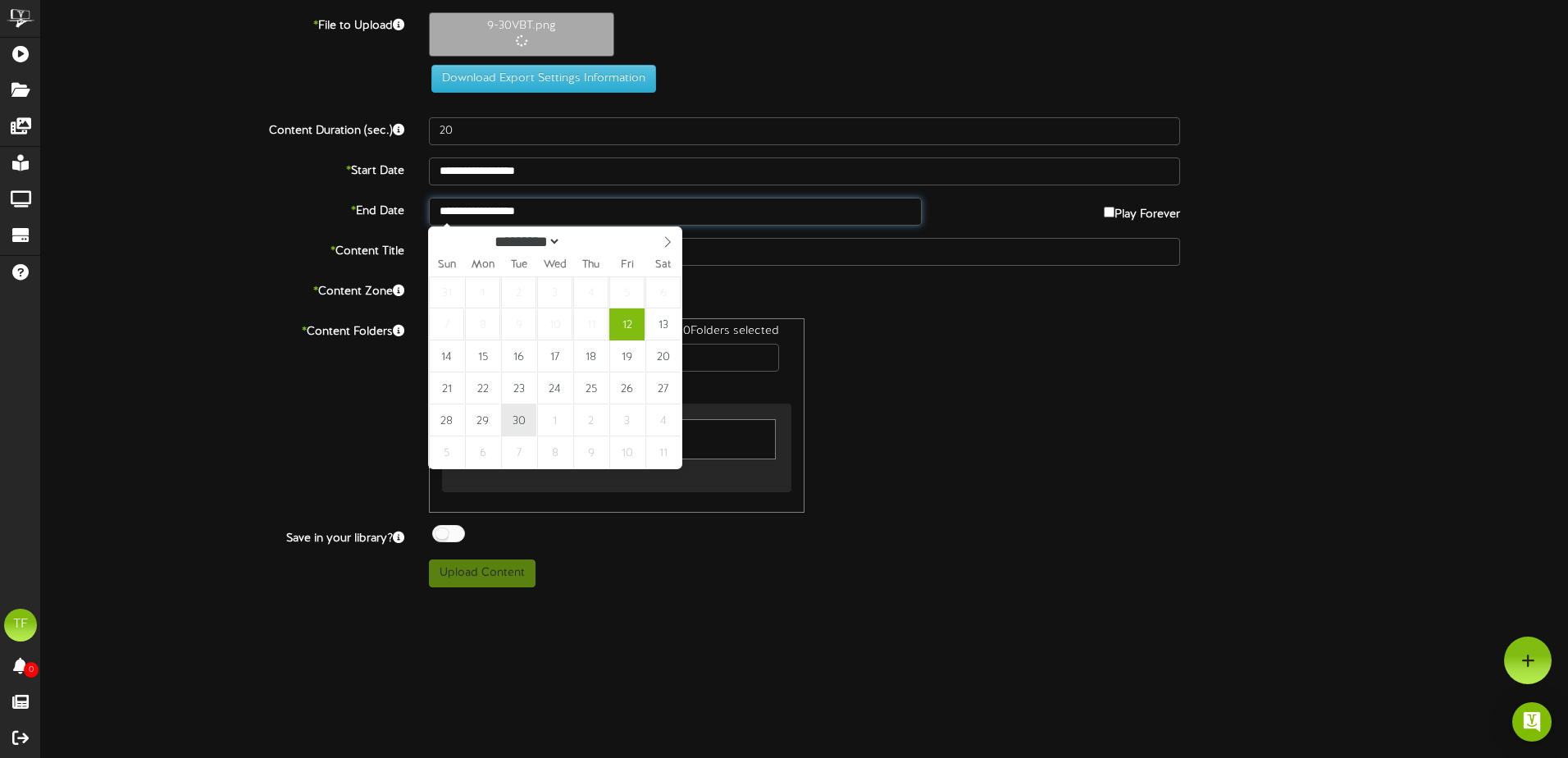
type input "**********"
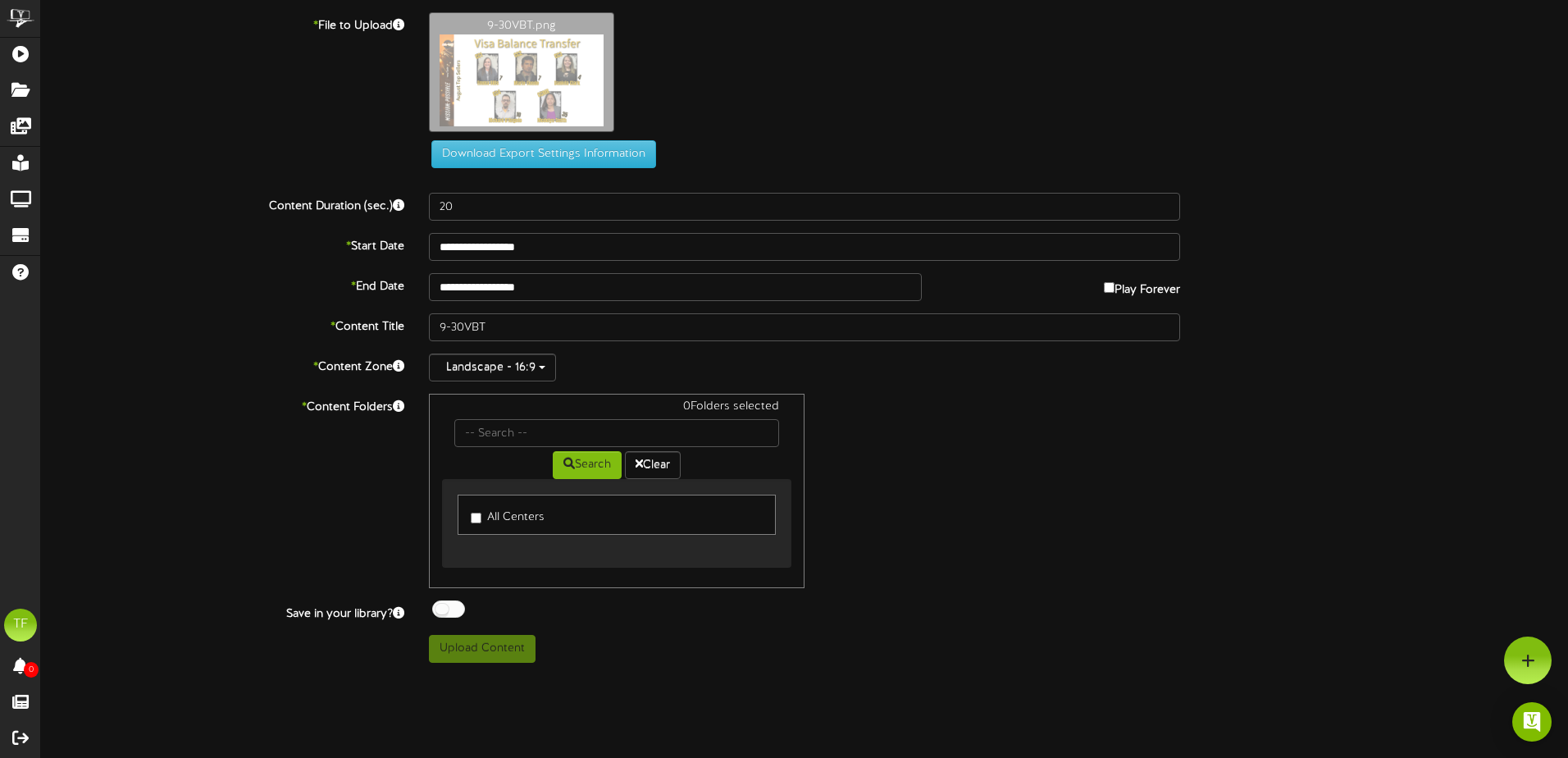
click at [474, 447] on div "Search Clear" at bounding box center [616, 463] width 349 height 32
click at [449, 612] on div at bounding box center [448, 610] width 33 height 18
click at [489, 657] on button "Upload Content" at bounding box center [482, 649] width 107 height 28
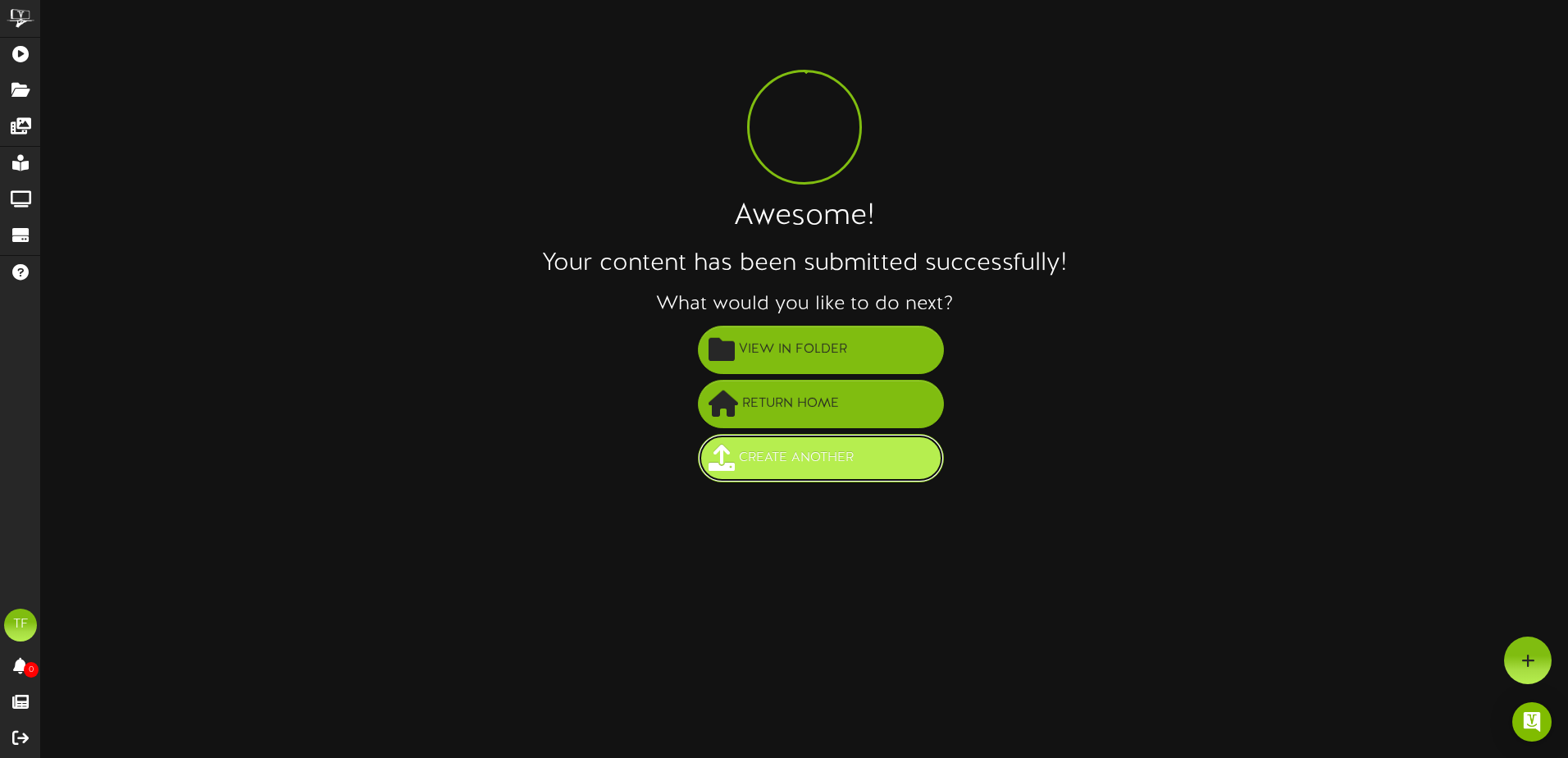
click at [847, 455] on span "Create Another" at bounding box center [795, 458] width 123 height 27
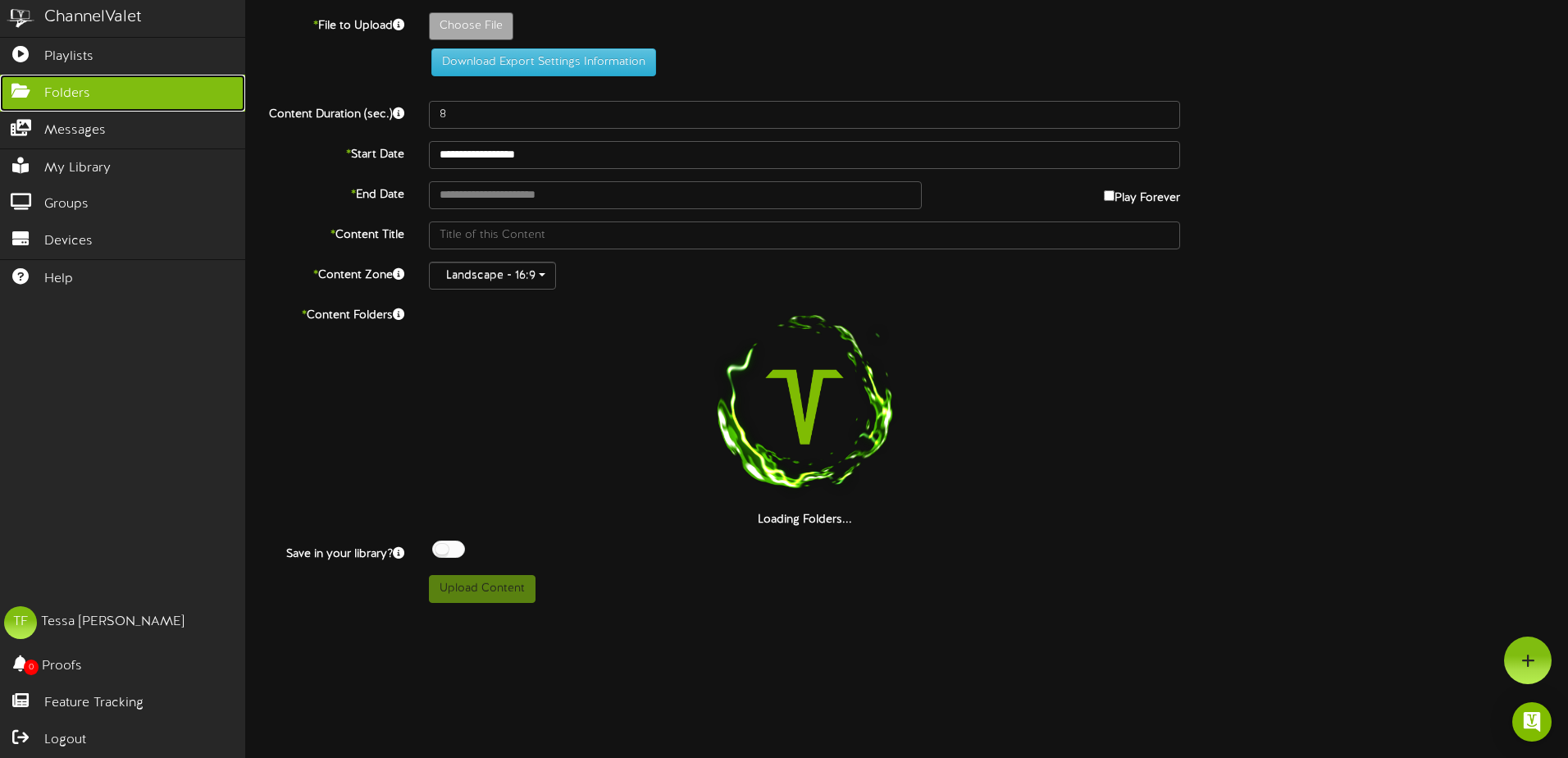
click at [27, 88] on icon at bounding box center [20, 89] width 41 height 12
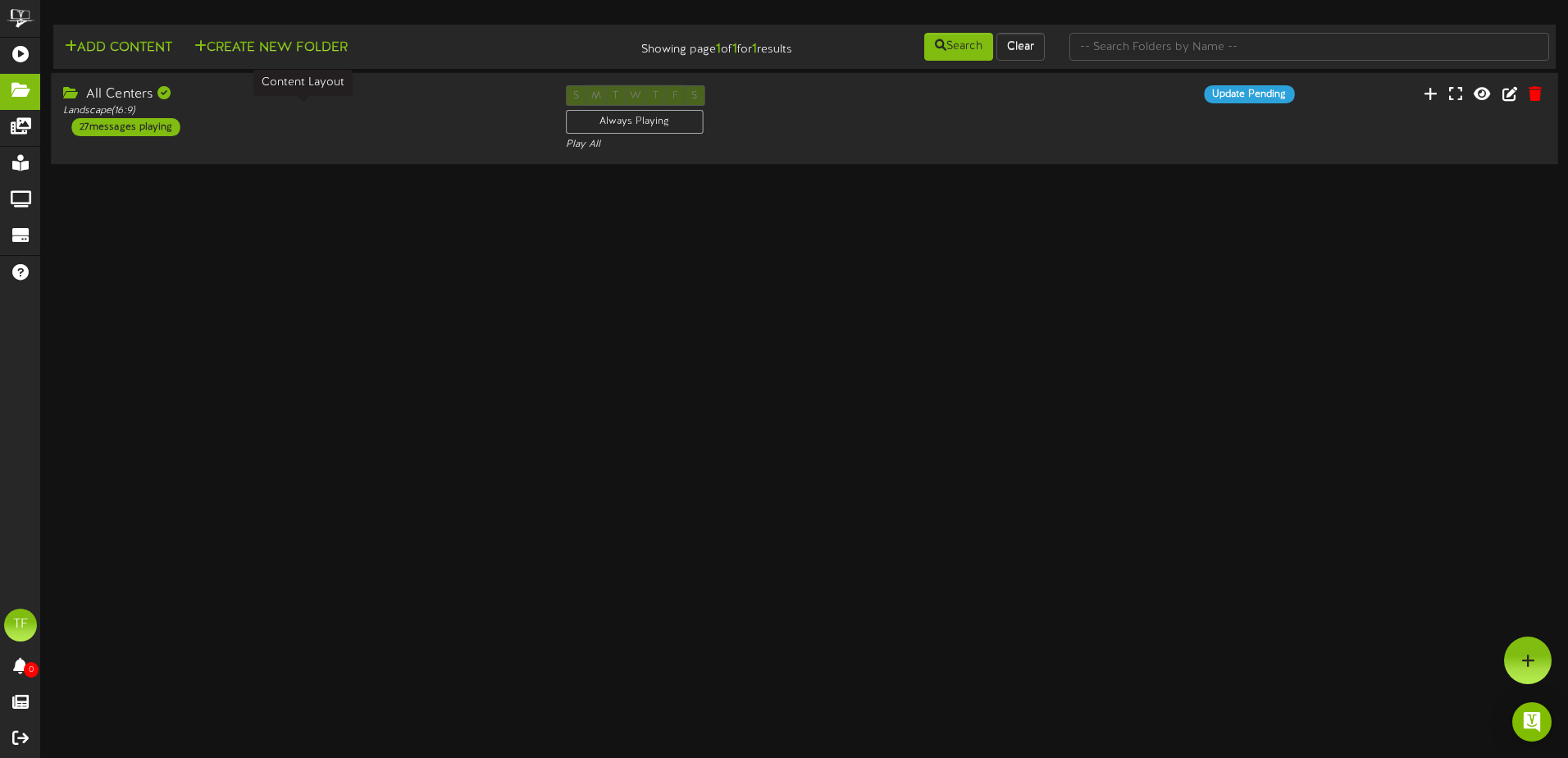
click at [427, 107] on div "Landscape ( 16:9 )" at bounding box center [302, 111] width 477 height 14
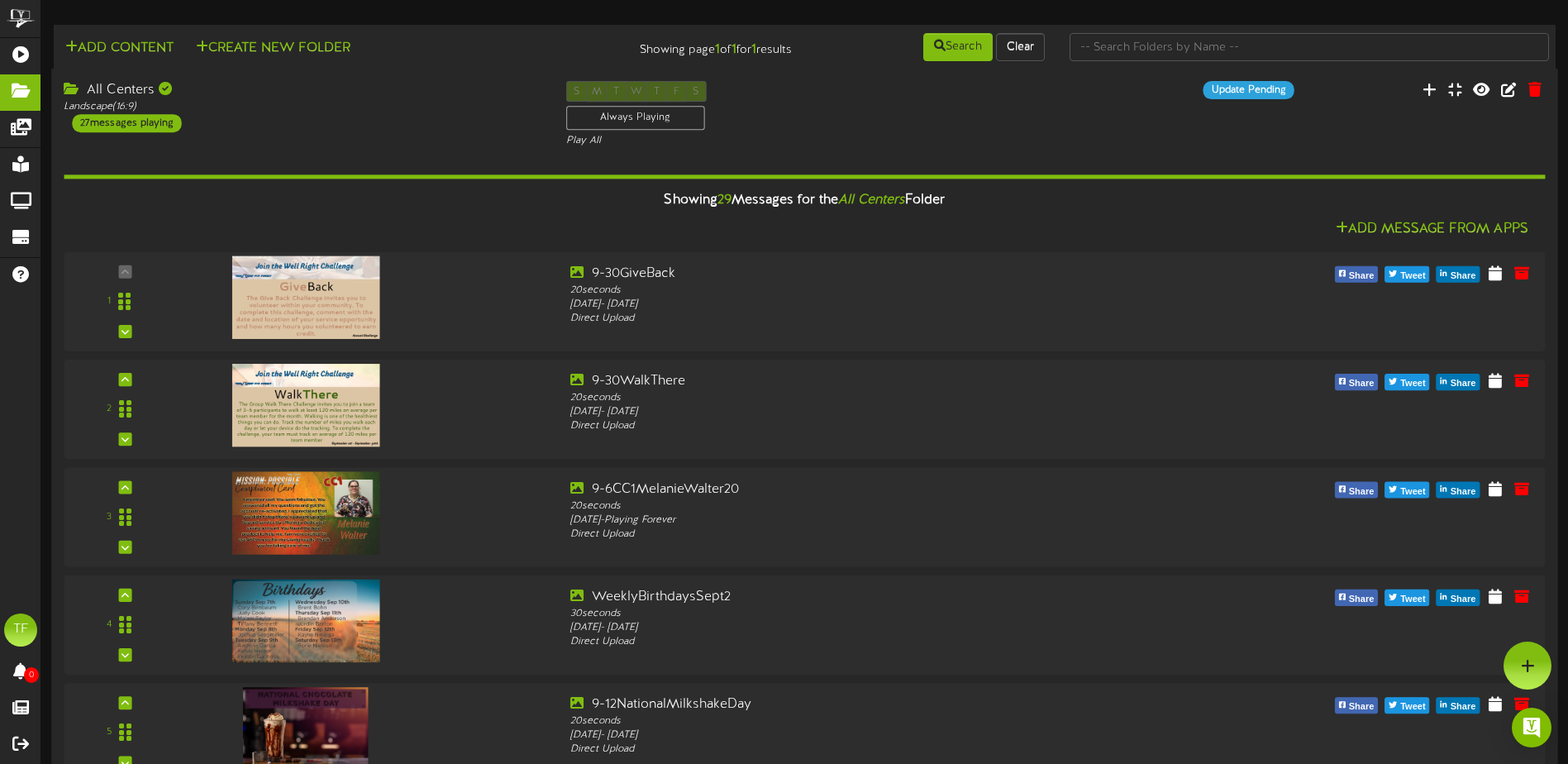
scroll to position [1, 0]
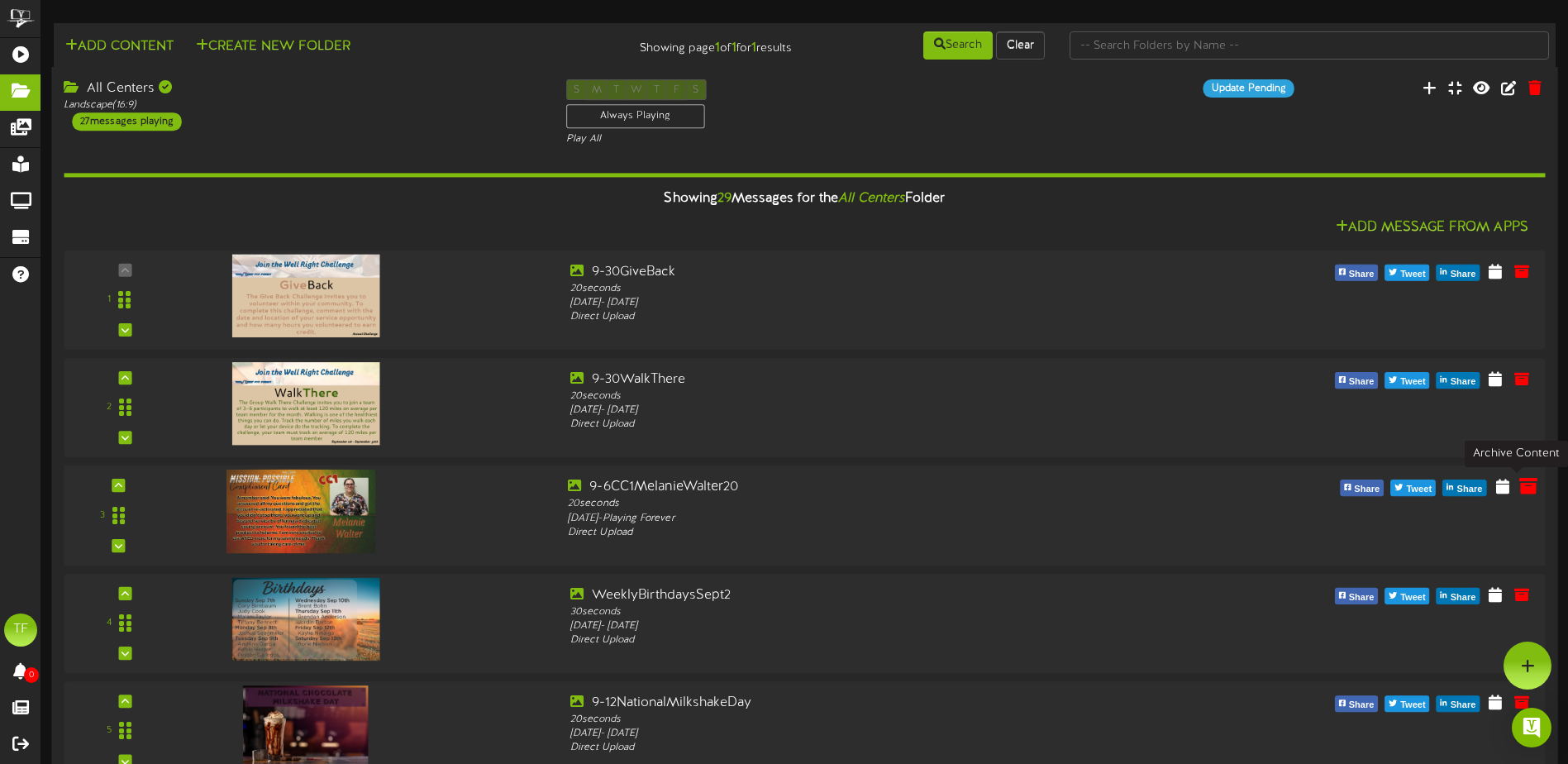
click at [1519, 488] on icon at bounding box center [1528, 487] width 18 height 18
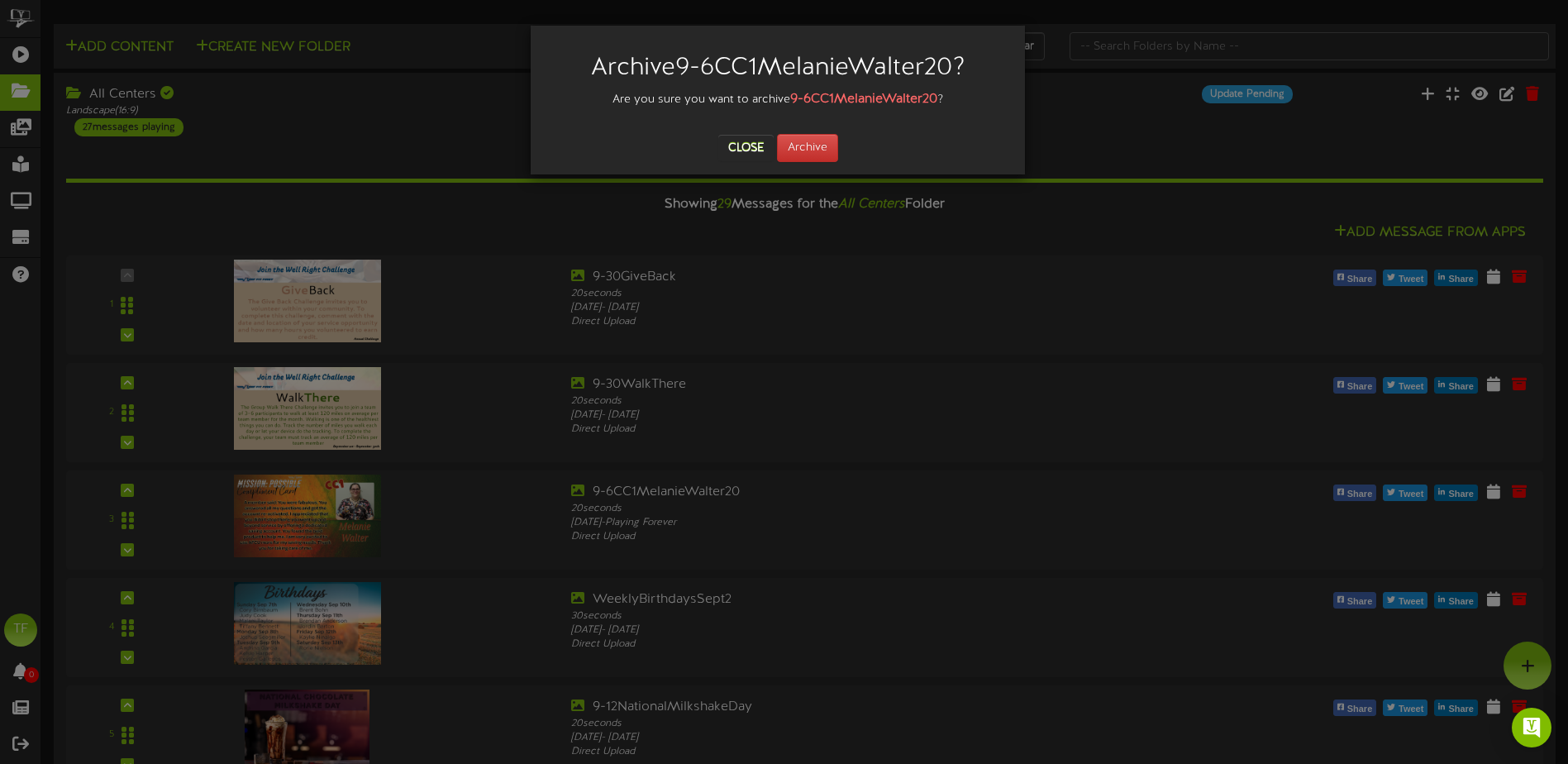
scroll to position [0, 0]
click at [817, 146] on button "Archive" at bounding box center [807, 149] width 61 height 28
